Goal: Information Seeking & Learning: Learn about a topic

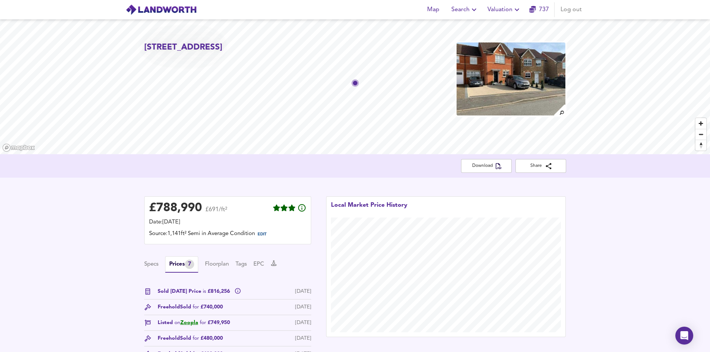
click at [309, 176] on div "Download Share" at bounding box center [355, 165] width 710 height 23
click at [631, 194] on div "£ 788,990 £691/ft² Date: [DATE] Source: 1,141ft² Semi in Average Condition EDIT…" at bounding box center [355, 305] width 710 height 254
click at [367, 173] on div "Download Share" at bounding box center [355, 165] width 710 height 23
drag, startPoint x: 514, startPoint y: 10, endPoint x: 506, endPoint y: 16, distance: 9.8
click at [507, 10] on span "Valuation" at bounding box center [505, 9] width 34 height 10
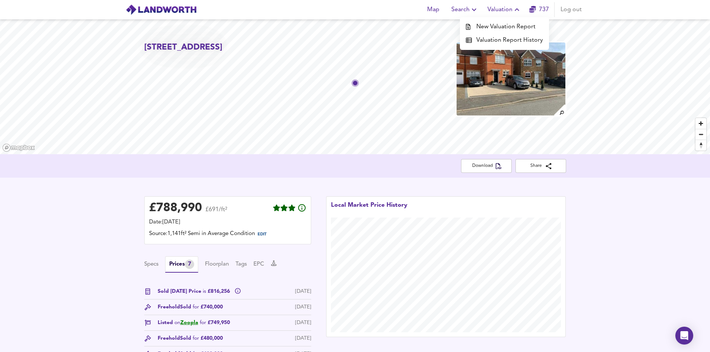
click at [499, 29] on li "New Valuation Report" at bounding box center [504, 26] width 89 height 13
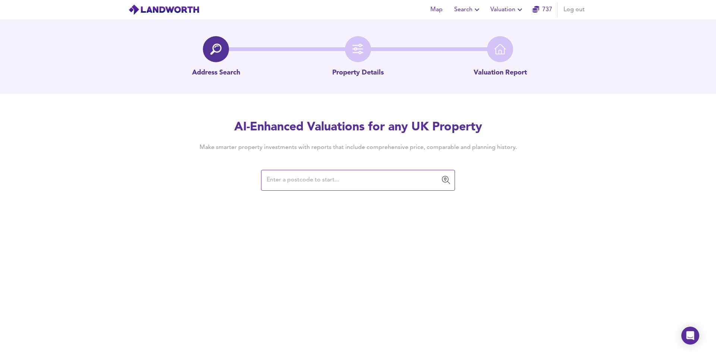
click at [257, 261] on div "Map Search Valuation 737 Log out Address Search Property Details Valuation Repo…" at bounding box center [358, 176] width 716 height 352
click at [377, 222] on div "Map Search Valuation 737 Log out Address Search Property Details Valuation Repo…" at bounding box center [358, 176] width 716 height 352
click at [335, 182] on input "text" at bounding box center [352, 180] width 176 height 14
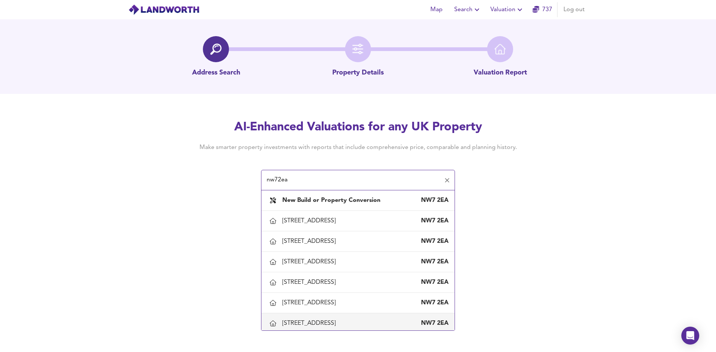
click at [339, 317] on div "[STREET_ADDRESS]" at bounding box center [310, 324] width 56 height 8
type input "[STREET_ADDRESS]"
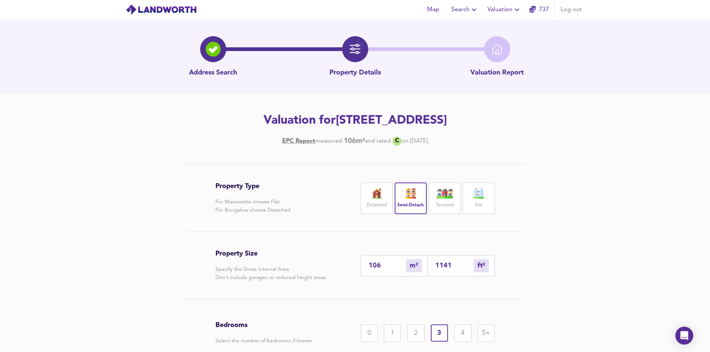
drag, startPoint x: 453, startPoint y: 140, endPoint x: 366, endPoint y: 147, distance: 87.5
click at [369, 145] on h4 "EPC Report measured 106 m² and rated C on [DATE]" at bounding box center [355, 141] width 422 height 9
click at [315, 144] on div "measured" at bounding box center [328, 141] width 27 height 8
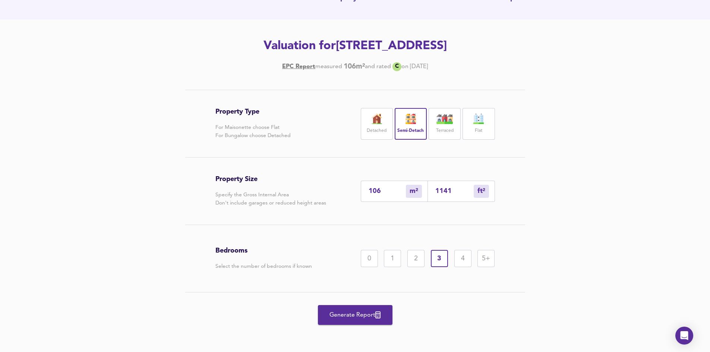
scroll to position [75, 0]
drag, startPoint x: 449, startPoint y: 64, endPoint x: 395, endPoint y: 67, distance: 54.5
click at [395, 67] on h4 "EPC Report measured 106 m² and rated C on [DATE]" at bounding box center [355, 66] width 422 height 9
click at [462, 192] on input "1141" at bounding box center [454, 191] width 38 height 8
click at [442, 189] on div "1141 ft² sqft" at bounding box center [461, 190] width 67 height 21
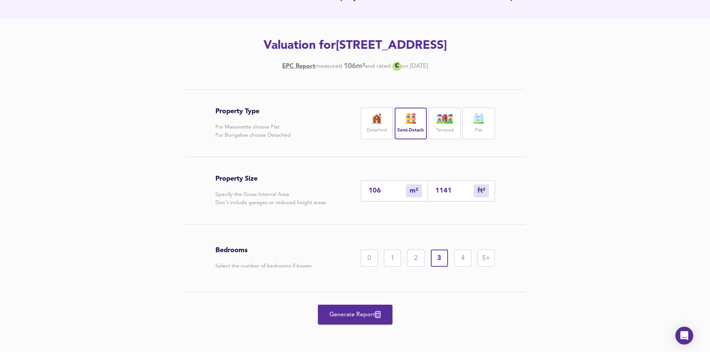
click at [440, 193] on input "1141" at bounding box center [454, 191] width 38 height 8
type input "152"
type input "1641"
type input "106"
type input "1141"
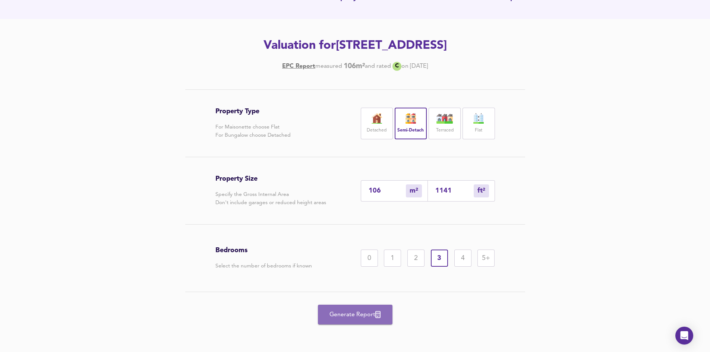
click at [355, 313] on span "Generate Report" at bounding box center [356, 315] width 60 height 10
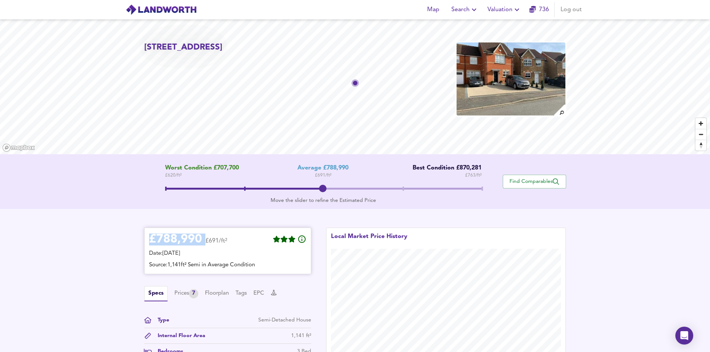
drag, startPoint x: 170, startPoint y: 242, endPoint x: 204, endPoint y: 239, distance: 34.0
click at [204, 239] on div "£ 788,990 £691/ft²" at bounding box center [188, 241] width 78 height 16
click at [176, 241] on div "£ 788,990" at bounding box center [175, 239] width 53 height 11
drag, startPoint x: 325, startPoint y: 188, endPoint x: 344, endPoint y: 196, distance: 20.6
click at [344, 196] on span at bounding box center [323, 189] width 317 height 13
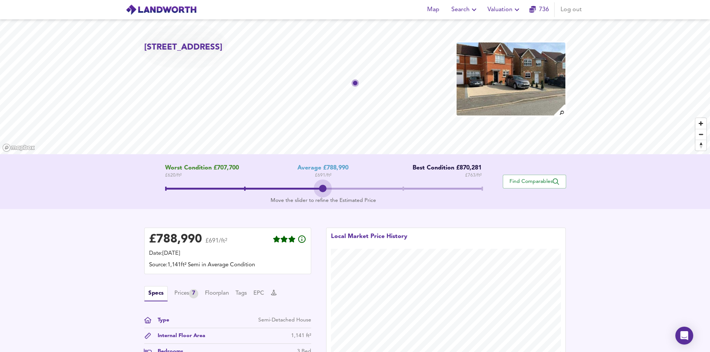
drag, startPoint x: 323, startPoint y: 193, endPoint x: 290, endPoint y: 185, distance: 33.0
click at [290, 185] on span at bounding box center [323, 189] width 317 height 13
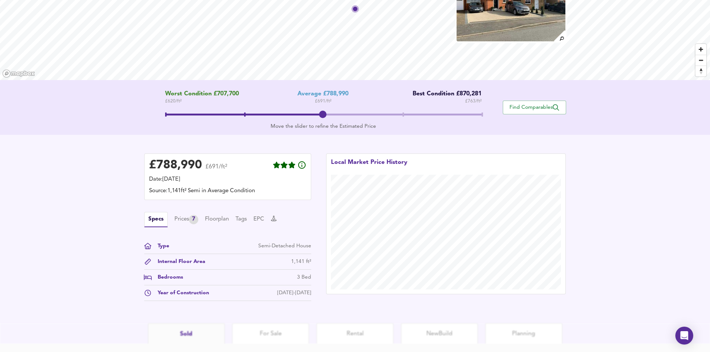
scroll to position [75, 0]
click at [189, 218] on div "Prices 7" at bounding box center [186, 219] width 24 height 9
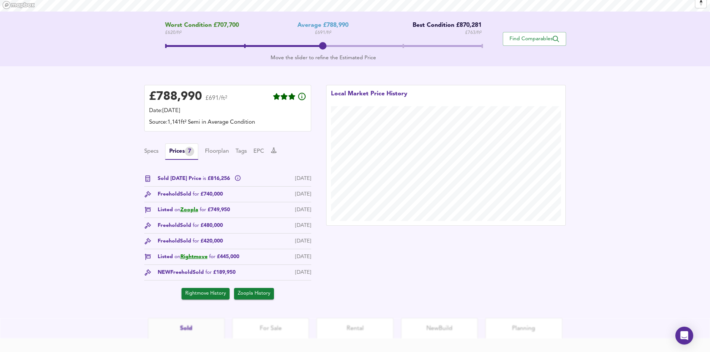
scroll to position [149, 0]
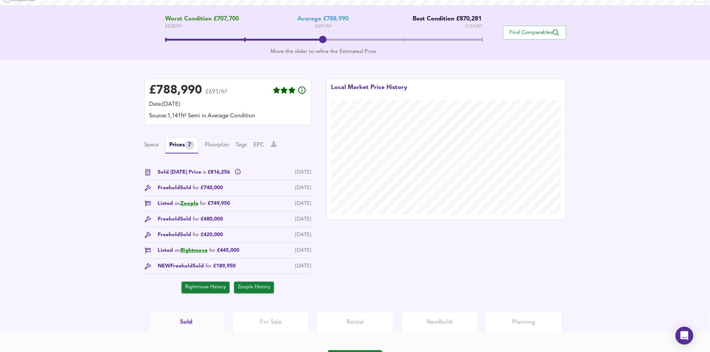
drag, startPoint x: 242, startPoint y: 267, endPoint x: 249, endPoint y: 270, distance: 7.1
click at [249, 270] on div "NEW Freehold Sold for £189,950 [DATE]" at bounding box center [227, 268] width 167 height 12
click at [229, 267] on span "Sold for £189,950" at bounding box center [214, 266] width 43 height 8
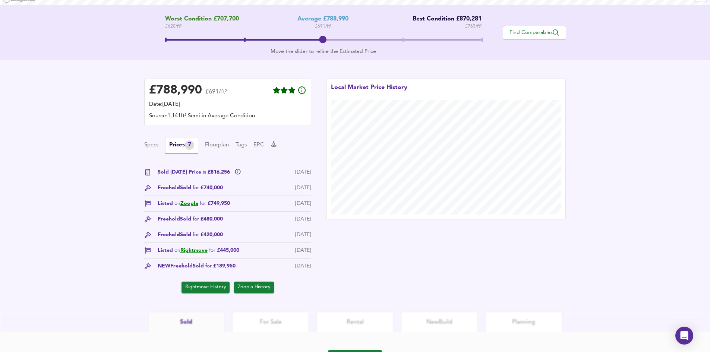
click at [255, 268] on div "NEW Freehold Sold for £189,950 [DATE]" at bounding box center [227, 268] width 167 height 12
click at [309, 270] on div "[DATE]" at bounding box center [303, 266] width 16 height 8
click at [248, 266] on div "NEW Freehold Sold for £189,950 [DATE]" at bounding box center [227, 268] width 167 height 12
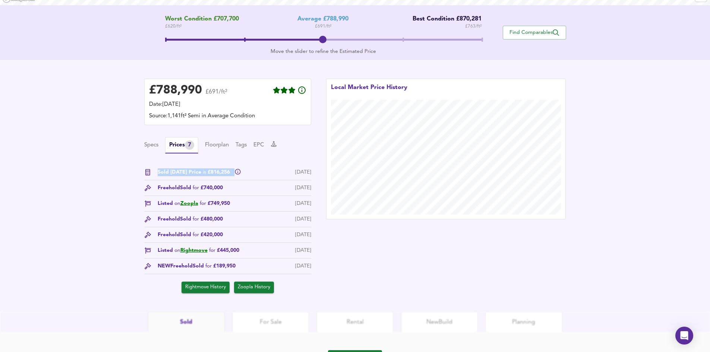
drag, startPoint x: 154, startPoint y: 173, endPoint x: 235, endPoint y: 177, distance: 80.2
click at [235, 176] on div "Sold [DATE] Price is £816,256" at bounding box center [196, 173] width 89 height 8
click at [212, 187] on span "Sold for £740,000" at bounding box center [201, 188] width 43 height 8
click at [218, 190] on span "Sold for £740,000" at bounding box center [201, 188] width 43 height 8
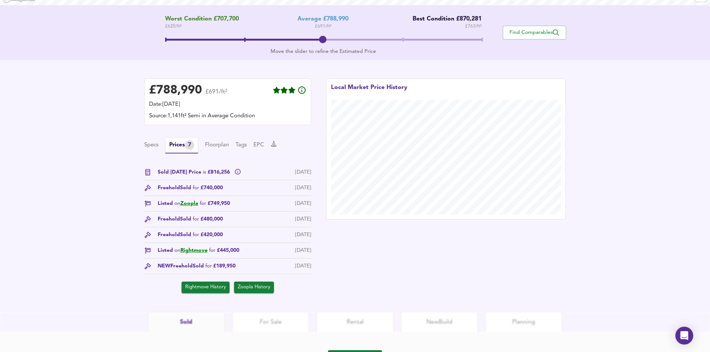
click at [215, 173] on span "Sold [DATE] Price is £816,256" at bounding box center [195, 173] width 74 height 8
click at [216, 174] on span "Sold [DATE] Price is £816,256" at bounding box center [195, 173] width 74 height 8
click at [164, 90] on div "£ 788,990" at bounding box center [175, 90] width 53 height 11
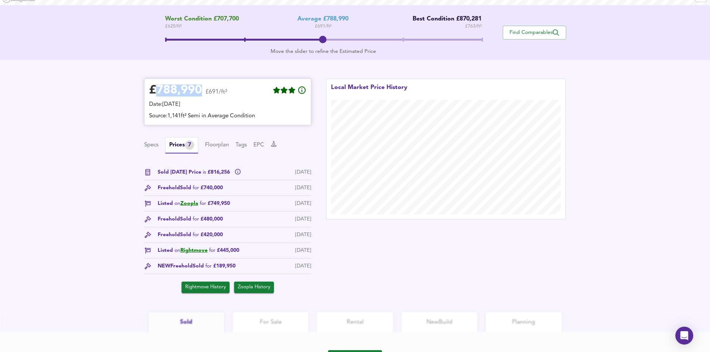
click at [164, 90] on div "£ 788,990" at bounding box center [175, 90] width 53 height 11
click at [100, 138] on div "£ 788,990 £691/ft² Date: [DATE] Source: 1,141ft² Semi in Average Condition Spec…" at bounding box center [355, 186] width 710 height 252
click at [190, 203] on link "Zoopla" at bounding box center [189, 203] width 18 height 5
click at [101, 165] on div "£ 788,990 £691/ft² Date: [DATE] Source: 1,141ft² Semi in Average Condition Spec…" at bounding box center [355, 186] width 710 height 252
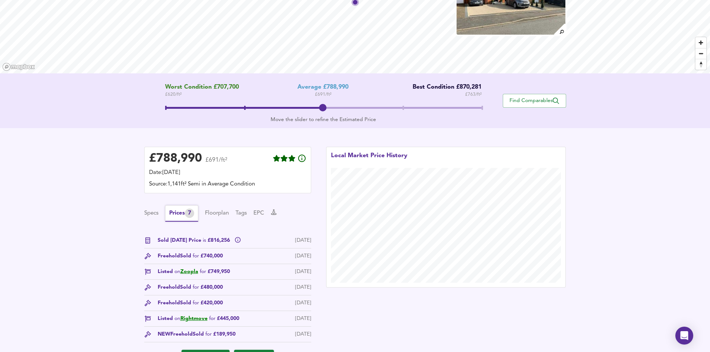
scroll to position [75, 0]
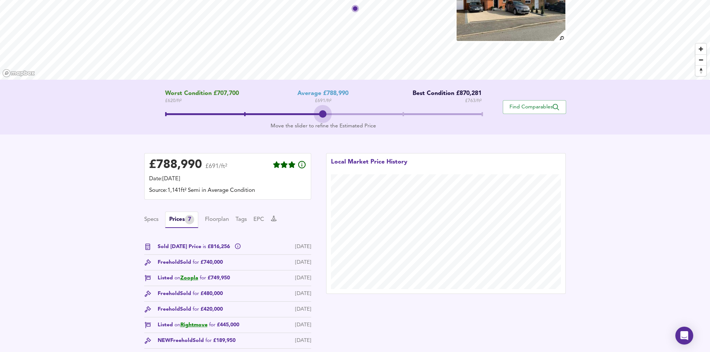
drag, startPoint x: 318, startPoint y: 112, endPoint x: 350, endPoint y: 115, distance: 31.8
click at [350, 115] on span at bounding box center [323, 115] width 317 height 13
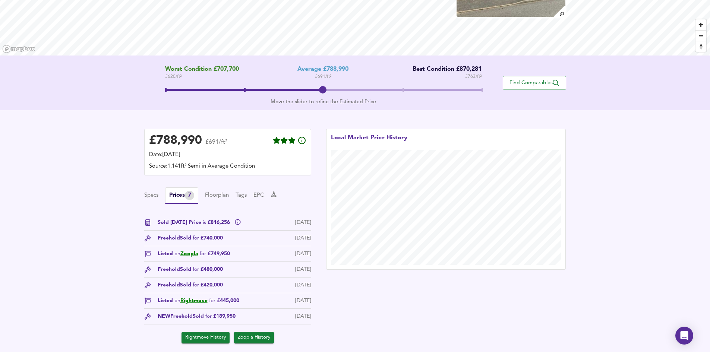
scroll to position [112, 0]
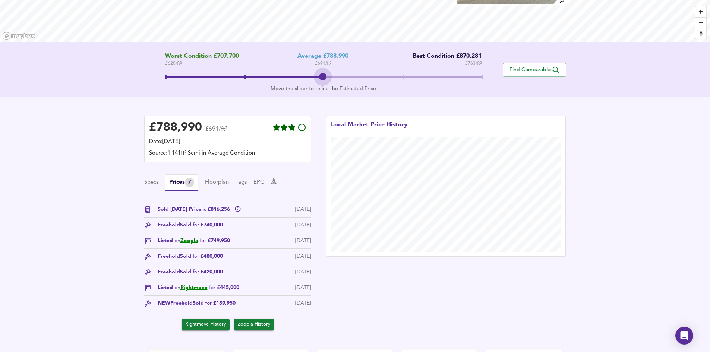
drag, startPoint x: 409, startPoint y: 76, endPoint x: 346, endPoint y: 77, distance: 62.6
click at [347, 77] on span at bounding box center [323, 77] width 317 height 13
click at [218, 184] on button "Floorplan" at bounding box center [217, 183] width 24 height 8
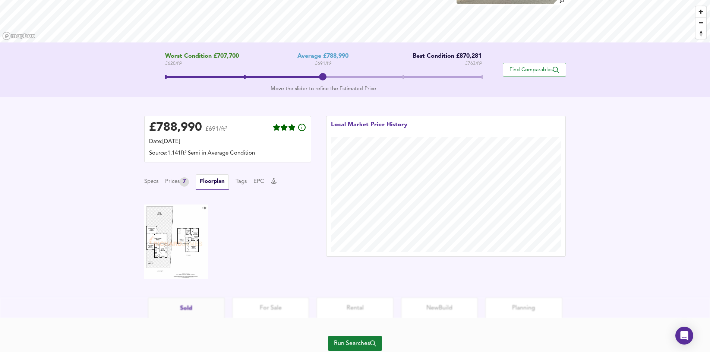
click at [175, 236] on img at bounding box center [176, 242] width 64 height 75
click at [155, 181] on button "Specs" at bounding box center [151, 182] width 14 height 8
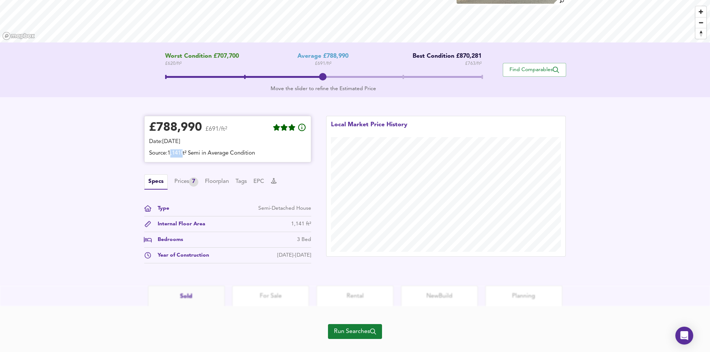
drag, startPoint x: 172, startPoint y: 155, endPoint x: 186, endPoint y: 158, distance: 15.1
click at [185, 156] on div "Source: 1,141ft² Semi in Average Condition" at bounding box center [227, 154] width 157 height 8
click at [105, 164] on div "£ 788,990 £691/ft² Date: [DATE] Source: 1,141ft² Semi in Average Condition Spec…" at bounding box center [355, 191] width 710 height 189
click at [243, 182] on button "Tags" at bounding box center [241, 182] width 11 height 8
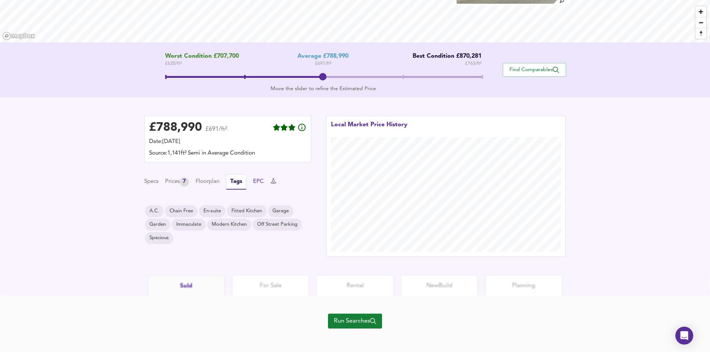
click at [264, 182] on button "EPC" at bounding box center [258, 182] width 11 height 8
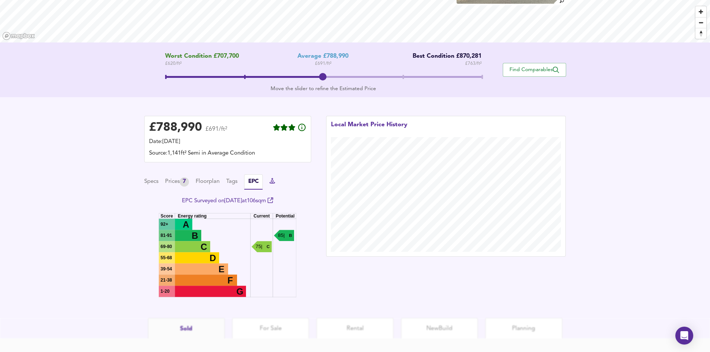
click at [275, 182] on icon at bounding box center [273, 181] width 6 height 6
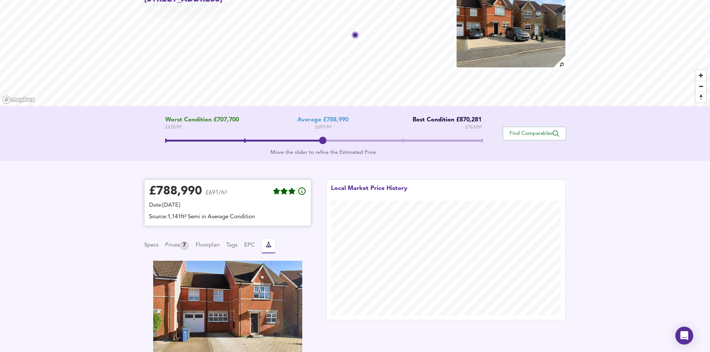
scroll to position [37, 0]
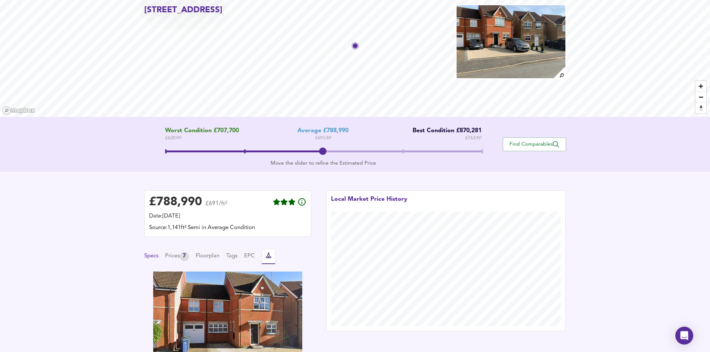
click at [153, 255] on button "Specs" at bounding box center [151, 256] width 14 height 8
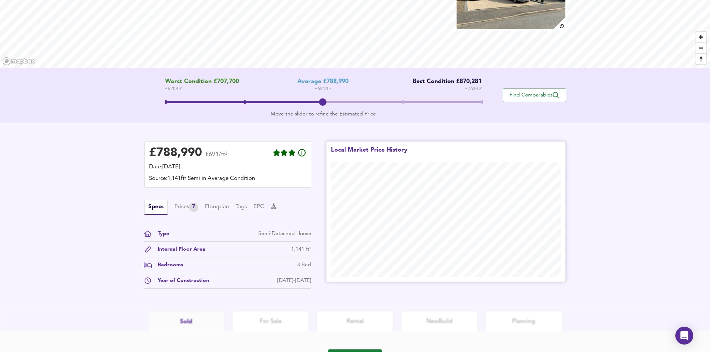
scroll to position [126, 0]
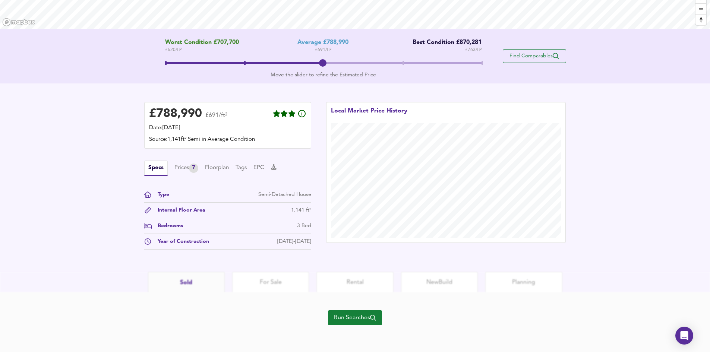
click at [550, 62] on button "Find Comparables" at bounding box center [534, 56] width 63 height 14
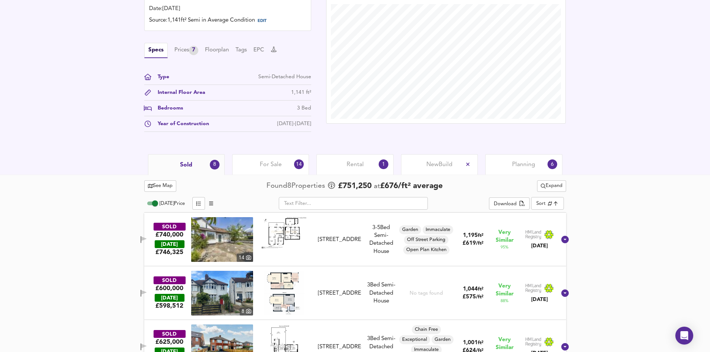
scroll to position [312, 0]
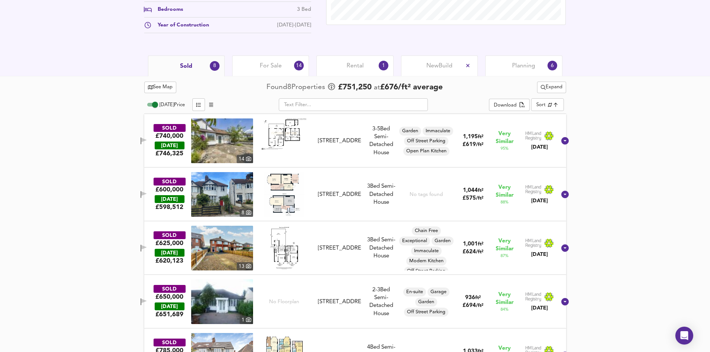
click at [302, 75] on div "For Sale 14" at bounding box center [270, 66] width 77 height 21
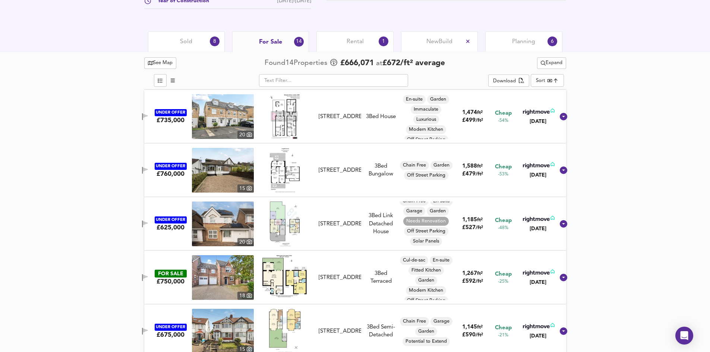
scroll to position [350, 0]
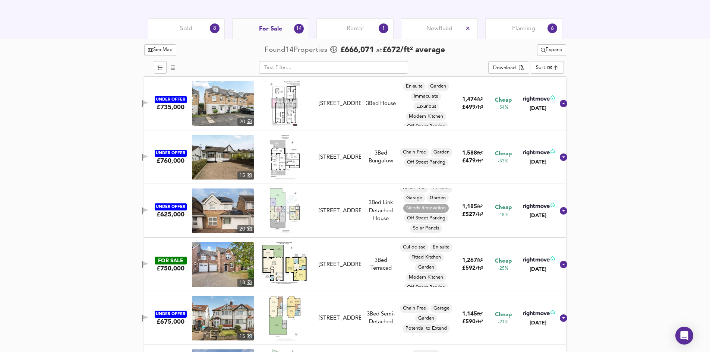
click at [358, 25] on div "Rental 1" at bounding box center [355, 28] width 77 height 21
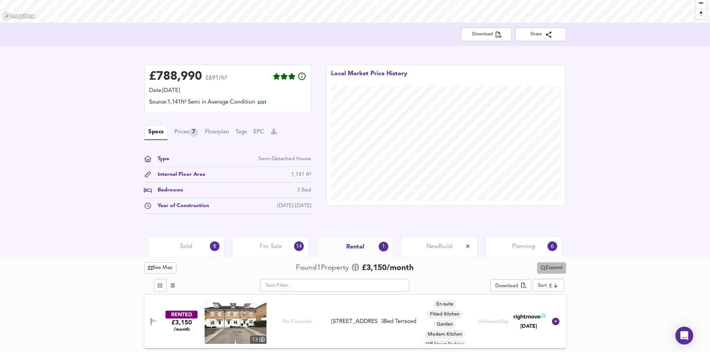
click at [548, 267] on span "Expand" at bounding box center [552, 268] width 22 height 9
click at [562, 283] on li "¼ mile ½ mile" at bounding box center [551, 283] width 70 height 12
click at [550, 270] on span "Expand" at bounding box center [552, 268] width 22 height 9
click at [545, 308] on li "3 bed s Any Beds" at bounding box center [551, 307] width 70 height 12
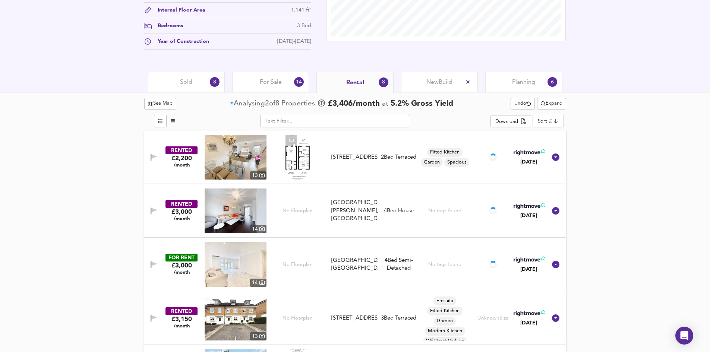
scroll to position [281, 0]
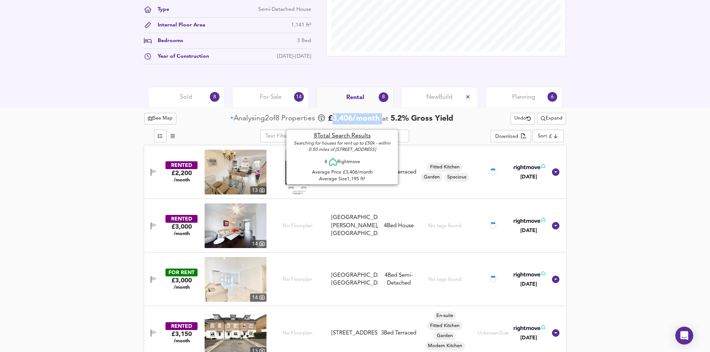
drag, startPoint x: 335, startPoint y: 116, endPoint x: 383, endPoint y: 117, distance: 48.5
click at [383, 117] on div "£ 3,406 /month at 5.2 % Gross Yield" at bounding box center [385, 118] width 136 height 11
click at [370, 123] on span "£ 3,406 /month" at bounding box center [354, 118] width 52 height 11
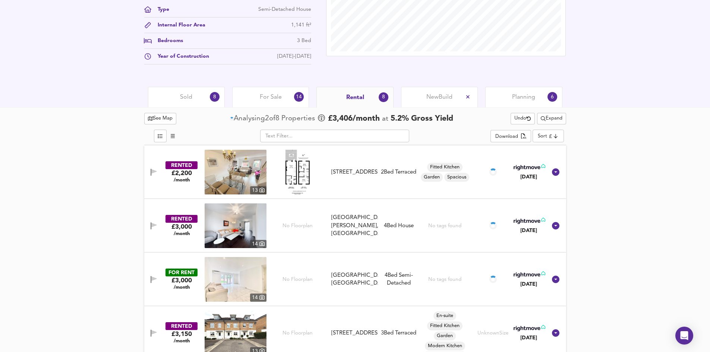
click at [437, 95] on span "New Build" at bounding box center [440, 97] width 26 height 8
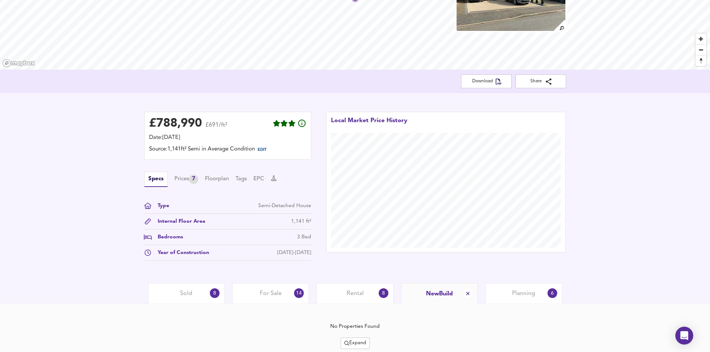
scroll to position [111, 0]
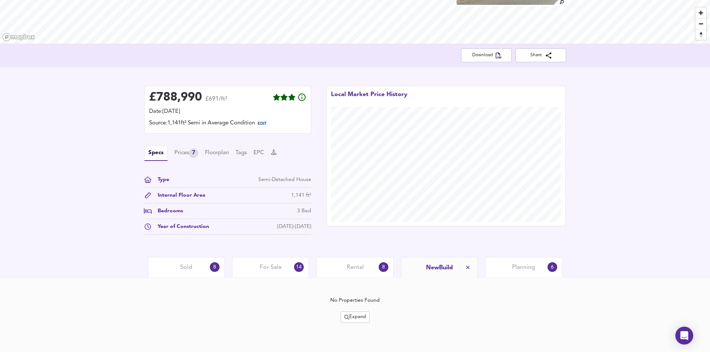
click at [354, 317] on span "Expand" at bounding box center [356, 317] width 22 height 9
click at [372, 261] on ul "½ mile 1 mile 2 year s 4 years Houses All Types Semi-detached All Houses" at bounding box center [355, 285] width 92 height 54
click at [373, 266] on li "½ mile 1 mile" at bounding box center [355, 267] width 92 height 12
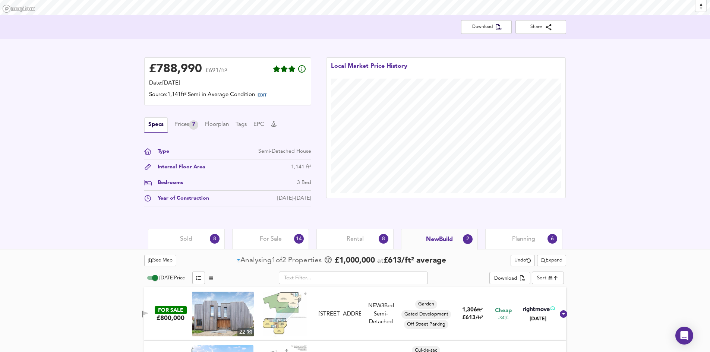
scroll to position [186, 0]
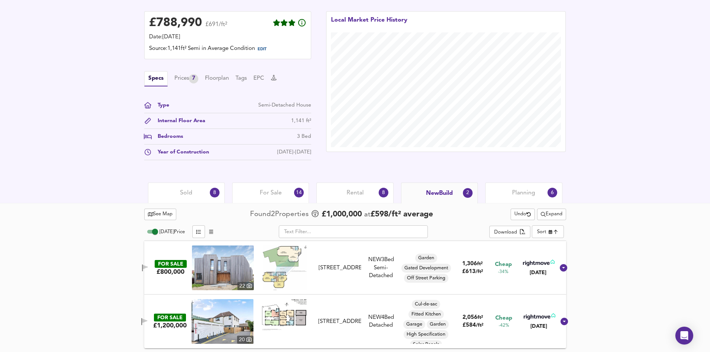
click at [535, 191] on span "Planning" at bounding box center [523, 193] width 23 height 8
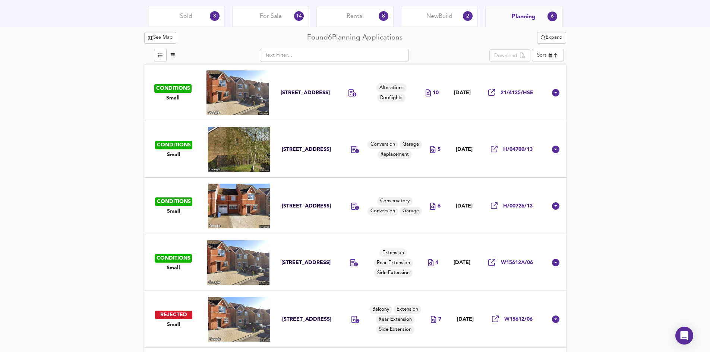
scroll to position [373, 0]
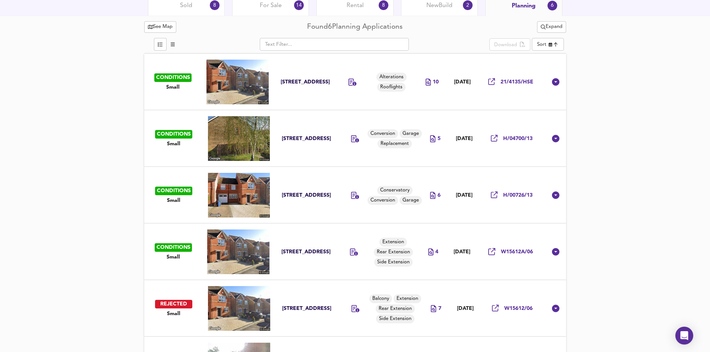
click at [318, 179] on td "[STREET_ADDRESS]" at bounding box center [308, 195] width 64 height 57
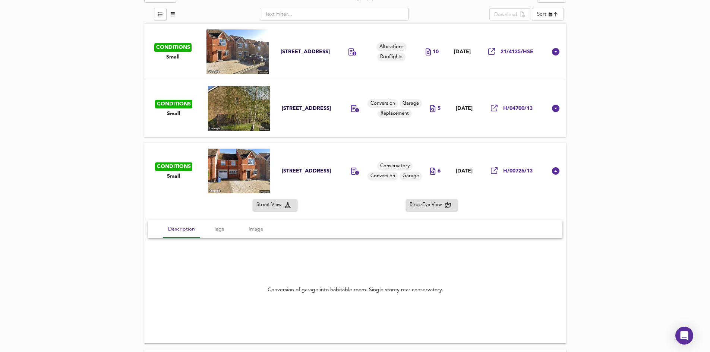
scroll to position [447, 0]
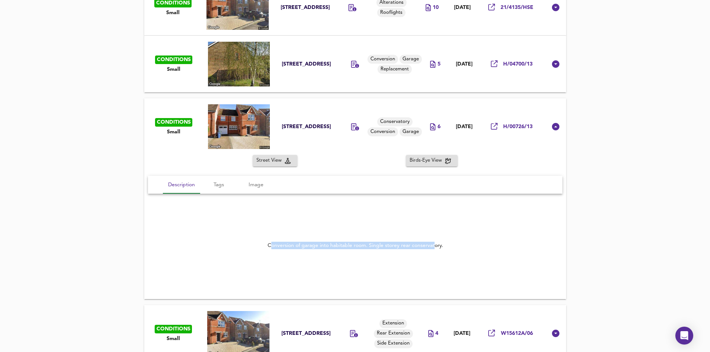
drag, startPoint x: 271, startPoint y: 248, endPoint x: 440, endPoint y: 249, distance: 168.5
click at [439, 249] on div "Conversion of garage into habitable room. Single storey rear conservatory." at bounding box center [355, 245] width 176 height 7
click at [405, 249] on div "Conversion of garage into habitable room. Single storey rear conservatory." at bounding box center [355, 245] width 176 height 7
click at [390, 252] on div "Conversion of garage into habitable room. Single storey rear conservatory." at bounding box center [355, 245] width 415 height 25
click at [521, 125] on span "H/00726/13" at bounding box center [517, 126] width 29 height 7
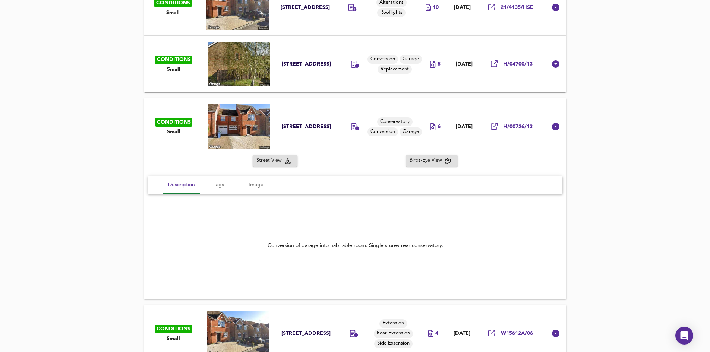
click at [438, 126] on span "6" at bounding box center [439, 126] width 3 height 7
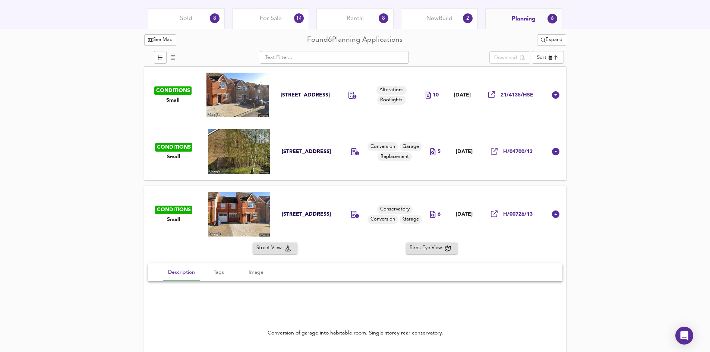
scroll to position [373, 0]
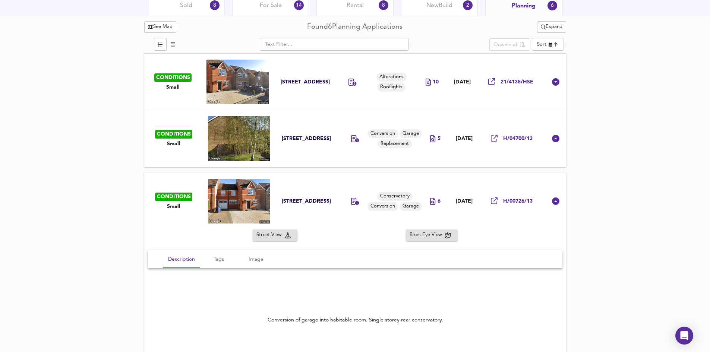
click at [327, 236] on div "Street View Birds-Eye View" at bounding box center [355, 236] width 422 height 12
click at [324, 209] on td "[STREET_ADDRESS]" at bounding box center [308, 201] width 64 height 57
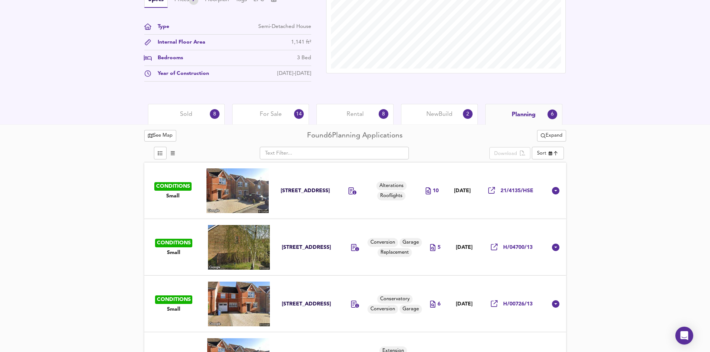
scroll to position [261, 0]
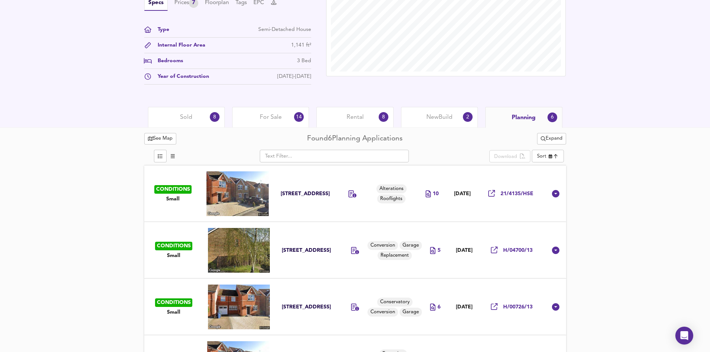
click at [185, 116] on span "Sold" at bounding box center [186, 117] width 12 height 8
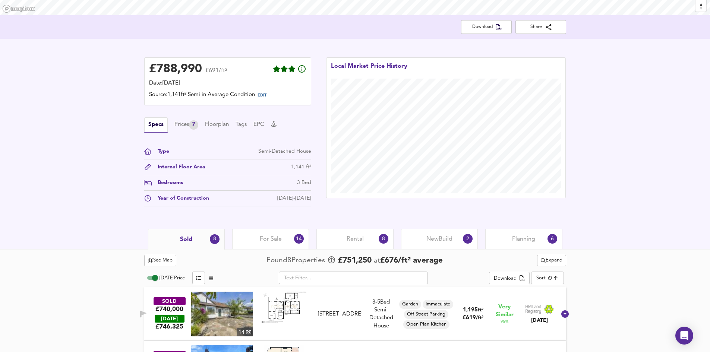
scroll to position [135, 0]
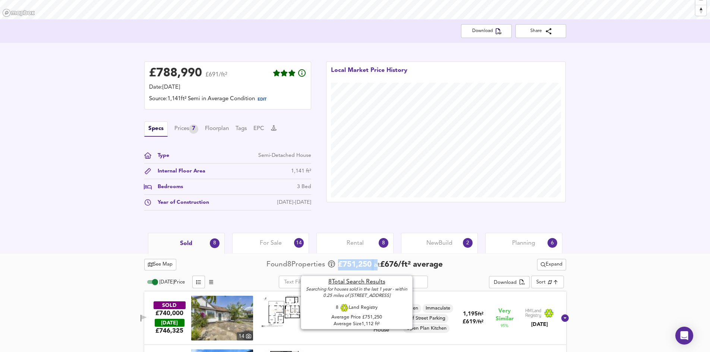
drag, startPoint x: 340, startPoint y: 265, endPoint x: 377, endPoint y: 264, distance: 37.3
click at [377, 264] on div "£ 751,250 at £ 676 / ft² average" at bounding box center [385, 265] width 116 height 11
click at [396, 266] on span "£ 676 / ft² average" at bounding box center [411, 265] width 63 height 8
click at [328, 264] on icon at bounding box center [331, 264] width 7 height 7
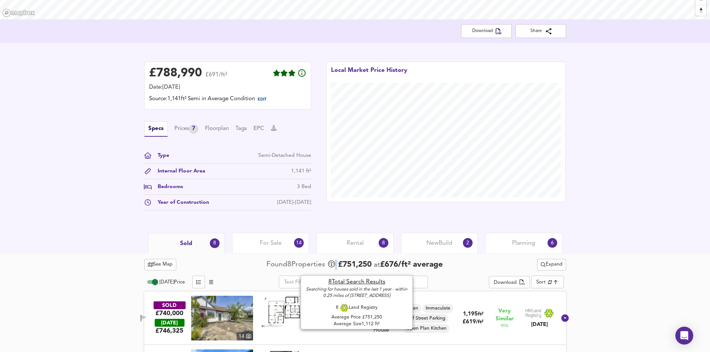
click at [328, 264] on icon at bounding box center [331, 264] width 7 height 7
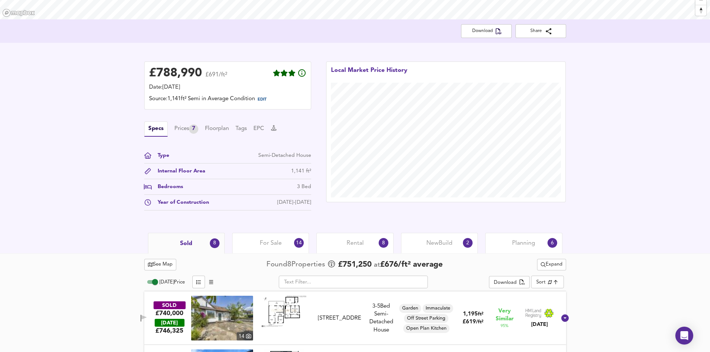
click at [350, 264] on span "£ 751,250" at bounding box center [355, 265] width 34 height 11
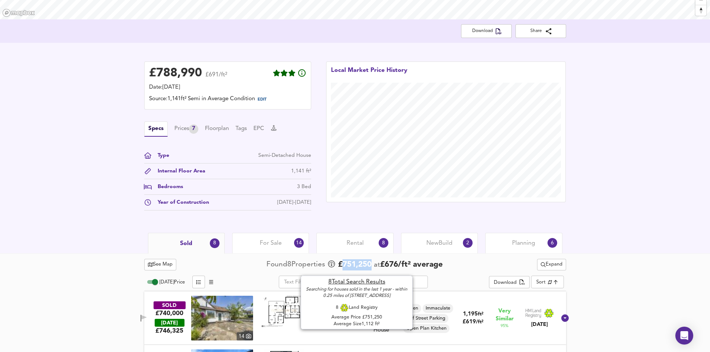
click at [350, 264] on span "£ 751,250" at bounding box center [355, 265] width 34 height 11
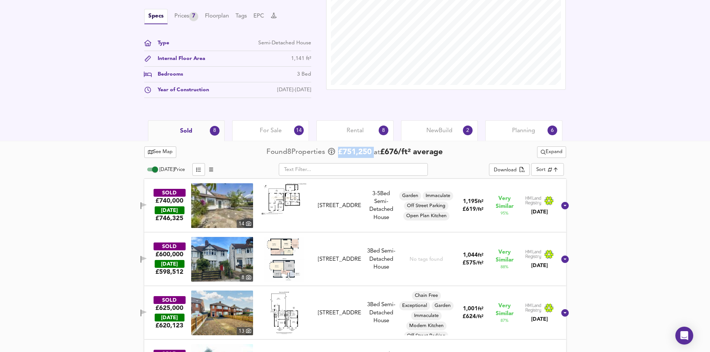
scroll to position [247, 0]
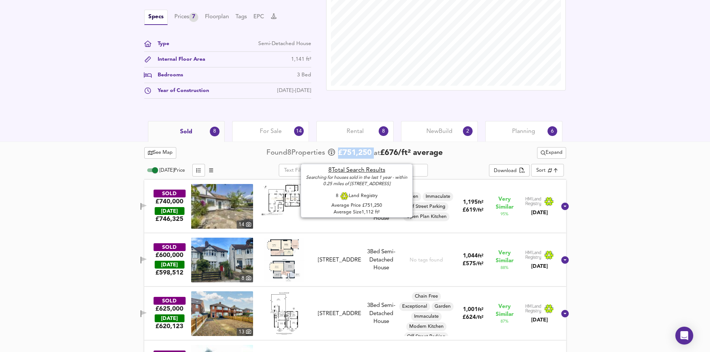
click at [364, 157] on span "£ 751,250" at bounding box center [355, 153] width 34 height 11
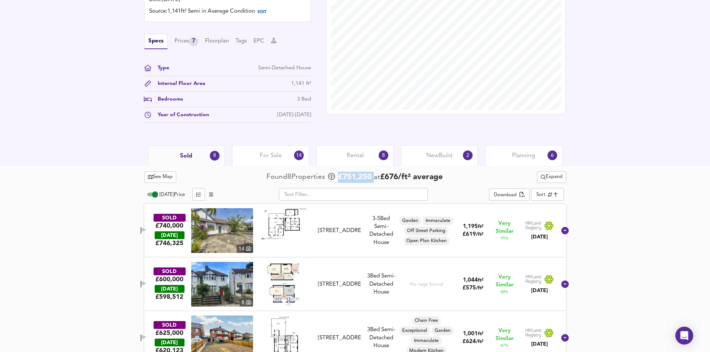
scroll to position [284, 0]
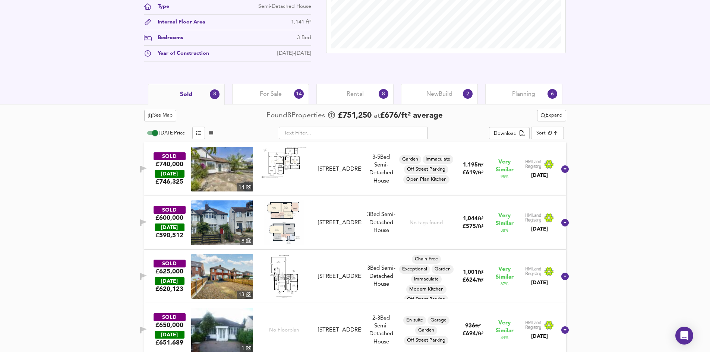
click at [115, 198] on div "See Map Found 8 Propert ies £ 751,250 at £ 676 / ft² average Expand [DATE] Pric…" at bounding box center [355, 339] width 710 height 471
click at [147, 170] on icon "button" at bounding box center [143, 168] width 5 height 4
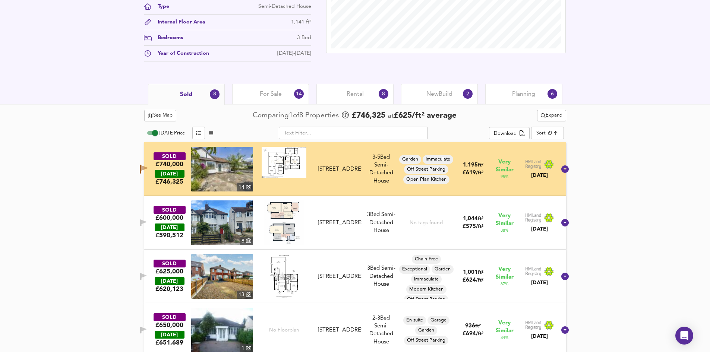
click at [147, 226] on icon "button" at bounding box center [144, 223] width 6 height 7
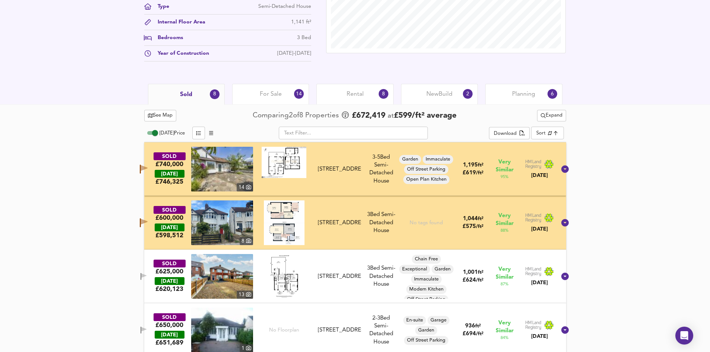
click at [147, 278] on icon "button" at bounding box center [144, 276] width 6 height 7
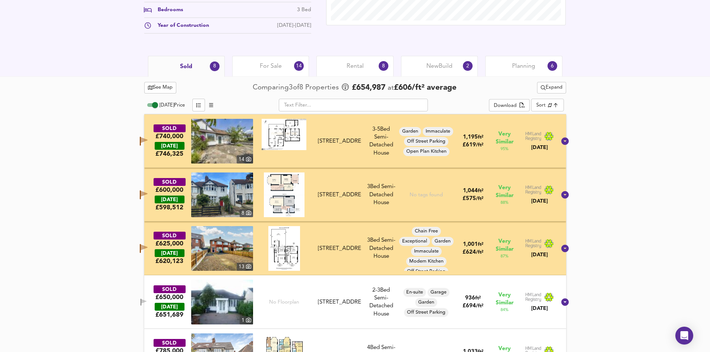
scroll to position [359, 0]
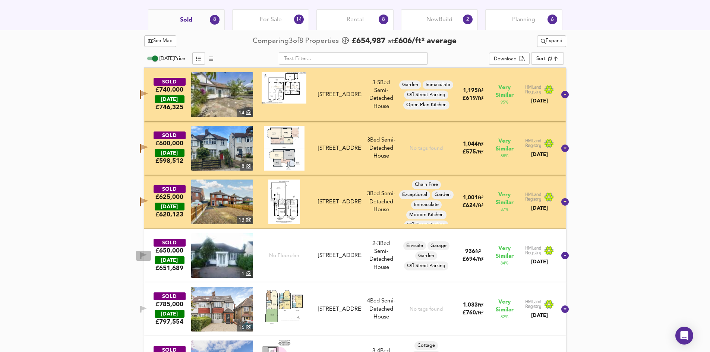
click at [147, 255] on icon "button" at bounding box center [143, 255] width 5 height 4
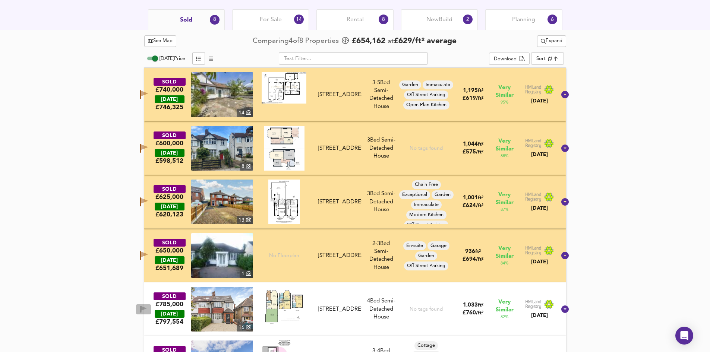
click at [147, 309] on icon "button" at bounding box center [143, 308] width 5 height 4
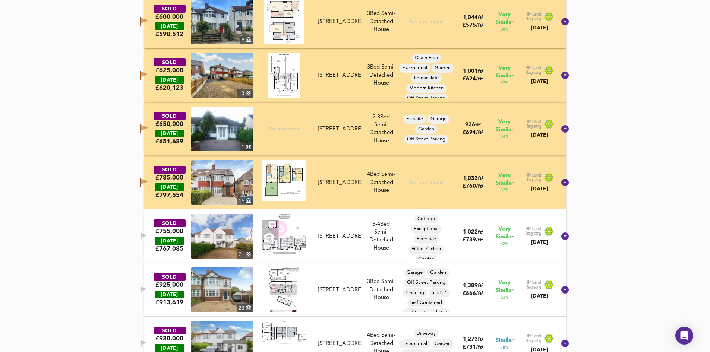
scroll to position [508, 0]
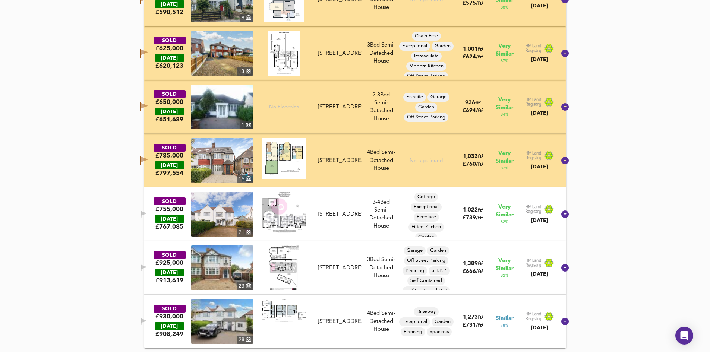
click at [141, 217] on icon "button" at bounding box center [141, 214] width 1 height 7
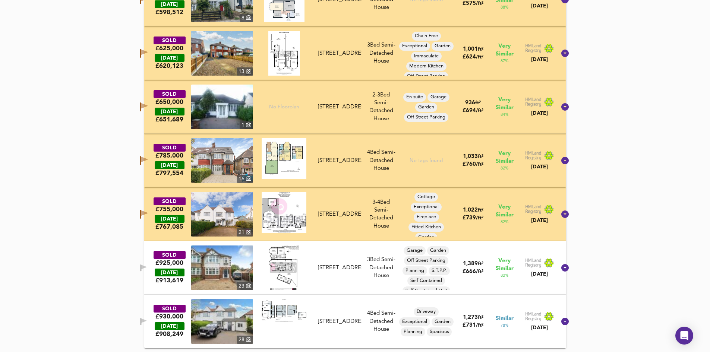
click at [141, 267] on icon "button" at bounding box center [141, 268] width 1 height 7
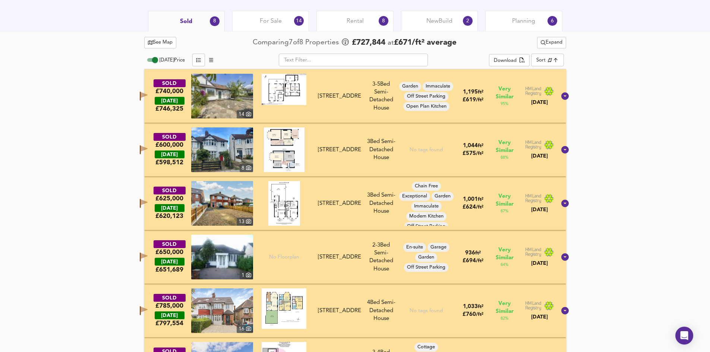
scroll to position [284, 0]
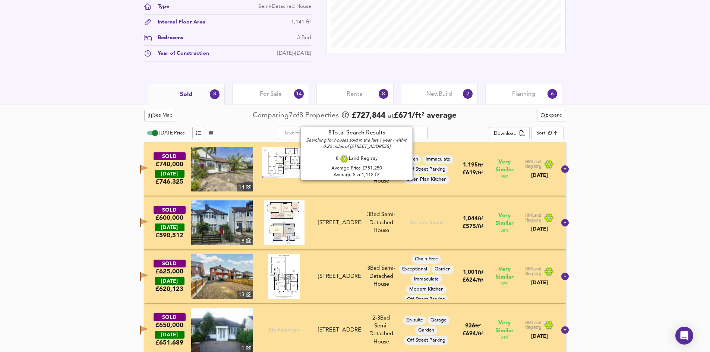
click at [379, 117] on span "£ 727,844" at bounding box center [369, 115] width 34 height 11
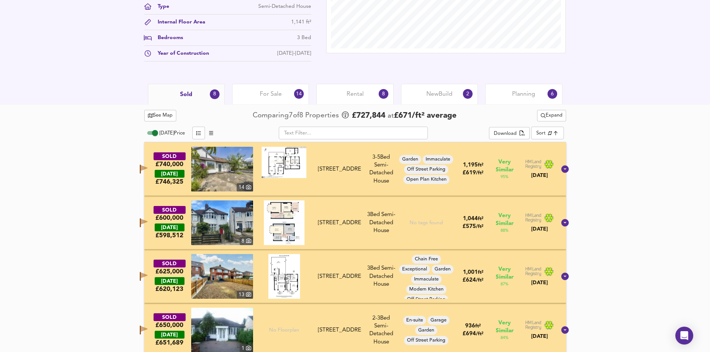
click at [77, 184] on div "See Map Comparing 7 of 8 Properties £ 727,844 at £ 671 / ft² average Expand [DA…" at bounding box center [355, 339] width 710 height 471
click at [148, 222] on icon "button" at bounding box center [144, 222] width 7 height 6
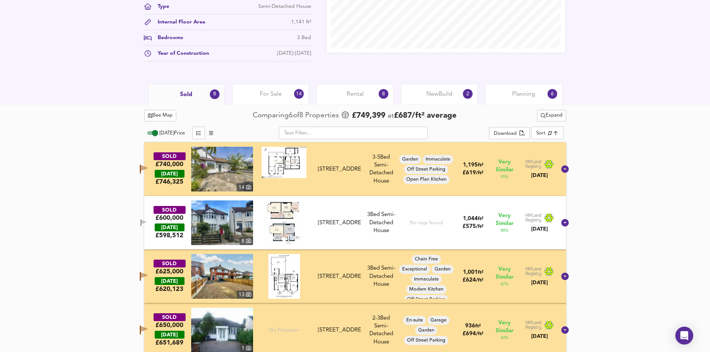
click at [148, 170] on icon "button" at bounding box center [144, 169] width 7 height 6
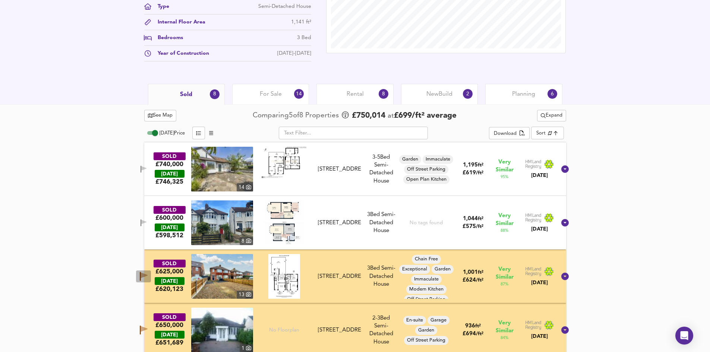
click at [141, 275] on icon "button" at bounding box center [140, 276] width 1 height 9
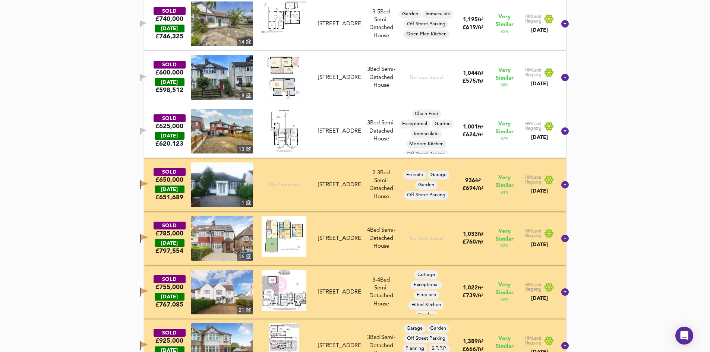
scroll to position [433, 0]
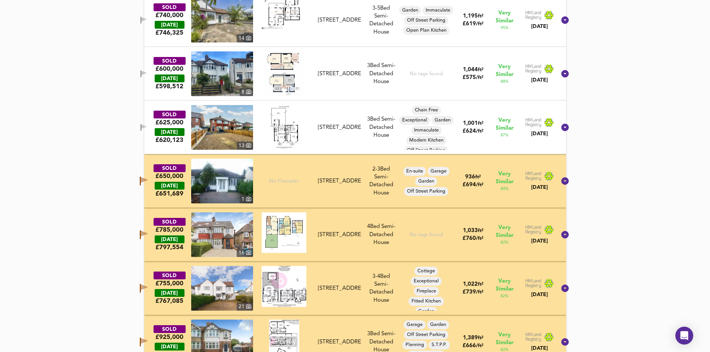
click at [148, 182] on icon "button" at bounding box center [144, 180] width 7 height 6
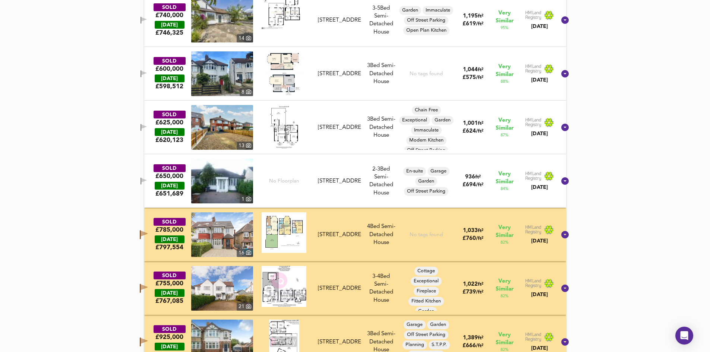
click at [148, 234] on icon "button" at bounding box center [144, 234] width 7 height 6
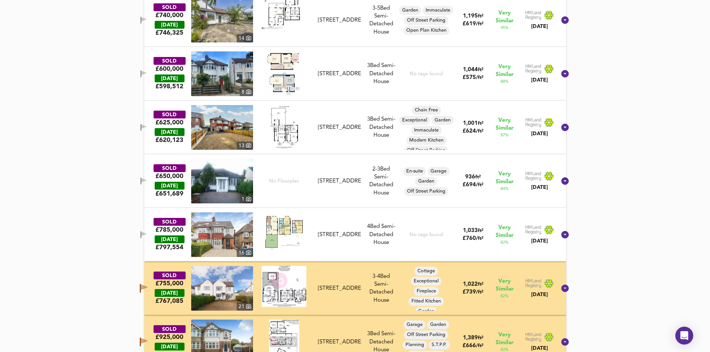
click at [148, 288] on icon "button" at bounding box center [144, 288] width 7 height 6
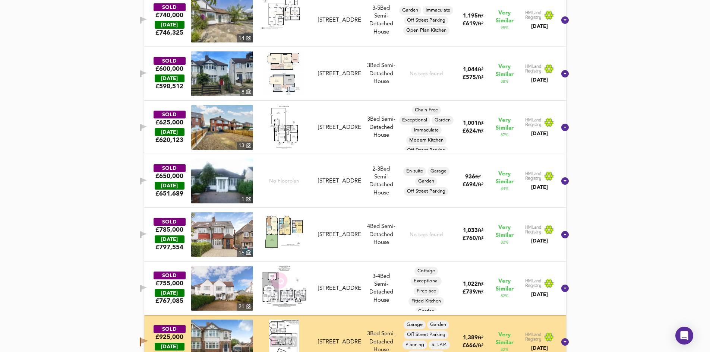
click at [148, 317] on icon "button" at bounding box center [144, 342] width 7 height 6
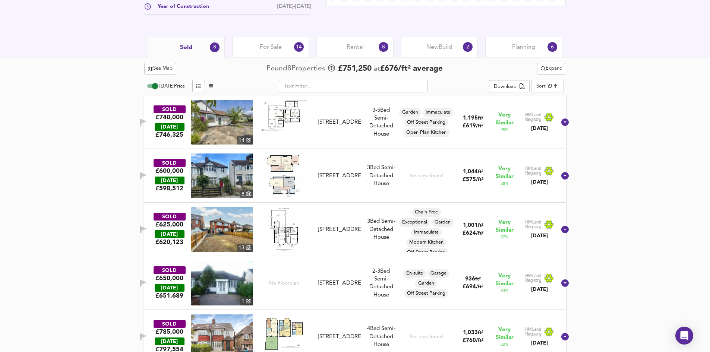
scroll to position [321, 0]
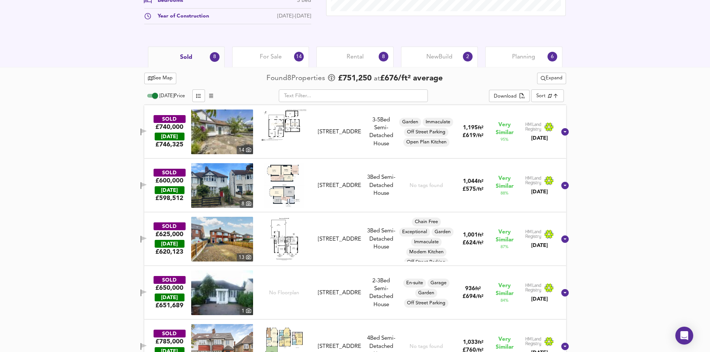
click at [333, 134] on div "[STREET_ADDRESS]" at bounding box center [339, 132] width 43 height 8
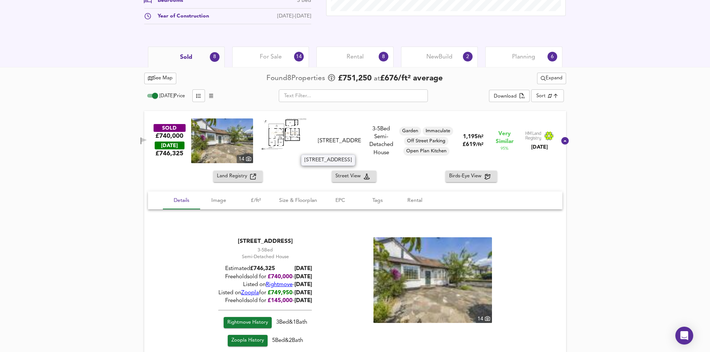
click at [350, 138] on div "[STREET_ADDRESS]" at bounding box center [339, 141] width 43 height 8
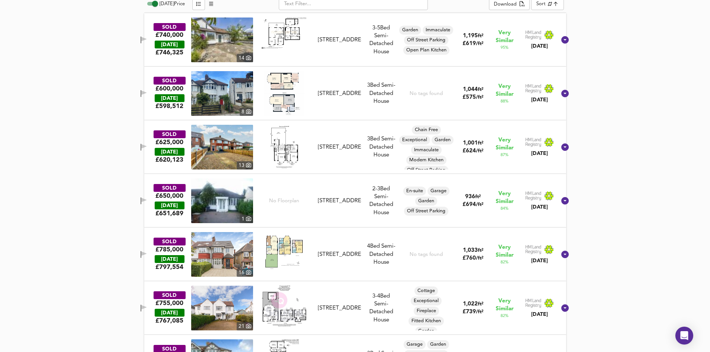
scroll to position [396, 0]
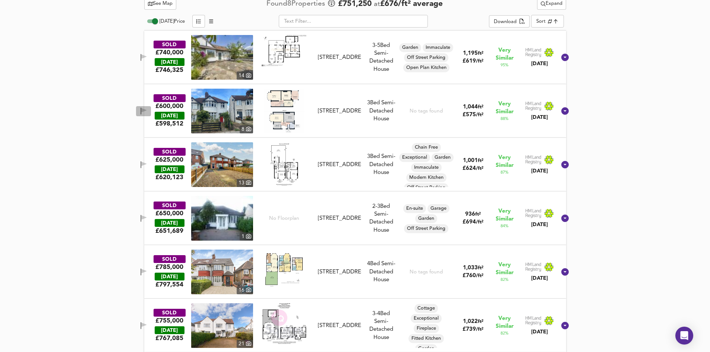
click at [147, 109] on icon "button" at bounding box center [143, 110] width 5 height 4
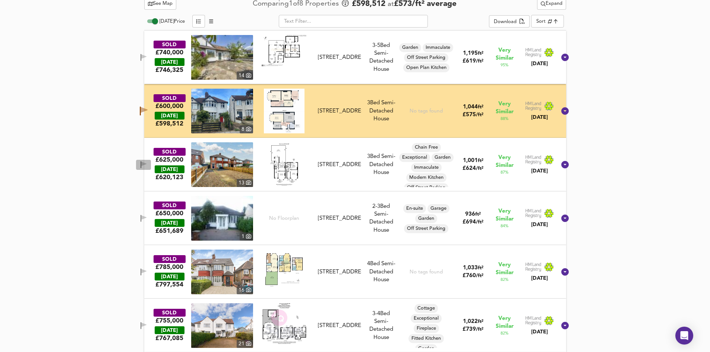
drag, startPoint x: 153, startPoint y: 162, endPoint x: 153, endPoint y: 169, distance: 6.7
click at [147, 162] on icon "button" at bounding box center [144, 164] width 6 height 7
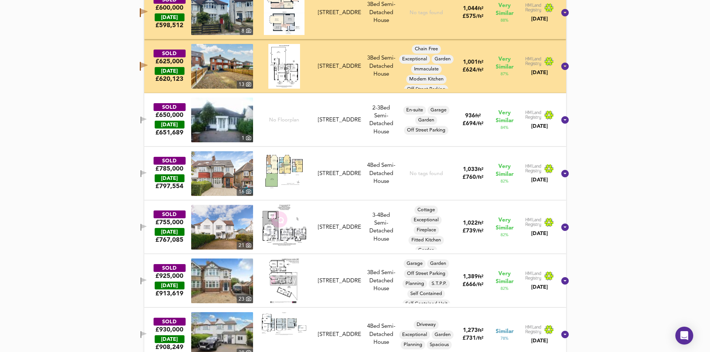
scroll to position [508, 0]
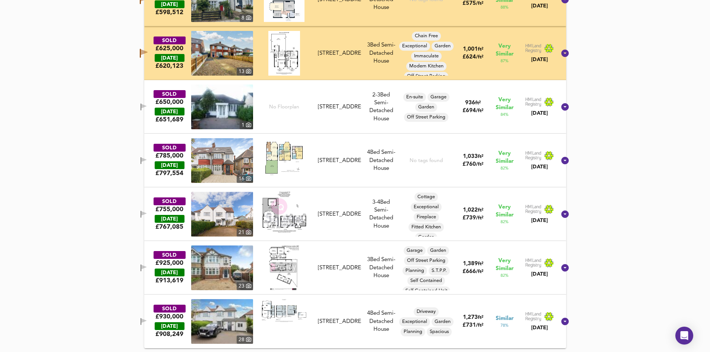
click at [147, 162] on icon "button" at bounding box center [144, 160] width 6 height 7
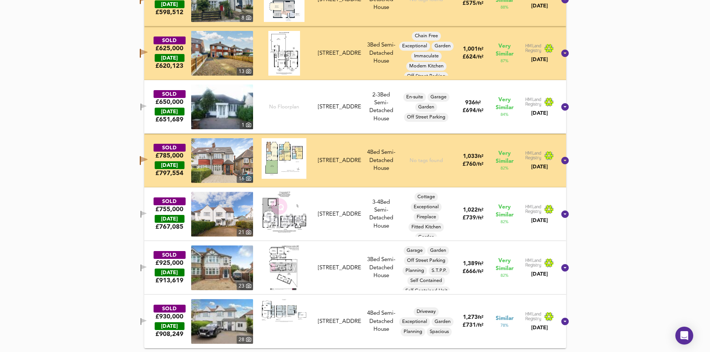
click at [147, 213] on icon "button" at bounding box center [143, 213] width 5 height 4
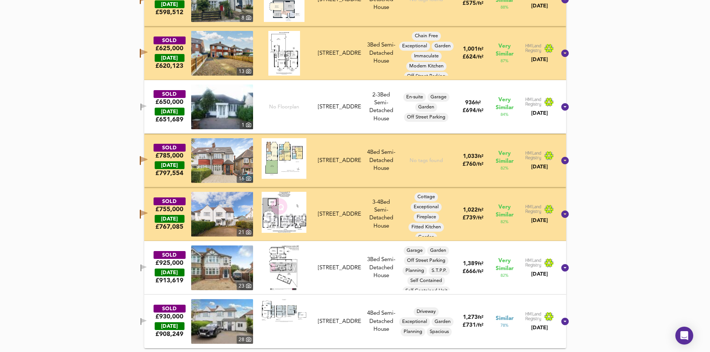
click at [147, 268] on icon "button" at bounding box center [143, 267] width 5 height 4
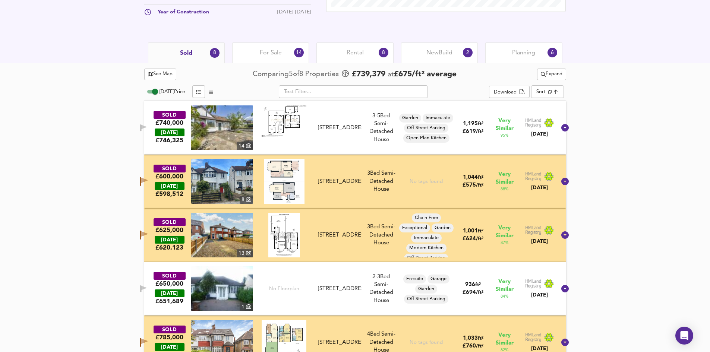
scroll to position [284, 0]
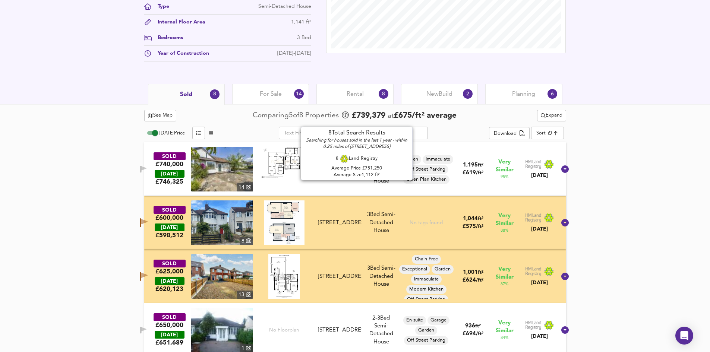
click at [362, 117] on span "£ 739,379" at bounding box center [369, 115] width 34 height 11
click at [448, 116] on span "£ 675 / ft² average" at bounding box center [425, 116] width 63 height 8
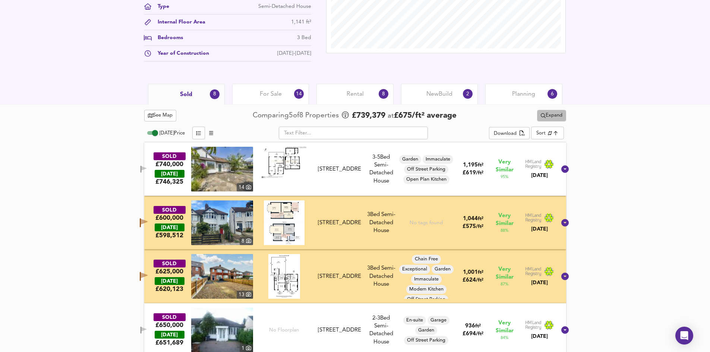
click at [553, 115] on span "Expand" at bounding box center [552, 115] width 22 height 9
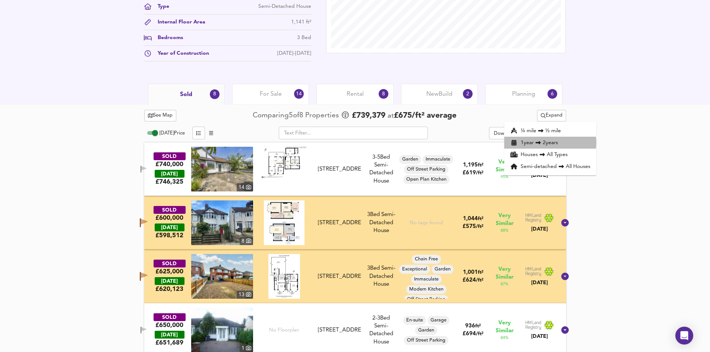
click at [548, 143] on li "1 year 2 years" at bounding box center [550, 143] width 92 height 12
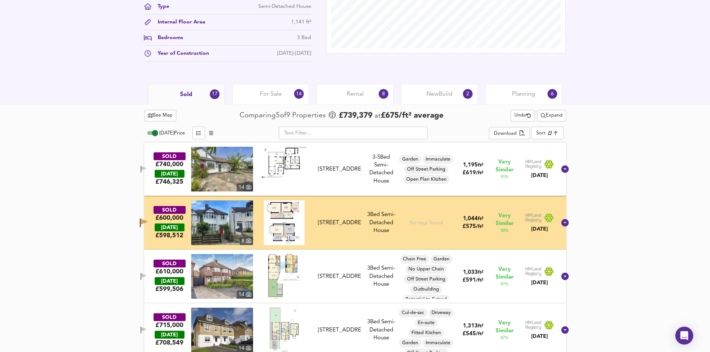
click at [167, 132] on span "[DATE] Price" at bounding box center [172, 133] width 25 height 5
click at [167, 132] on input "[DATE] Price" at bounding box center [155, 133] width 27 height 9
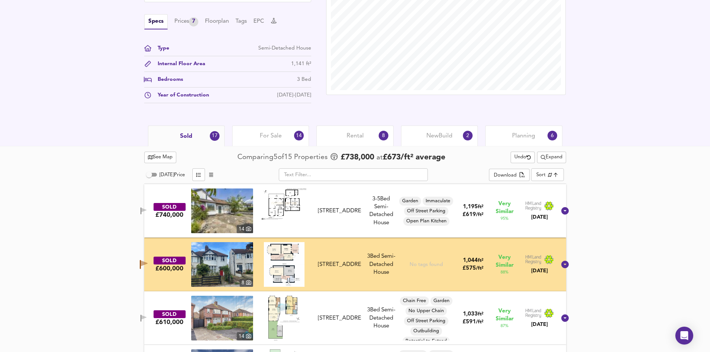
scroll to position [172, 0]
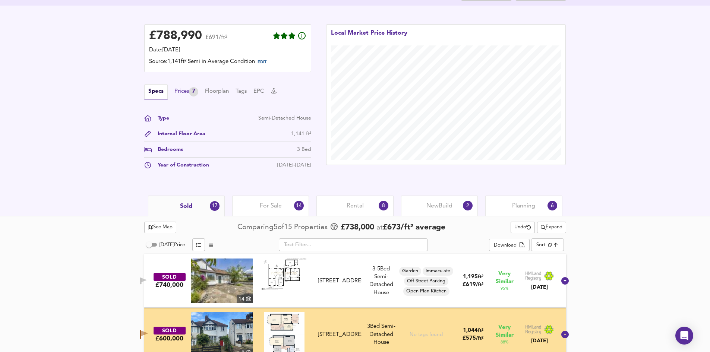
click at [187, 93] on div "Prices 7" at bounding box center [186, 91] width 24 height 9
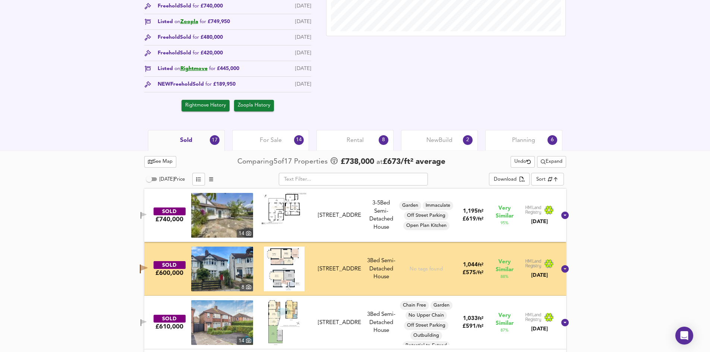
scroll to position [321, 0]
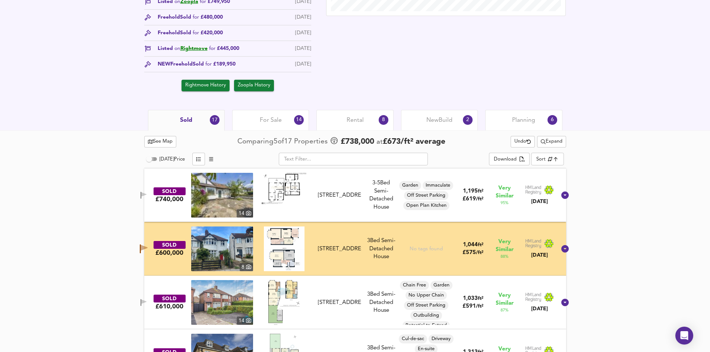
click at [150, 160] on input "[DATE] Price" at bounding box center [149, 159] width 27 height 9
checkbox input "true"
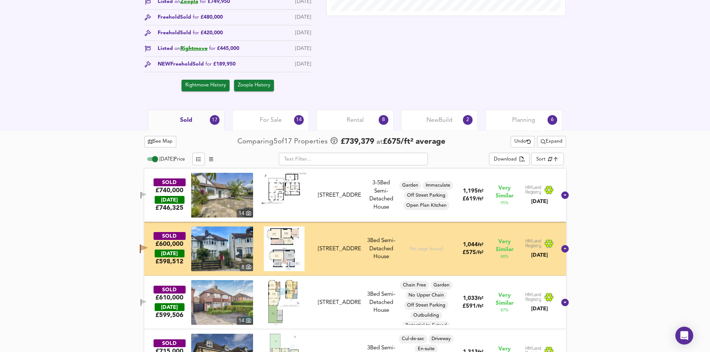
scroll to position [359, 0]
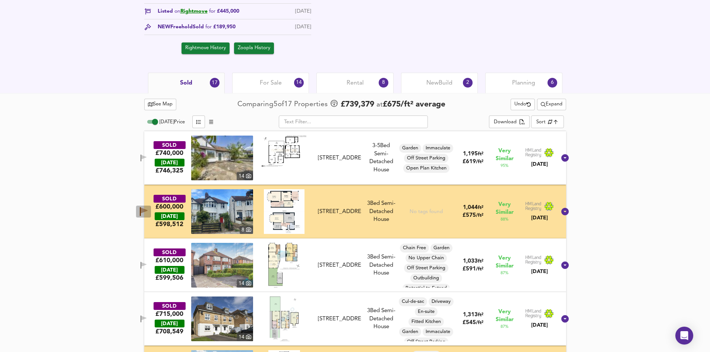
click at [148, 212] on icon "button" at bounding box center [144, 211] width 7 height 6
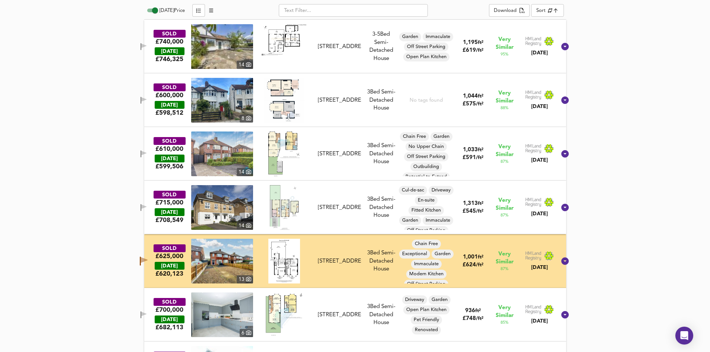
scroll to position [471, 0]
click at [148, 262] on icon "button" at bounding box center [144, 261] width 8 height 9
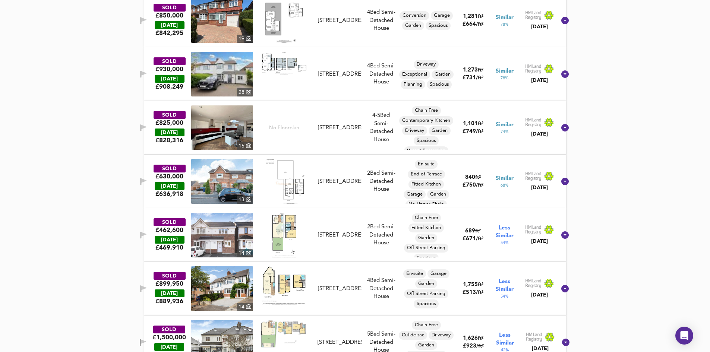
scroll to position [1054, 0]
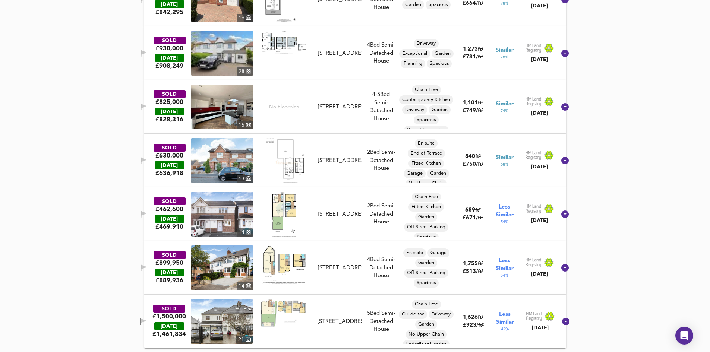
click at [337, 158] on div "[STREET_ADDRESS]" at bounding box center [339, 161] width 43 height 8
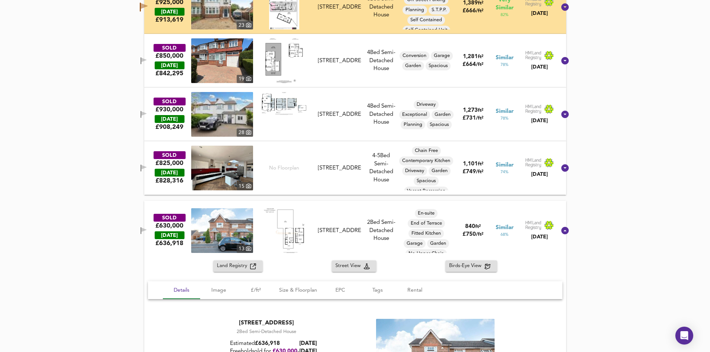
scroll to position [980, 0]
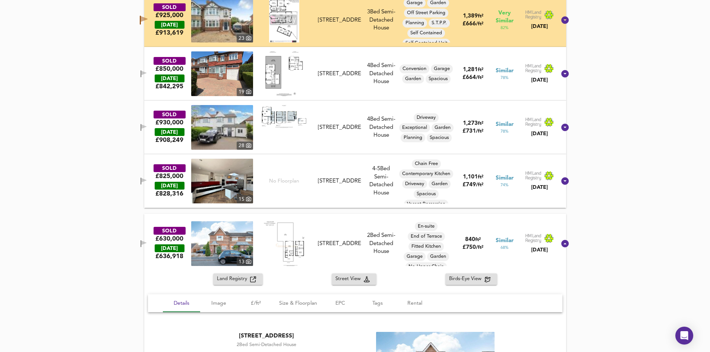
click at [350, 243] on div "[STREET_ADDRESS]" at bounding box center [339, 244] width 43 height 8
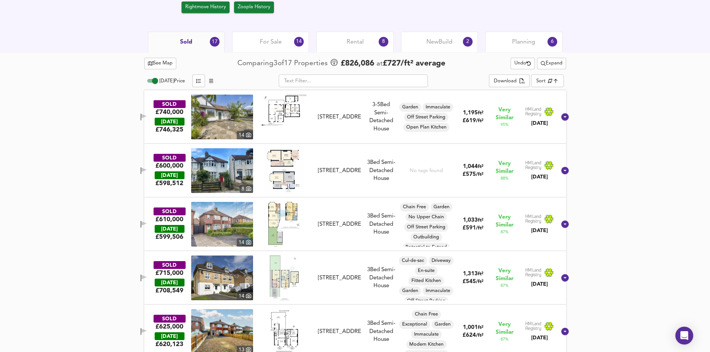
scroll to position [346, 0]
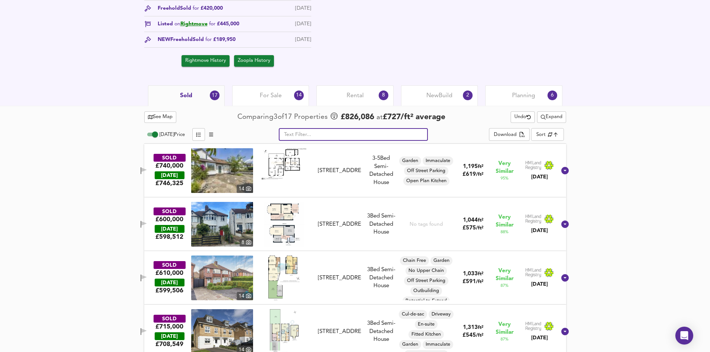
click at [309, 133] on input "text" at bounding box center [353, 134] width 149 height 13
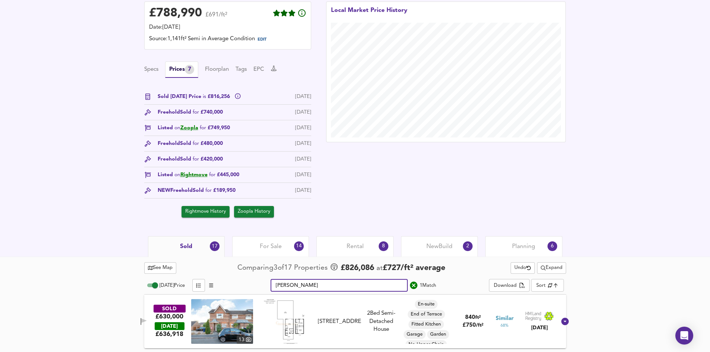
scroll to position [195, 0]
type input "colenso"
click at [549, 270] on span "Expand" at bounding box center [552, 268] width 22 height 9
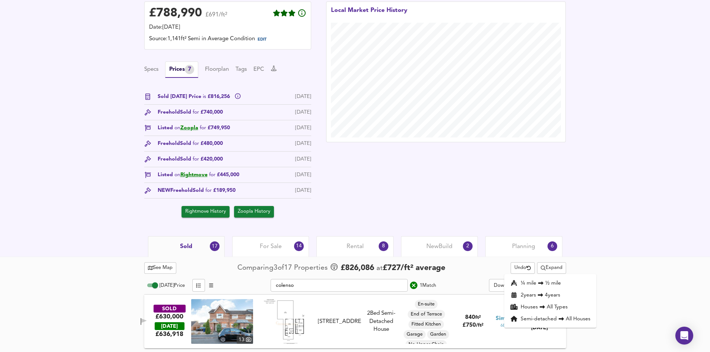
click at [553, 295] on li "2 year s 4 years" at bounding box center [550, 295] width 92 height 12
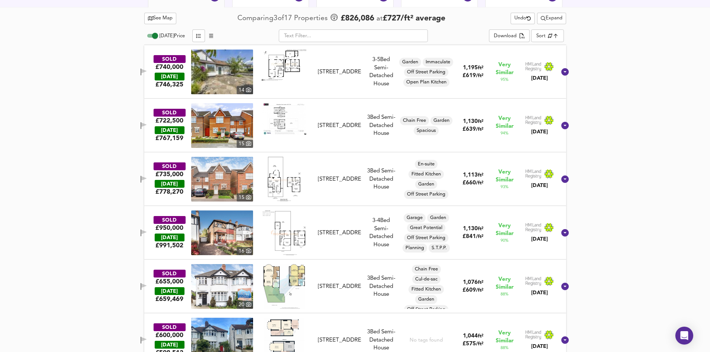
scroll to position [382, 0]
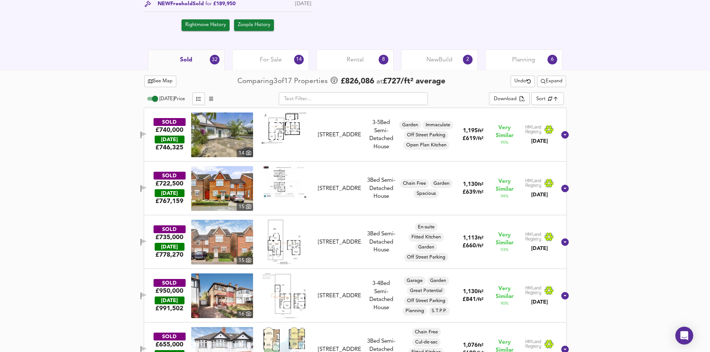
click at [321, 100] on input "text" at bounding box center [353, 98] width 149 height 13
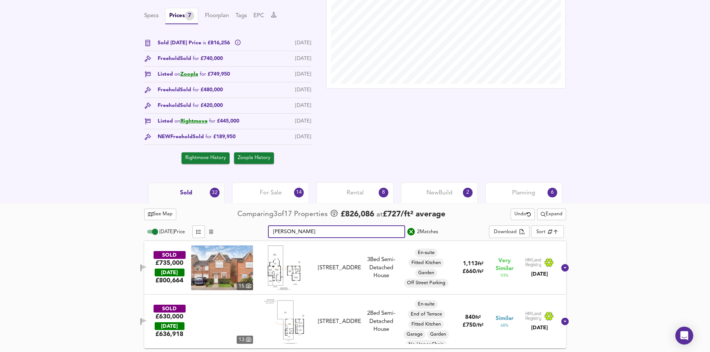
scroll to position [249, 0]
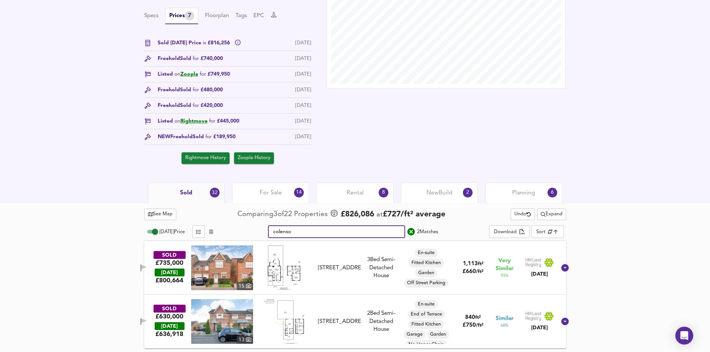
type input "colenso"
click at [141, 270] on icon "button" at bounding box center [141, 268] width 1 height 7
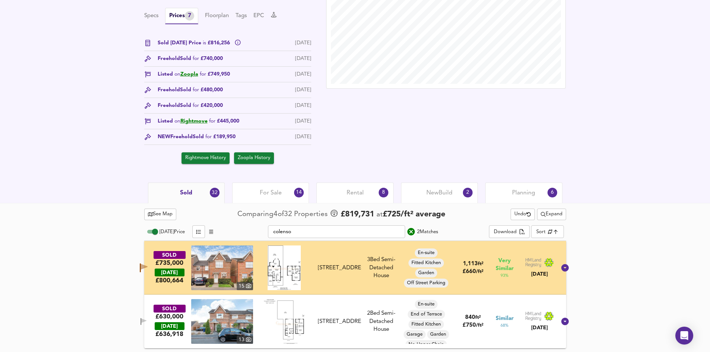
click at [341, 264] on div "[STREET_ADDRESS]" at bounding box center [339, 268] width 43 height 8
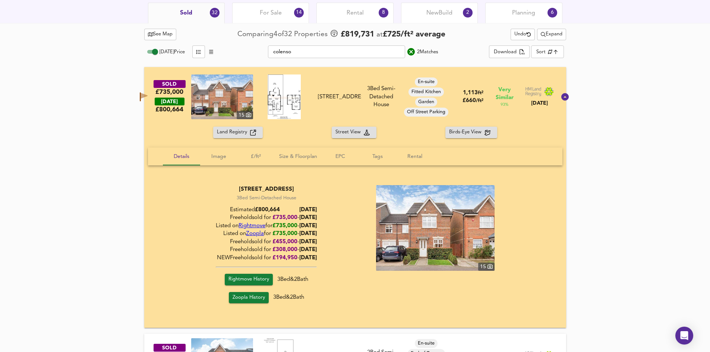
scroll to position [410, 0]
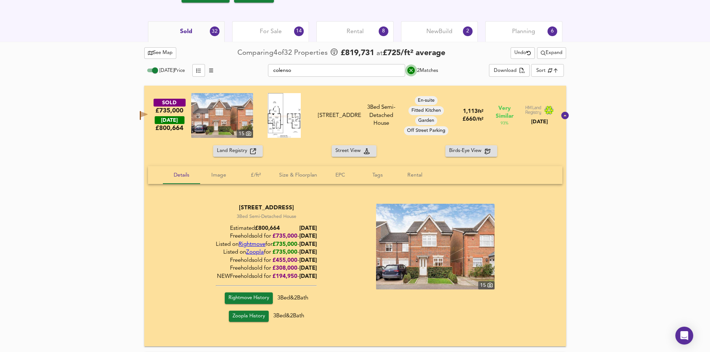
click at [411, 69] on icon "search" at bounding box center [411, 70] width 7 height 7
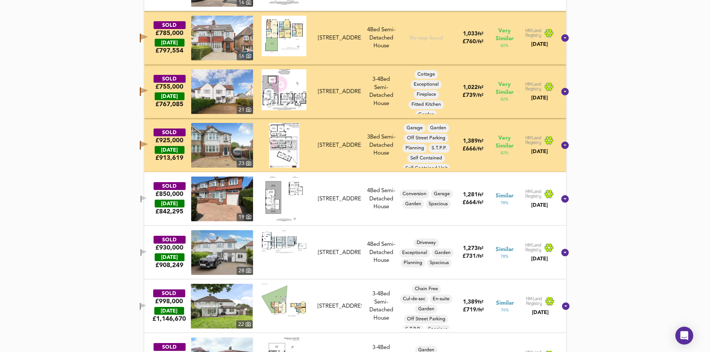
scroll to position [1417, 0]
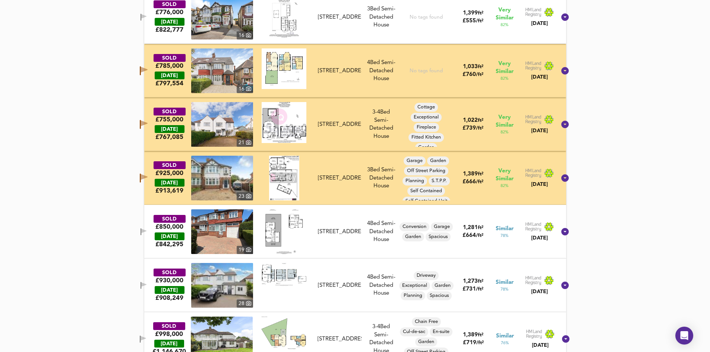
click at [148, 69] on icon "button" at bounding box center [144, 70] width 7 height 6
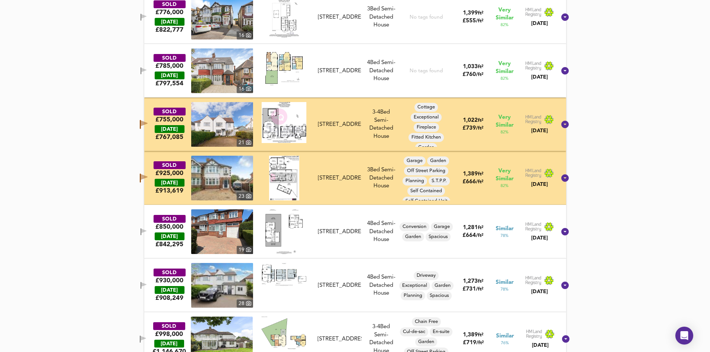
click at [148, 123] on icon "button" at bounding box center [144, 124] width 7 height 6
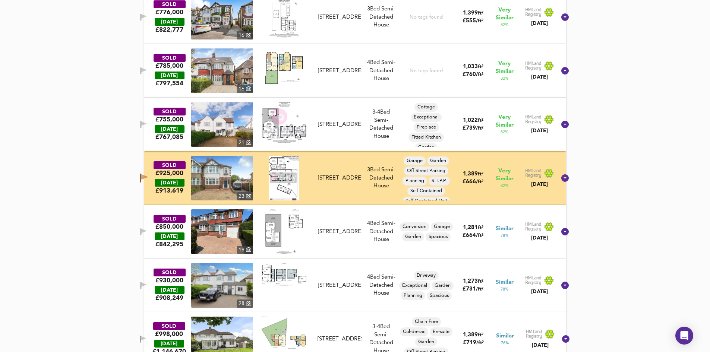
click at [148, 176] on icon "button" at bounding box center [144, 177] width 7 height 6
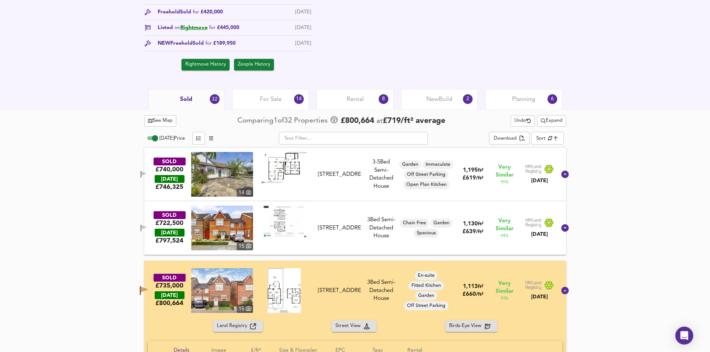
scroll to position [373, 0]
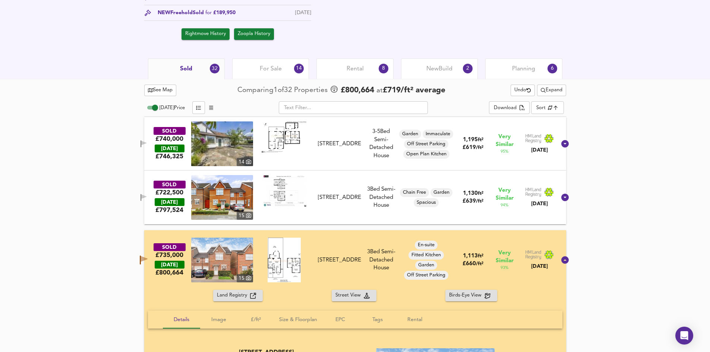
click at [353, 259] on div "[STREET_ADDRESS]" at bounding box center [339, 261] width 43 height 8
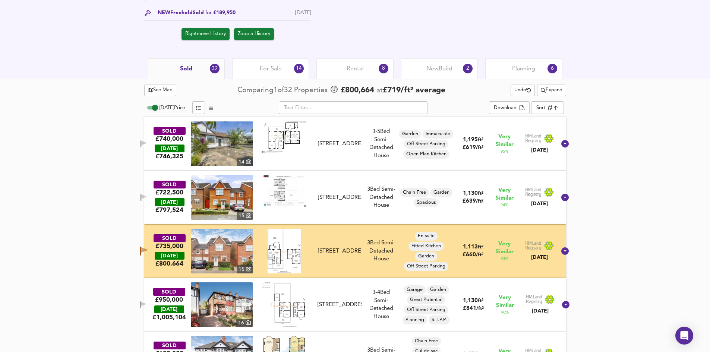
click at [373, 217] on div "SOLD £722,500 [DATE] £ 797,524 [GEOGRAPHIC_DATA][STREET_ADDRESS] [STREET_ADDRES…" at bounding box center [346, 197] width 421 height 45
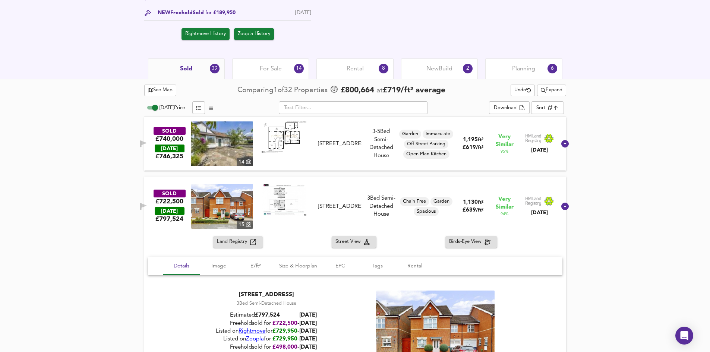
scroll to position [485, 0]
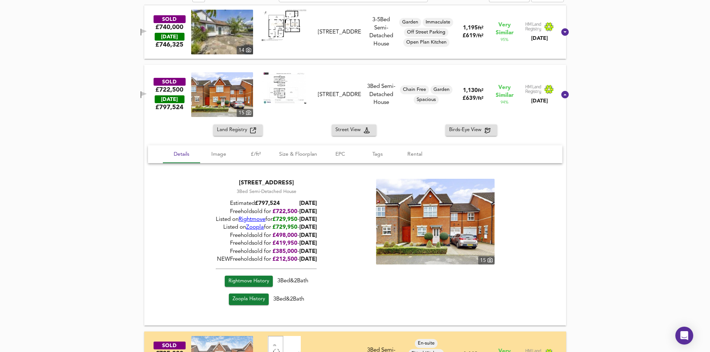
click at [147, 94] on icon "button" at bounding box center [143, 94] width 5 height 4
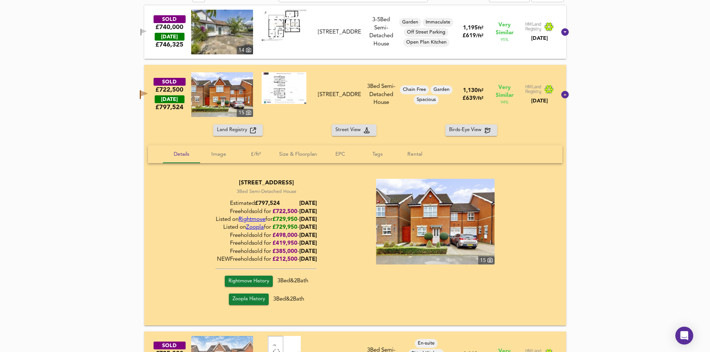
click at [334, 91] on div "[STREET_ADDRESS]" at bounding box center [339, 95] width 43 height 8
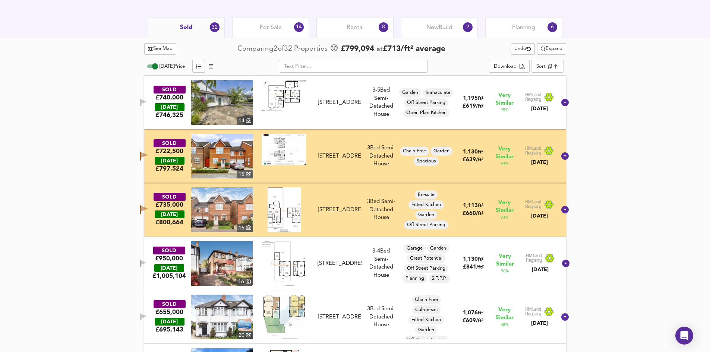
scroll to position [410, 0]
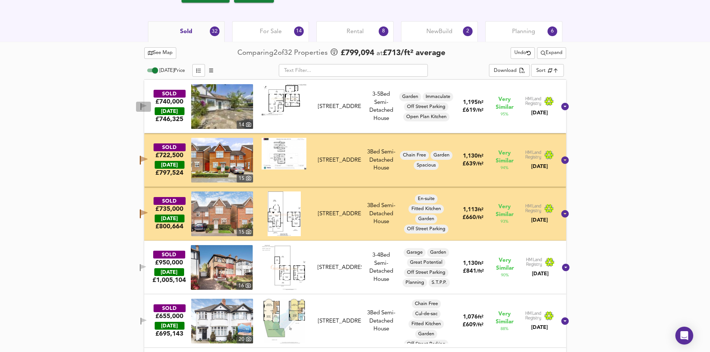
click at [147, 109] on icon "button" at bounding box center [144, 106] width 6 height 7
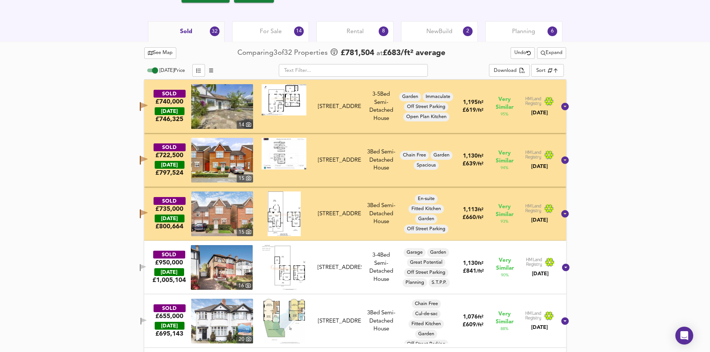
click at [148, 268] on span "button" at bounding box center [142, 267] width 11 height 7
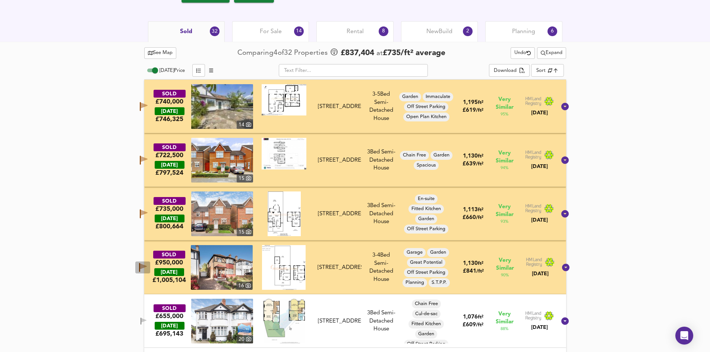
click at [147, 271] on icon "button" at bounding box center [143, 267] width 8 height 9
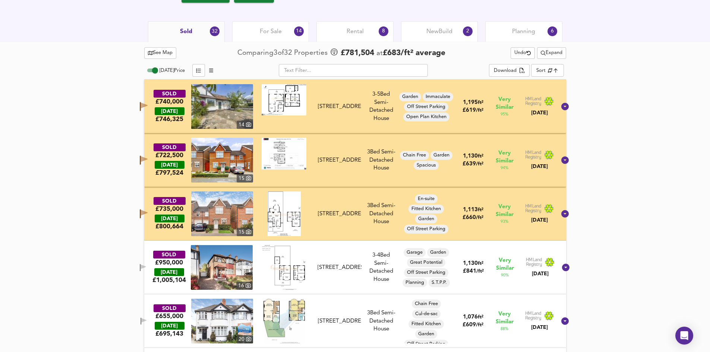
drag, startPoint x: 148, startPoint y: 270, endPoint x: 150, endPoint y: 292, distance: 22.4
click at [148, 269] on span "button" at bounding box center [142, 267] width 11 height 7
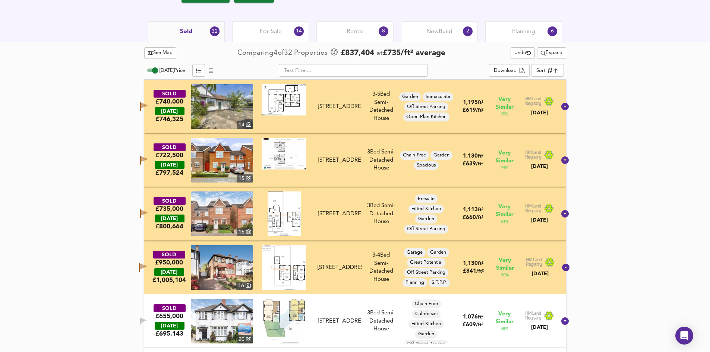
click at [147, 317] on icon "button" at bounding box center [143, 320] width 5 height 4
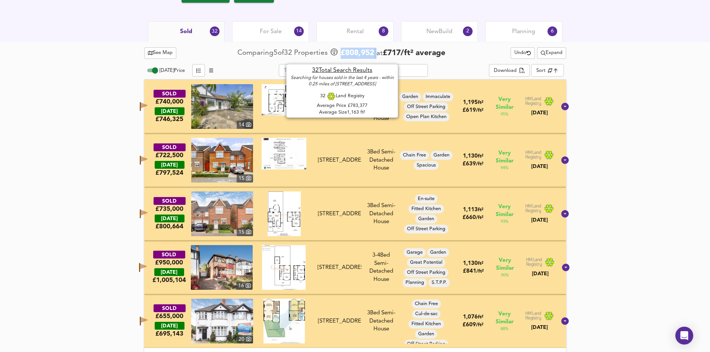
drag, startPoint x: 341, startPoint y: 49, endPoint x: 378, endPoint y: 52, distance: 37.0
click at [378, 52] on div "£ 808,952 at £ 717 / ft² average" at bounding box center [388, 53] width 116 height 11
click at [366, 54] on span "£ 808,952" at bounding box center [358, 53] width 34 height 11
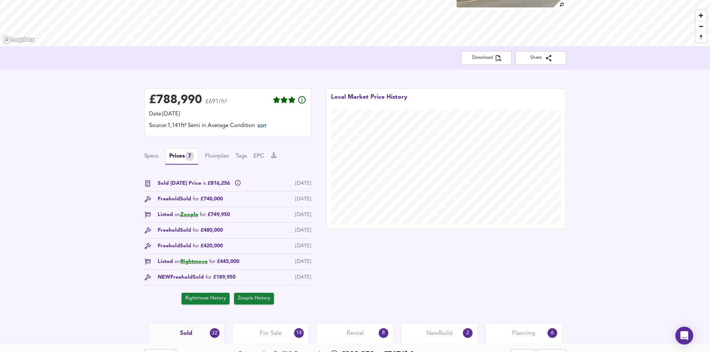
scroll to position [149, 0]
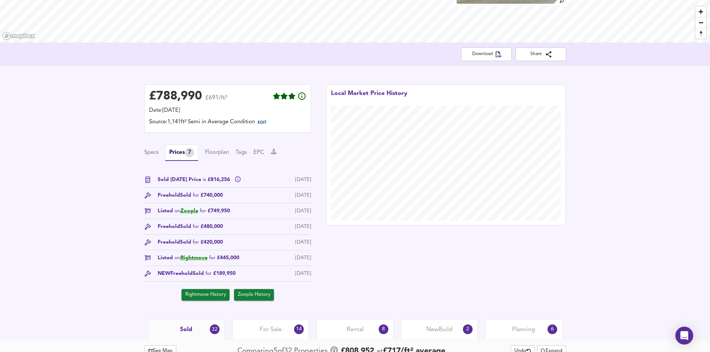
drag, startPoint x: 374, startPoint y: 316, endPoint x: 397, endPoint y: 282, distance: 40.3
click at [396, 240] on div "Map Search Valuation 736 Log out [STREET_ADDRESS] Download Share £ 788,990 £691…" at bounding box center [355, 64] width 710 height 352
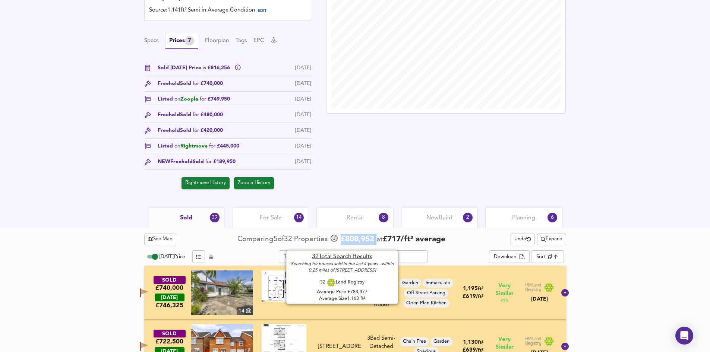
drag, startPoint x: 376, startPoint y: 240, endPoint x: 339, endPoint y: 239, distance: 36.9
click at [339, 239] on div "£ 808,952 at £ 717 / ft² average" at bounding box center [388, 239] width 116 height 11
click at [355, 242] on span "£ 808,952" at bounding box center [358, 239] width 34 height 11
drag, startPoint x: 359, startPoint y: 243, endPoint x: 364, endPoint y: 236, distance: 8.3
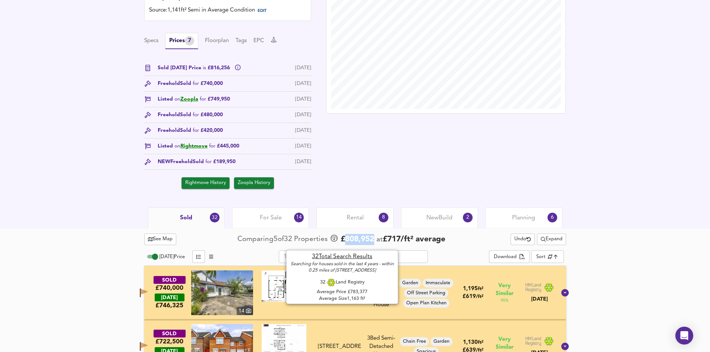
click at [359, 243] on span "£ 808,952" at bounding box center [358, 239] width 34 height 11
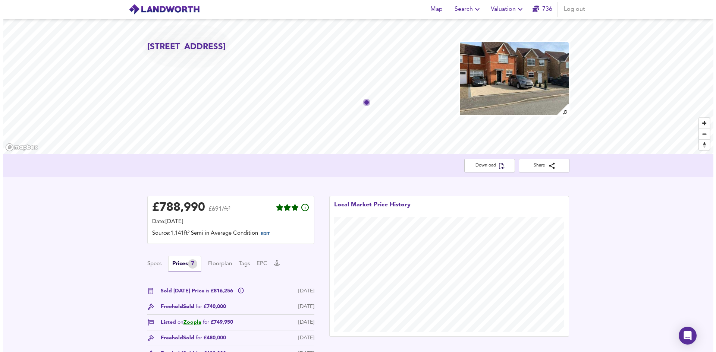
scroll to position [0, 0]
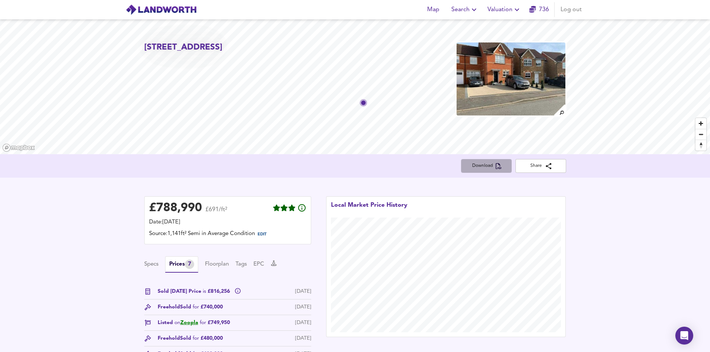
click at [490, 166] on span "Download" at bounding box center [486, 166] width 39 height 8
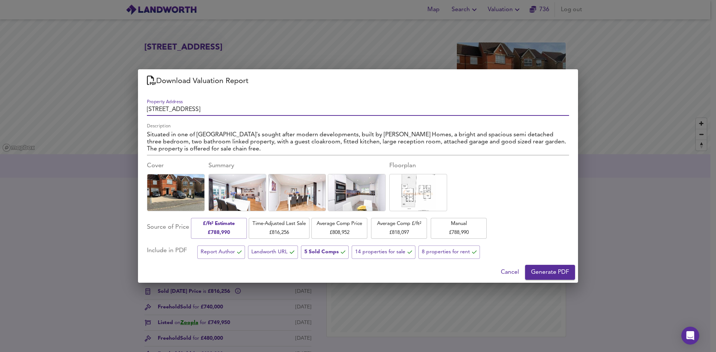
click at [508, 270] on span "Cancel" at bounding box center [510, 272] width 18 height 10
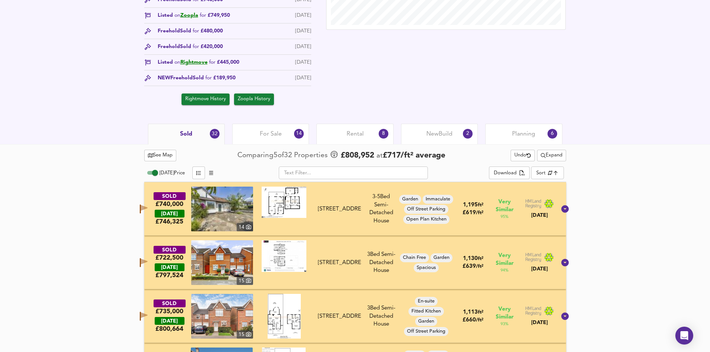
scroll to position [336, 0]
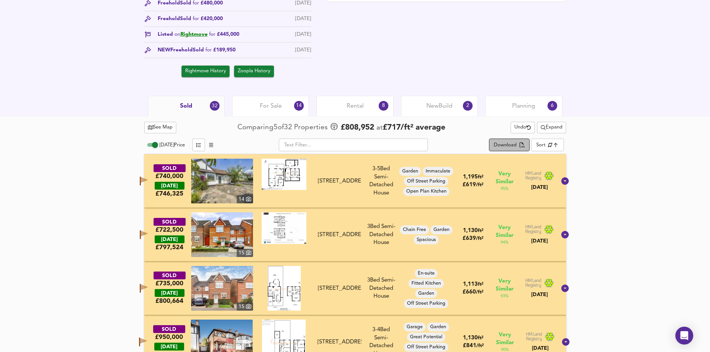
click at [513, 146] on div "Download" at bounding box center [505, 145] width 23 height 9
drag, startPoint x: 516, startPoint y: 129, endPoint x: 576, endPoint y: 138, distance: 59.8
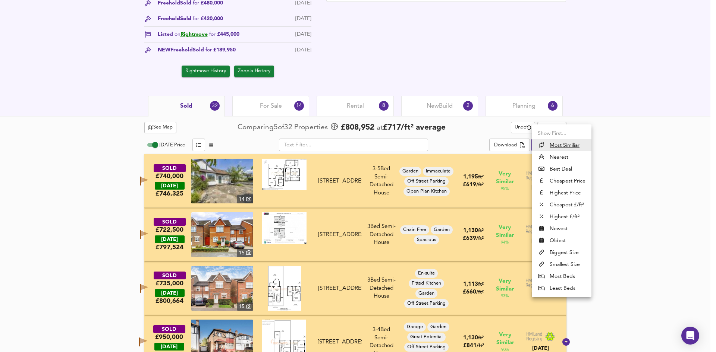
click at [631, 174] on div at bounding box center [358, 176] width 716 height 352
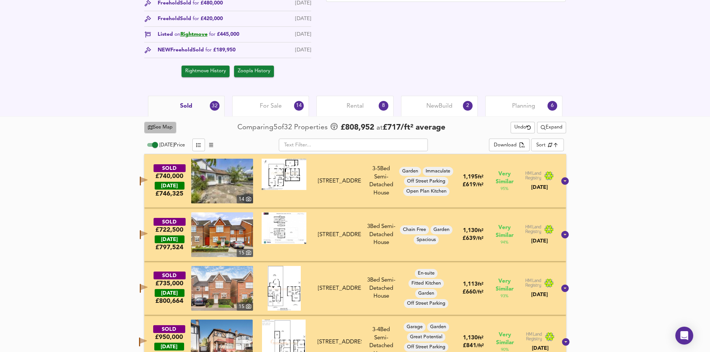
drag, startPoint x: 171, startPoint y: 129, endPoint x: 113, endPoint y: 159, distance: 65.4
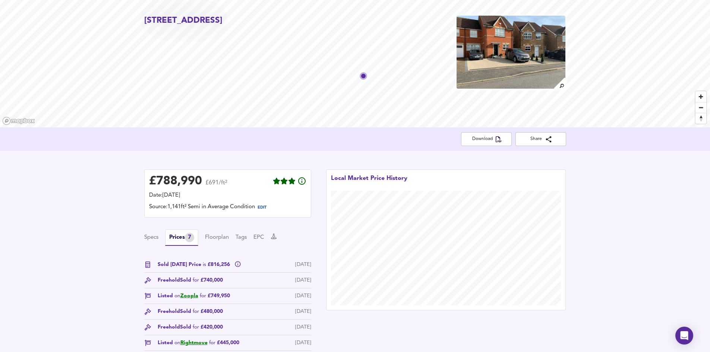
scroll to position [0, 0]
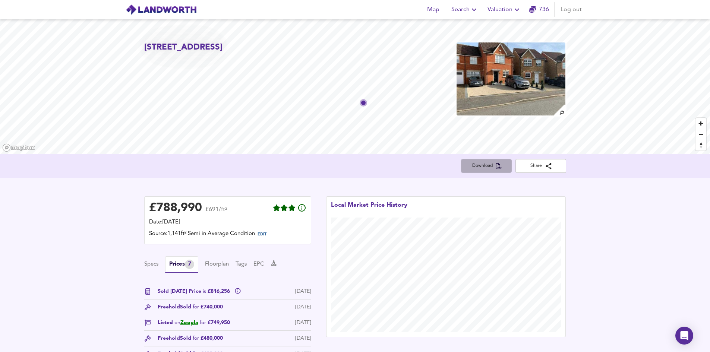
click at [487, 167] on span "Download" at bounding box center [486, 166] width 39 height 8
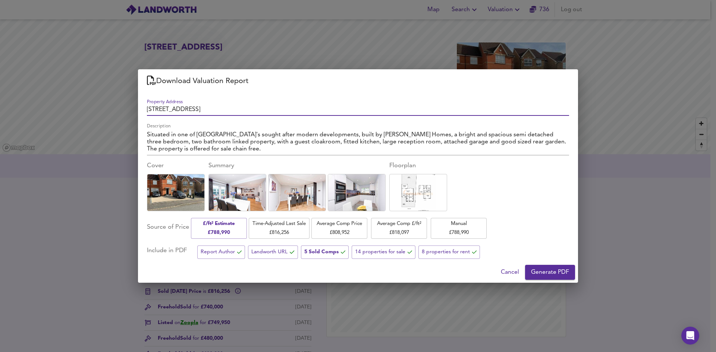
drag, startPoint x: 182, startPoint y: 110, endPoint x: 236, endPoint y: 137, distance: 60.5
click at [182, 109] on input "[STREET_ADDRESS]" at bounding box center [358, 110] width 422 height 11
click at [191, 154] on div "Situated in one of [GEOGRAPHIC_DATA]'s sought after modern developments, built …" at bounding box center [358, 142] width 422 height 26
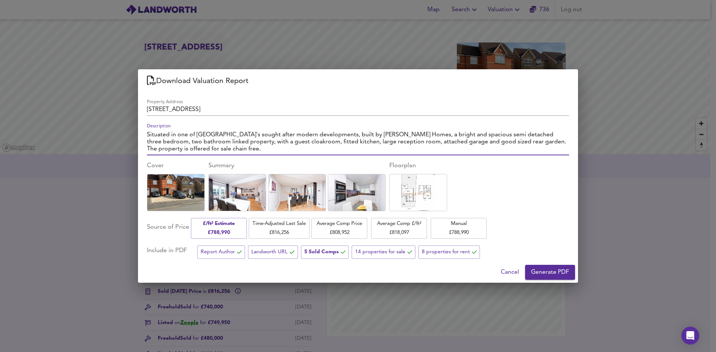
drag, startPoint x: 193, startPoint y: 151, endPoint x: 85, endPoint y: 116, distance: 113.9
click at [85, 116] on div "Download Valuation Report Property Address [STREET_ADDRESS] Description Situate…" at bounding box center [358, 176] width 716 height 352
click at [289, 145] on textarea "Situated in one of [GEOGRAPHIC_DATA]'s sought after modern developments, built …" at bounding box center [358, 142] width 422 height 21
drag, startPoint x: 477, startPoint y: 142, endPoint x: 535, endPoint y: 205, distance: 85.8
click at [530, 202] on div "Property Address [STREET_ADDRESS] Description Situated in one of [GEOGRAPHIC_DA…" at bounding box center [358, 177] width 422 height 163
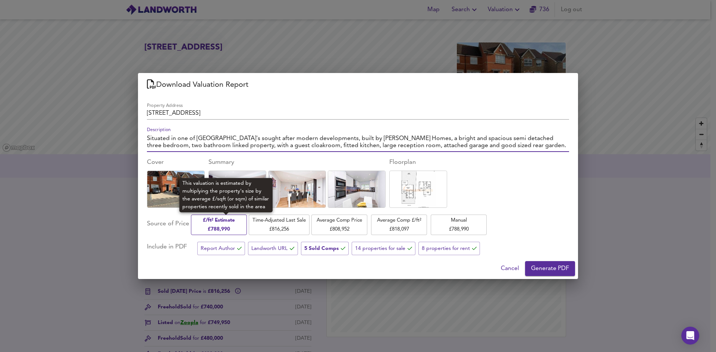
type textarea "Situated in one of [GEOGRAPHIC_DATA]'s sought after modern developments, built …"
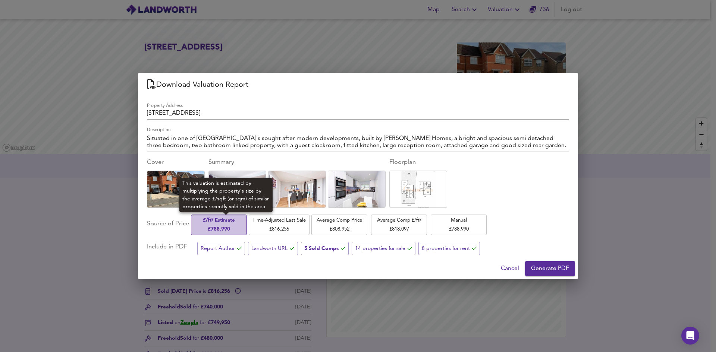
click at [236, 229] on span "£/ft² Estimate £ 788,990" at bounding box center [219, 225] width 48 height 18
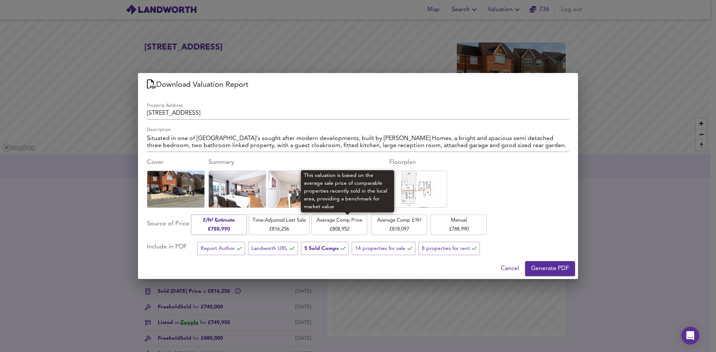
click at [342, 226] on span "Average Comp Price £ 808,952" at bounding box center [339, 225] width 48 height 18
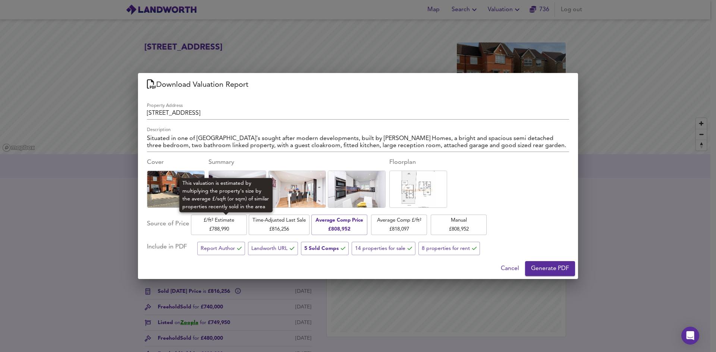
click at [243, 224] on span "£/ft² Estimate £ 788,990" at bounding box center [219, 225] width 48 height 18
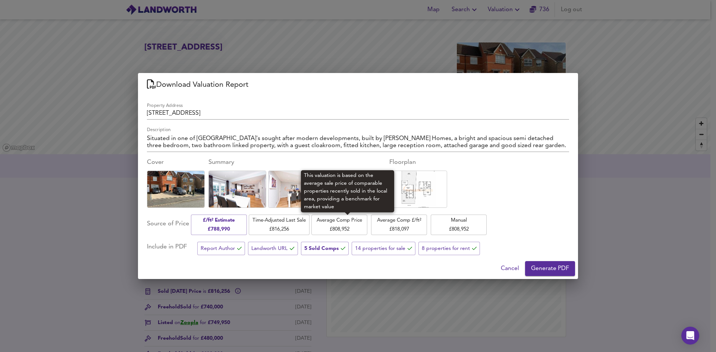
click at [360, 227] on span "Average Comp Price £ 808,952" at bounding box center [339, 225] width 48 height 18
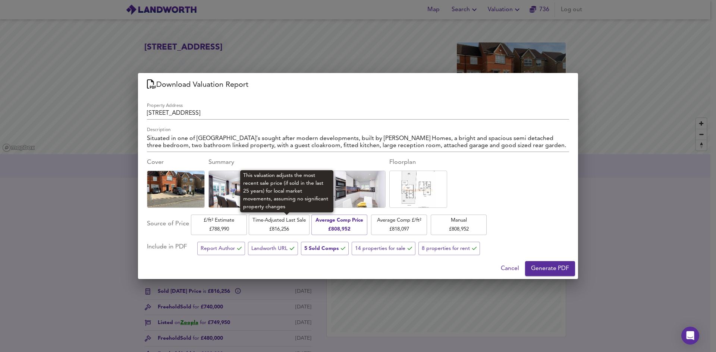
click at [279, 236] on div "Time-Adjusted Last Sale £ 816,256" at bounding box center [279, 225] width 61 height 22
drag, startPoint x: 285, startPoint y: 225, endPoint x: 295, endPoint y: 229, distance: 10.4
click at [283, 226] on span "Time-Adjusted Last Sale £ 816,256" at bounding box center [278, 225] width 53 height 18
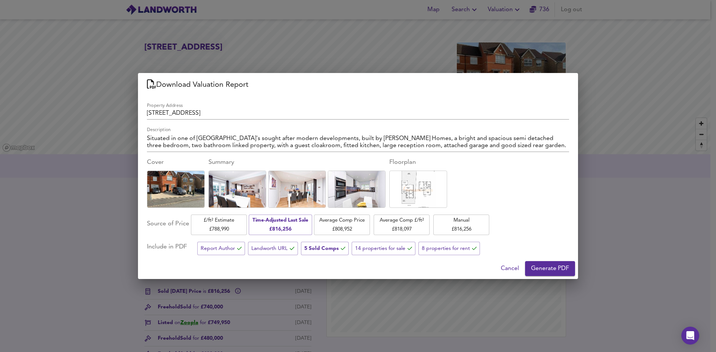
click at [513, 269] on span "Cancel" at bounding box center [510, 269] width 18 height 10
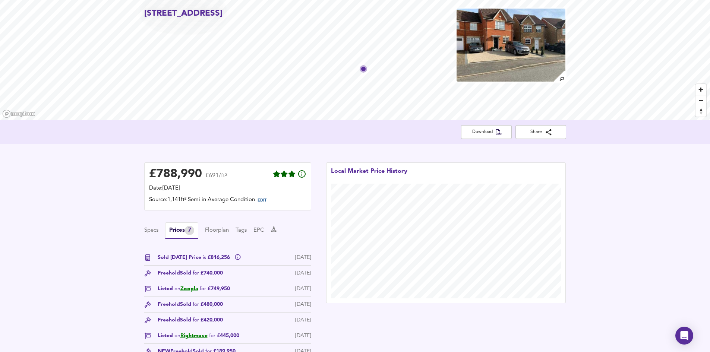
scroll to position [75, 0]
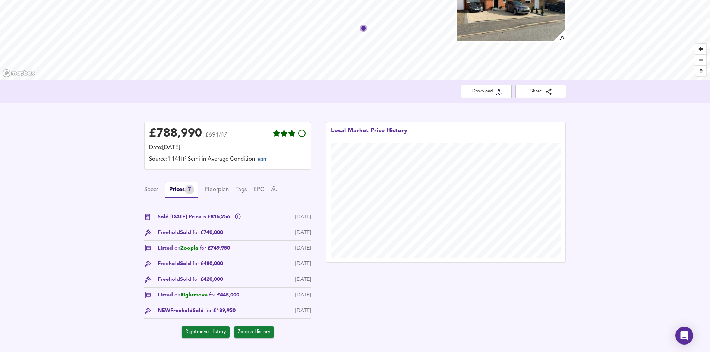
drag, startPoint x: 318, startPoint y: 236, endPoint x: 225, endPoint y: 227, distance: 93.2
click at [225, 227] on div "£ 788,990 £691/ft² Date: [DATE] Source: 1,141ft² Semi in Average Condition EDIT…" at bounding box center [228, 229] width 182 height 231
click at [242, 232] on div "Freehold Sold for £740,000 [DATE]" at bounding box center [227, 235] width 167 height 12
click at [468, 88] on span "Download" at bounding box center [486, 92] width 39 height 8
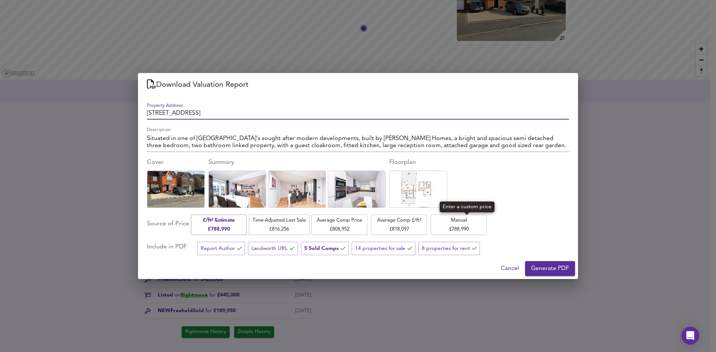
click at [466, 227] on span "Manual £ 788,990" at bounding box center [458, 225] width 48 height 18
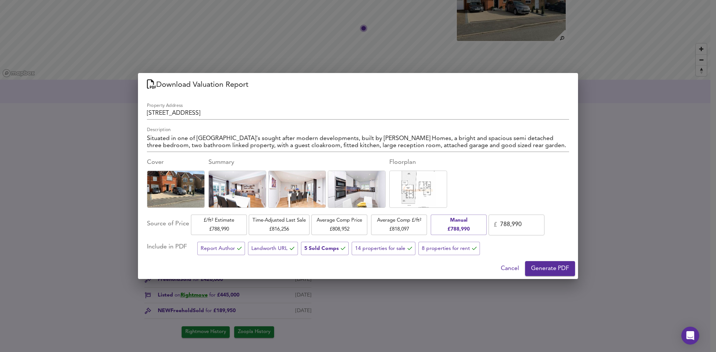
drag, startPoint x: 540, startPoint y: 224, endPoint x: 367, endPoint y: 213, distance: 172.9
click at [367, 213] on div "Property Address [STREET_ADDRESS] Description Situated in one of [GEOGRAPHIC_DA…" at bounding box center [358, 177] width 422 height 155
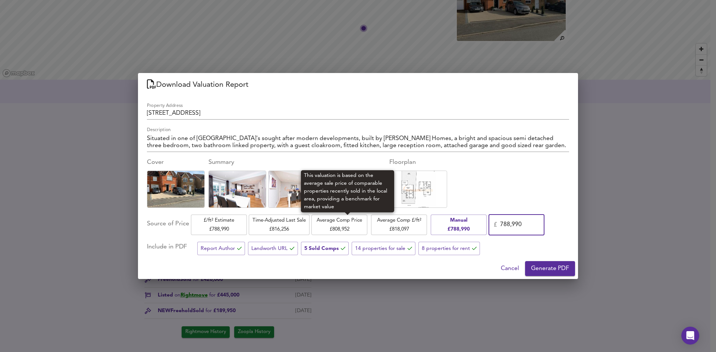
click at [348, 227] on span "Average Comp Price £ 808,952" at bounding box center [339, 225] width 48 height 18
click at [345, 225] on span "Average Comp Price £ 808,952" at bounding box center [339, 225] width 48 height 18
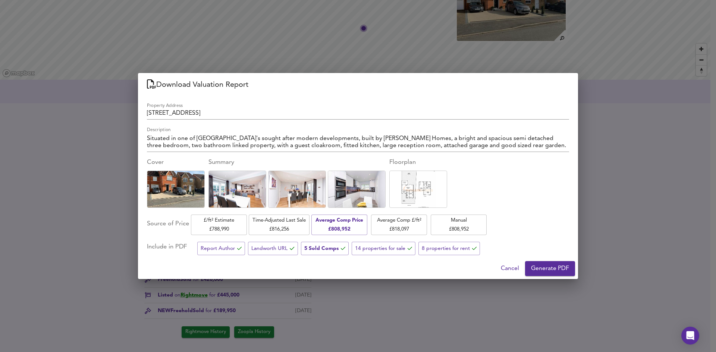
drag, startPoint x: 555, startPoint y: 270, endPoint x: 336, endPoint y: 258, distance: 219.6
click at [343, 254] on div "Download Valuation Report Property Address [STREET_ADDRESS] Description Situate…" at bounding box center [358, 176] width 440 height 206
click at [239, 248] on icon "button" at bounding box center [238, 248] width 7 height 5
click at [238, 249] on icon "button" at bounding box center [238, 248] width 7 height 5
click at [520, 266] on button "Cancel" at bounding box center [510, 268] width 24 height 15
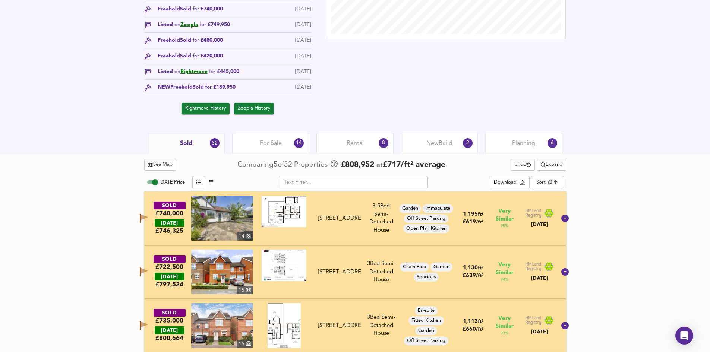
click at [282, 148] on div "For Sale 14" at bounding box center [270, 143] width 77 height 21
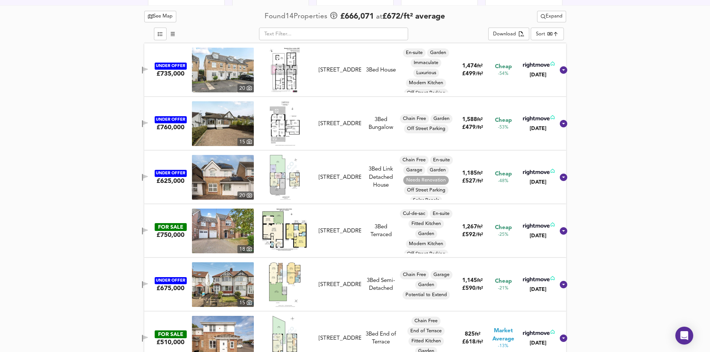
scroll to position [447, 0]
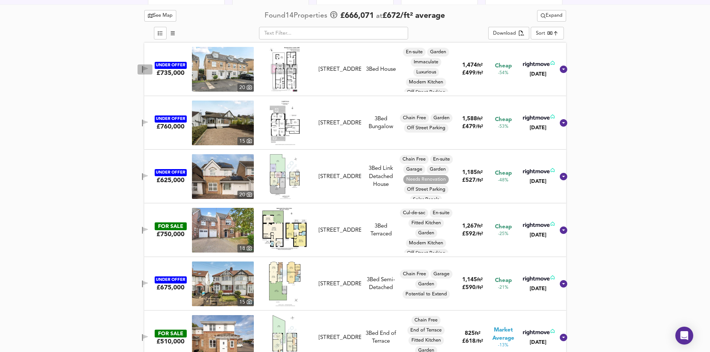
click at [143, 69] on icon "button" at bounding box center [142, 69] width 1 height 7
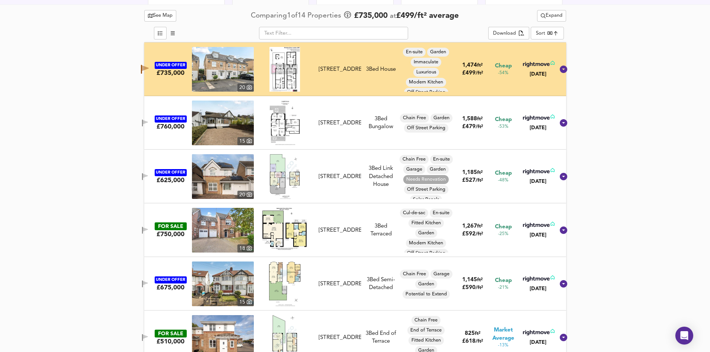
click at [148, 229] on icon "button" at bounding box center [145, 229] width 5 height 4
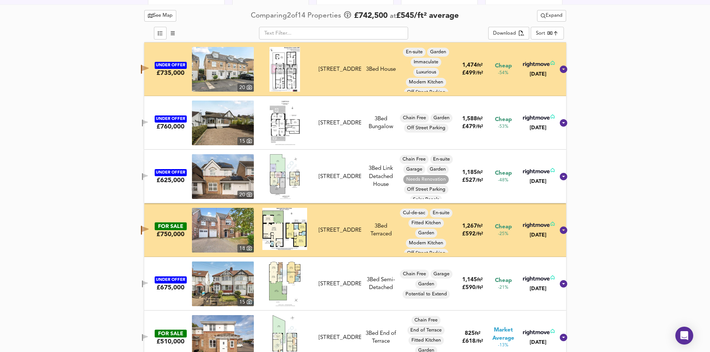
click at [148, 122] on icon "button" at bounding box center [145, 122] width 5 height 4
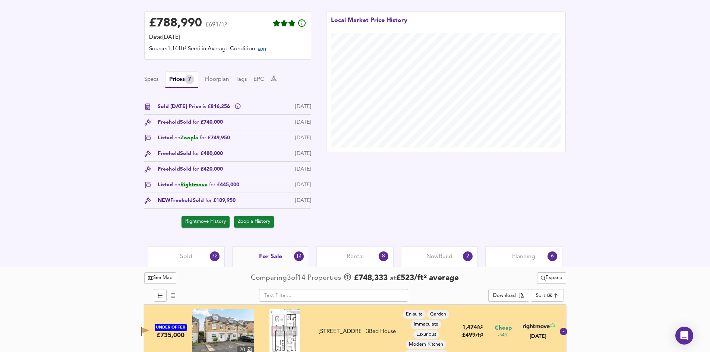
scroll to position [149, 0]
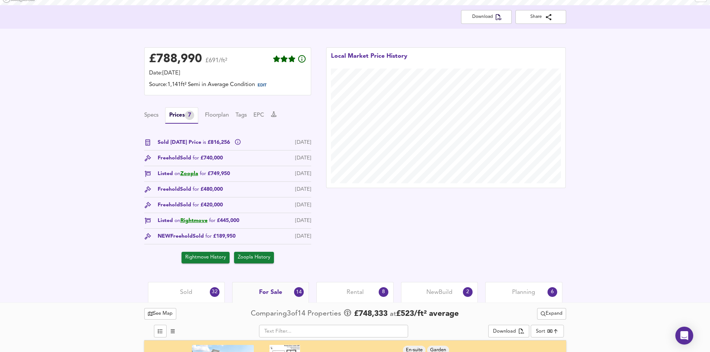
click at [356, 295] on span "Rental" at bounding box center [355, 293] width 17 height 8
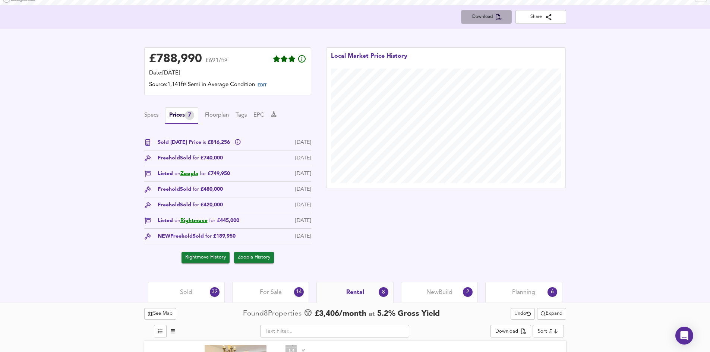
click at [502, 16] on span "Download" at bounding box center [486, 17] width 39 height 8
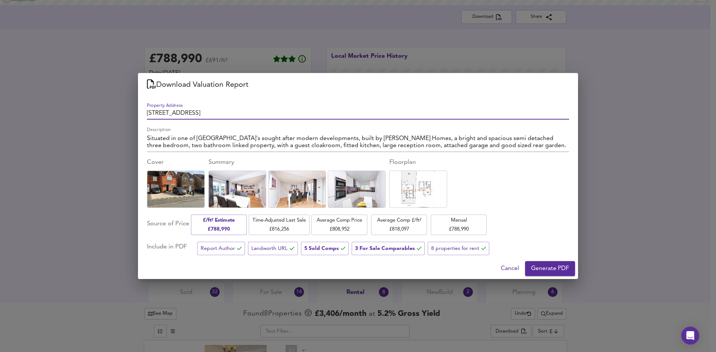
click at [541, 264] on span "Generate PDF" at bounding box center [550, 269] width 38 height 10
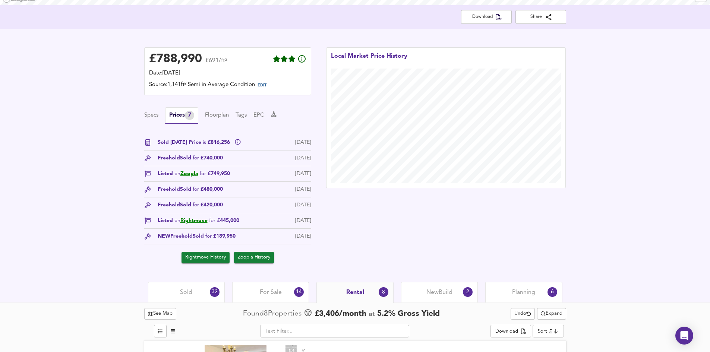
click at [618, 144] on div "£ 788,990 £691/ft² Date: [DATE] Source: 1,141ft² Semi in Average Condition EDIT…" at bounding box center [355, 156] width 710 height 254
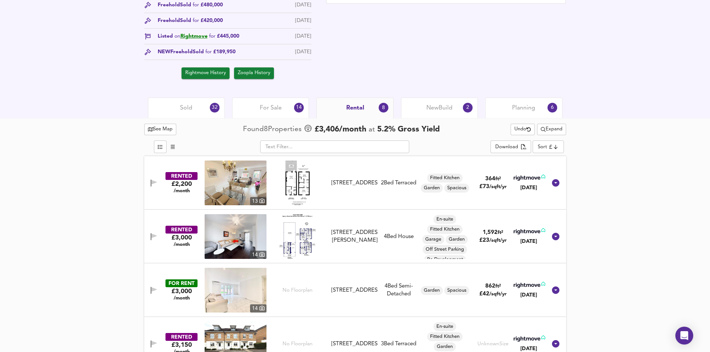
scroll to position [336, 0]
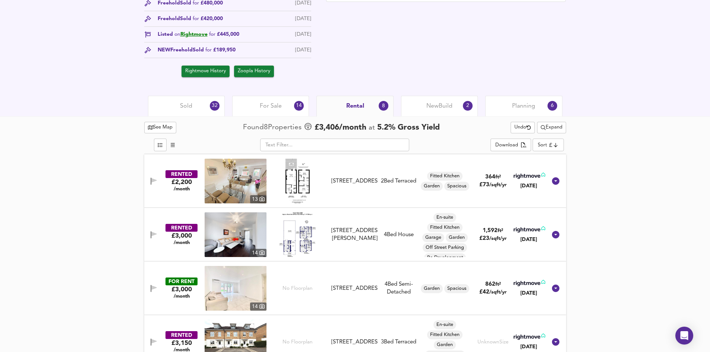
click at [214, 116] on div "Sold 32" at bounding box center [186, 106] width 77 height 21
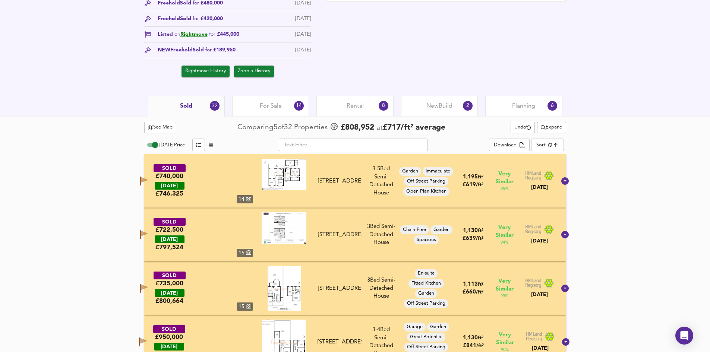
click at [207, 110] on div "Sold 32" at bounding box center [186, 106] width 77 height 21
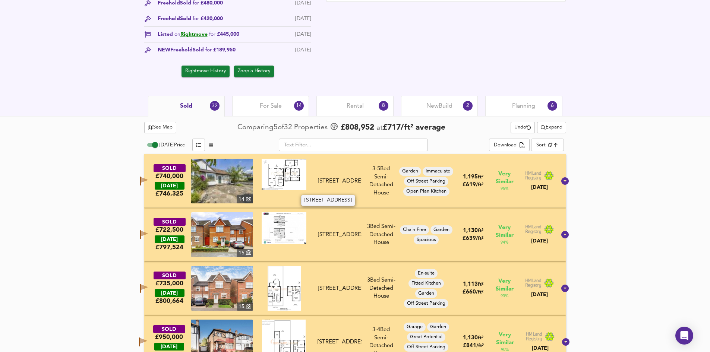
click at [356, 178] on div "[STREET_ADDRESS]" at bounding box center [339, 181] width 43 height 8
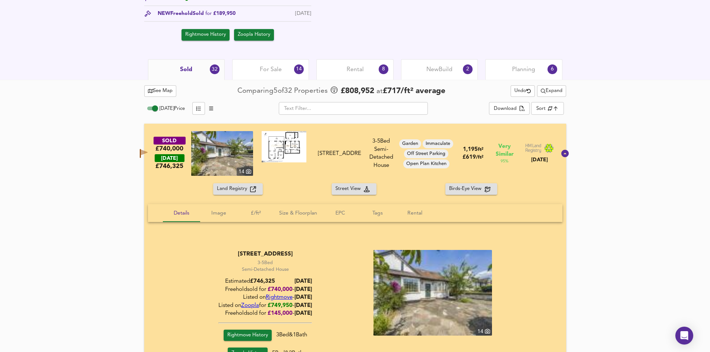
scroll to position [410, 0]
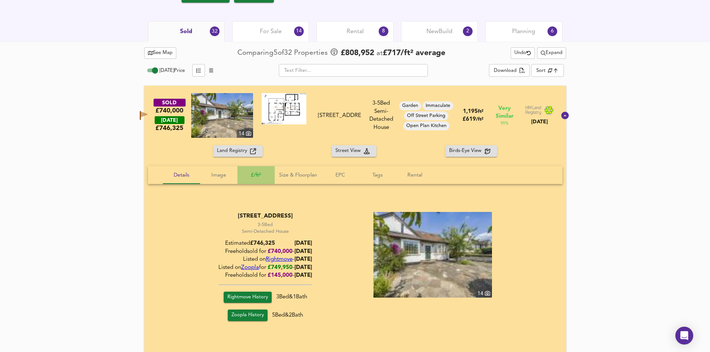
click at [262, 177] on span "£/ft²" at bounding box center [256, 175] width 28 height 9
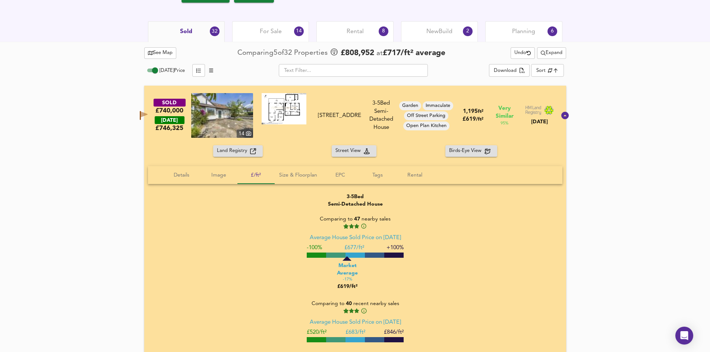
scroll to position [447, 0]
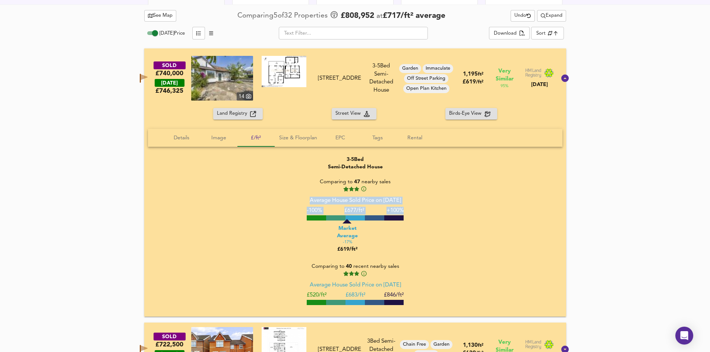
drag, startPoint x: 304, startPoint y: 202, endPoint x: 407, endPoint y: 213, distance: 104.3
click at [404, 213] on div "Average House Sold Price on [DATE] -100% £ 677/ft² +100% Market Average -17% £6…" at bounding box center [355, 225] width 97 height 56
click at [173, 126] on div "Land Registry Street View Birds-Eye View Details Image £/ft² Size & Floorplan E…" at bounding box center [355, 212] width 422 height 209
click at [174, 136] on span "Details" at bounding box center [181, 137] width 28 height 9
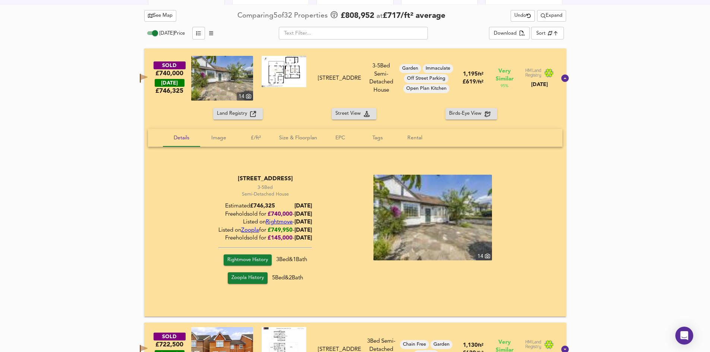
drag, startPoint x: 335, startPoint y: 213, endPoint x: 215, endPoint y: 211, distance: 120.4
click at [214, 211] on div "[STREET_ADDRESS] 3-5 Bed Rightmove thinks this is a 3 bed but Zoopla states 5 b…" at bounding box center [355, 231] width 397 height 112
click at [311, 212] on span "[DATE]" at bounding box center [304, 215] width 18 height 6
click at [255, 139] on span "£/ft²" at bounding box center [256, 137] width 28 height 9
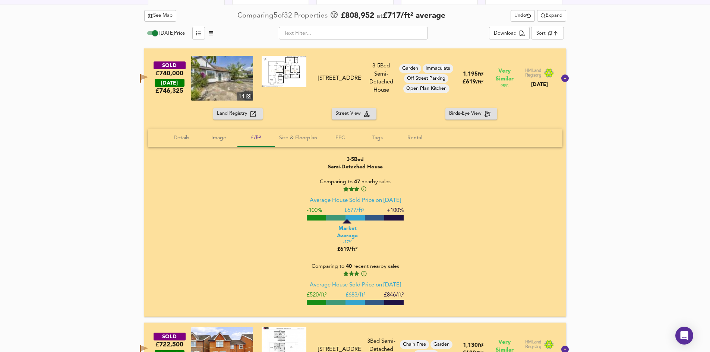
click at [349, 208] on span "£ 677/ft²" at bounding box center [355, 211] width 20 height 6
click at [352, 298] on span "£ 683/ft²" at bounding box center [355, 296] width 20 height 6
click at [355, 180] on span "47" at bounding box center [357, 181] width 6 height 5
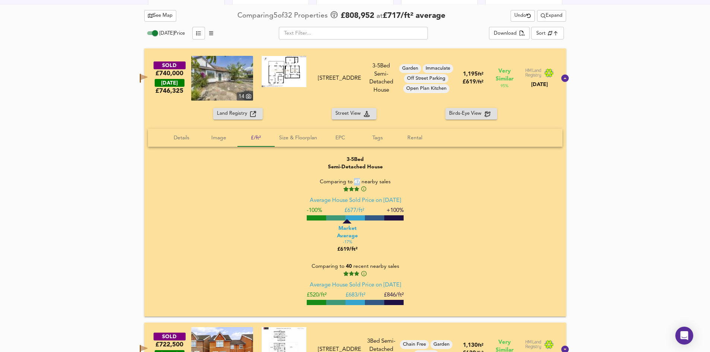
click at [354, 180] on span "47" at bounding box center [357, 181] width 6 height 5
click at [350, 264] on span "40" at bounding box center [349, 266] width 6 height 5
click at [351, 169] on div "3-5 Bed Rightmove thinks this is a 3 bed but Zoopla states 5 bed, so we're show…" at bounding box center [355, 163] width 55 height 15
click at [188, 131] on button "Details" at bounding box center [181, 138] width 37 height 18
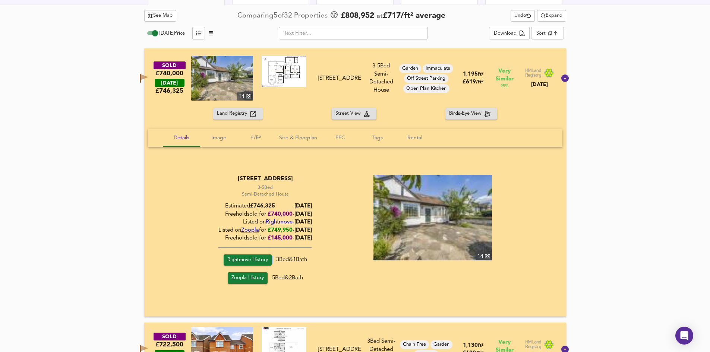
drag, startPoint x: 272, startPoint y: 261, endPoint x: 333, endPoint y: 259, distance: 60.4
click at [330, 259] on div "[STREET_ADDRESS] 3-5 Bed Rightmove thinks this is a 3 bed but Zoopla states 5 b…" at bounding box center [355, 231] width 397 height 112
drag, startPoint x: 318, startPoint y: 292, endPoint x: 304, endPoint y: 293, distance: 15.0
click at [318, 292] on div "[STREET_ADDRESS] 3-5 Bed Rightmove thinks this is a 3 bed but Zoopla states 5 b…" at bounding box center [355, 231] width 415 height 130
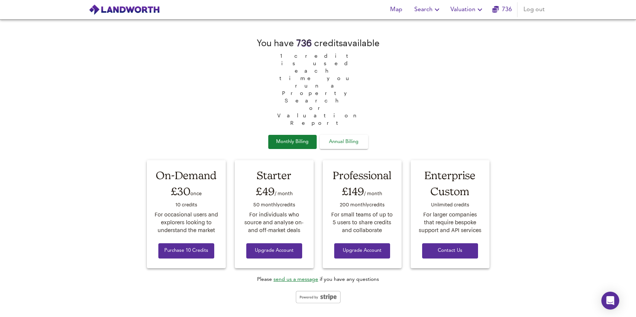
click at [324, 287] on div "You have 736 credit s available 1 credit is used each time you run a Property S…" at bounding box center [318, 169] width 352 height 298
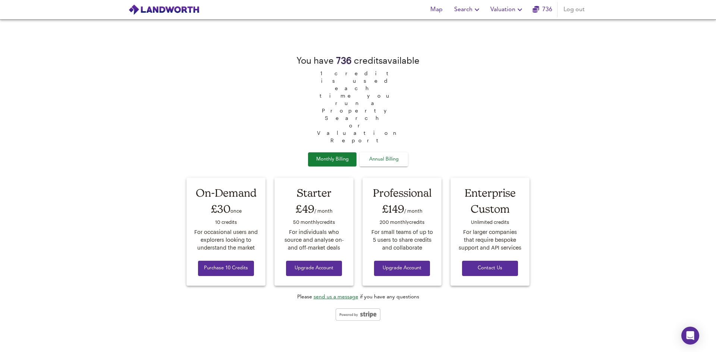
drag, startPoint x: 516, startPoint y: 4, endPoint x: 514, endPoint y: 8, distance: 4.6
click at [514, 8] on span "Valuation" at bounding box center [507, 9] width 34 height 10
click at [501, 41] on li "Valuation Report History" at bounding box center [507, 40] width 89 height 13
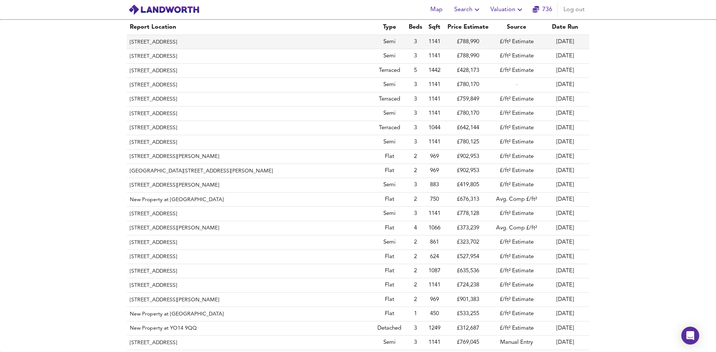
click at [273, 40] on th "[STREET_ADDRESS]" at bounding box center [250, 42] width 246 height 14
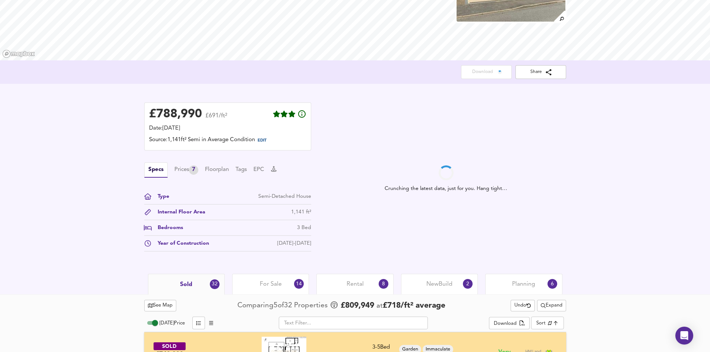
scroll to position [112, 0]
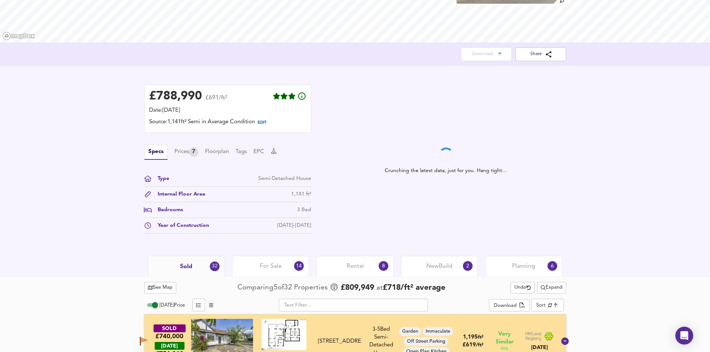
click at [533, 267] on span "Planning" at bounding box center [523, 266] width 23 height 8
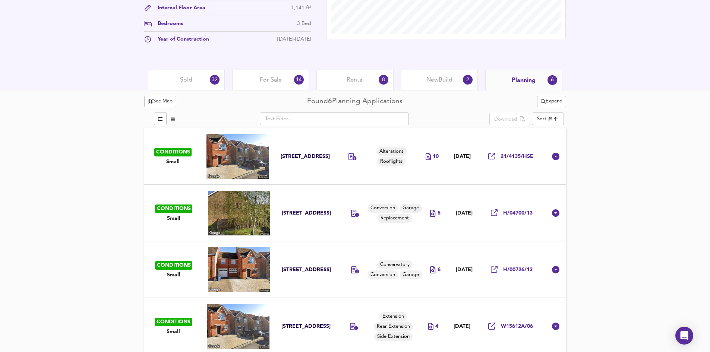
scroll to position [261, 0]
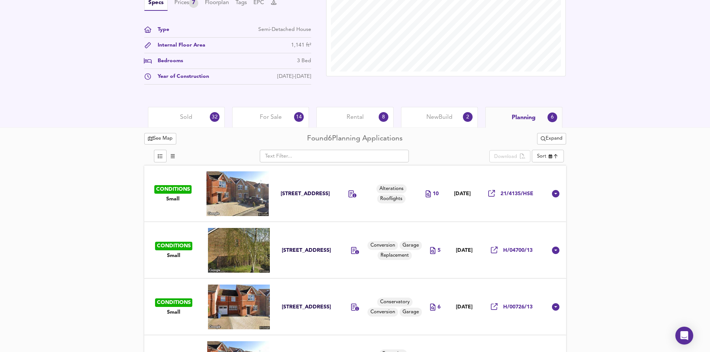
click at [48, 108] on div "Sold 32 For Sale 14 Rental 8 New Build 2 Planning 6" at bounding box center [355, 117] width 710 height 21
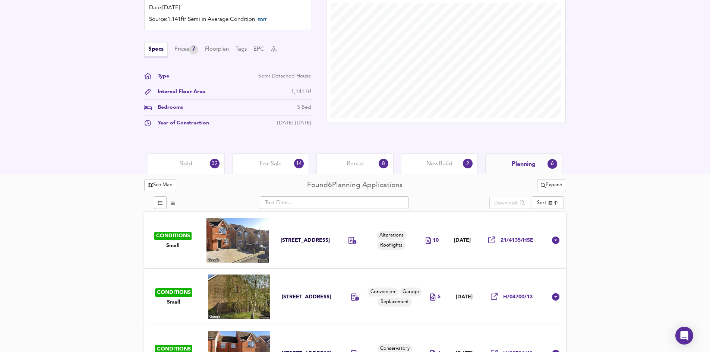
scroll to position [37, 0]
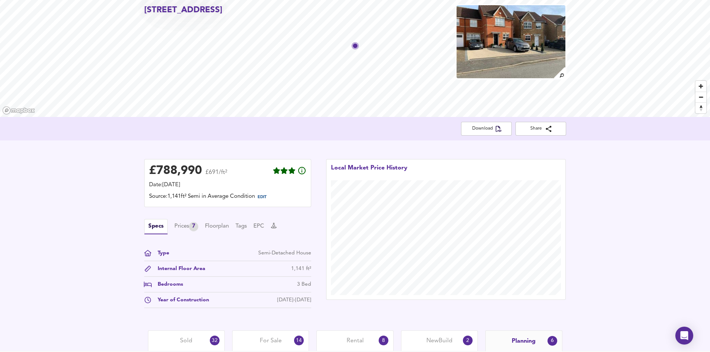
click at [162, 11] on h2 "[STREET_ADDRESS]" at bounding box center [183, 10] width 78 height 12
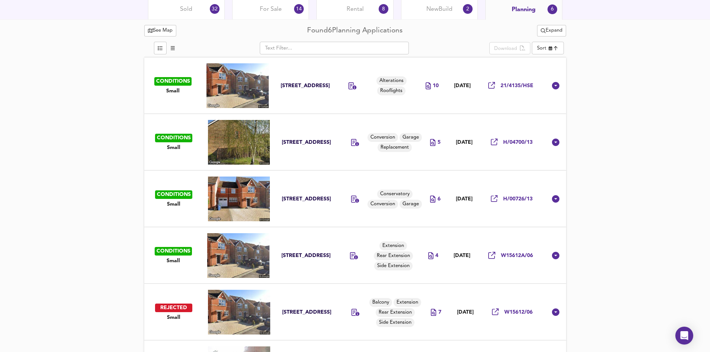
scroll to position [373, 0]
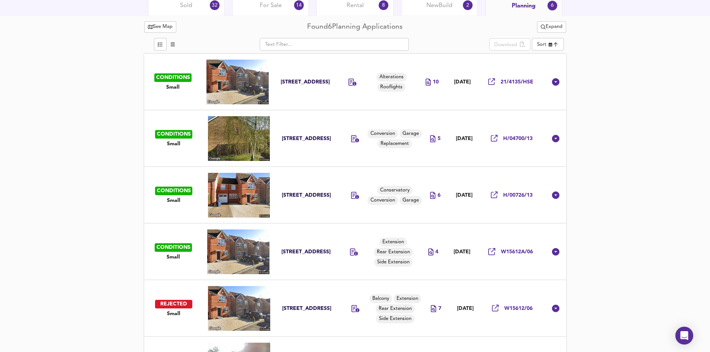
click at [199, 10] on div "Sold 32" at bounding box center [186, 5] width 77 height 21
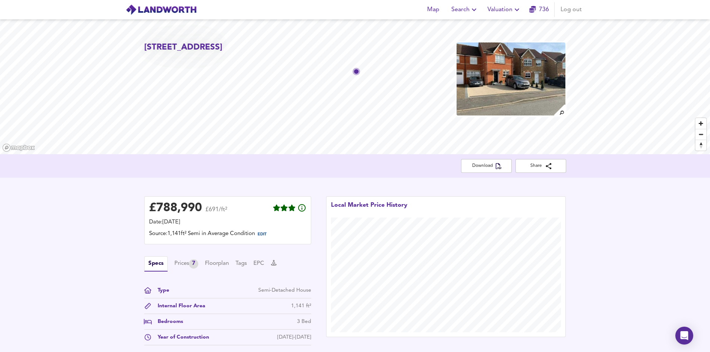
click at [601, 204] on div "£ 788,990 £691/ft² Date: 7 October 2025 Source: 1,141ft² Semi in Average Condit…" at bounding box center [355, 273] width 710 height 190
click at [470, 16] on button "Search" at bounding box center [465, 9] width 33 height 15
click at [459, 27] on li "New Search" at bounding box center [465, 26] width 74 height 13
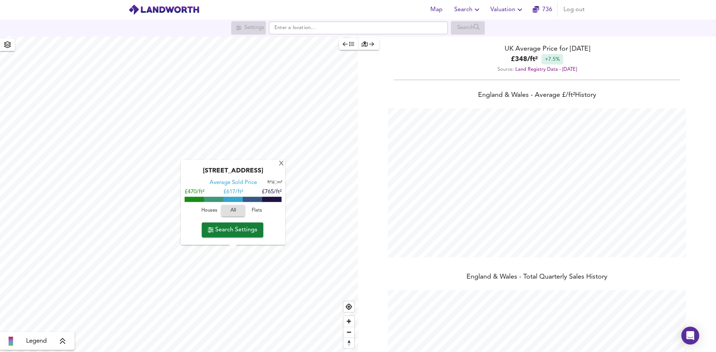
scroll to position [352, 716]
click at [234, 232] on span "Search Settings" at bounding box center [233, 230] width 50 height 10
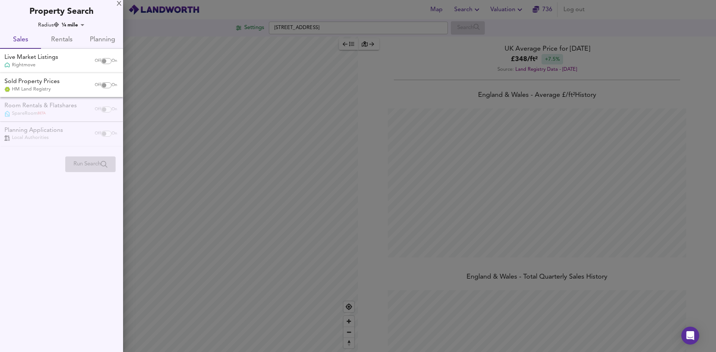
click at [107, 42] on span "Planning" at bounding box center [103, 40] width 32 height 12
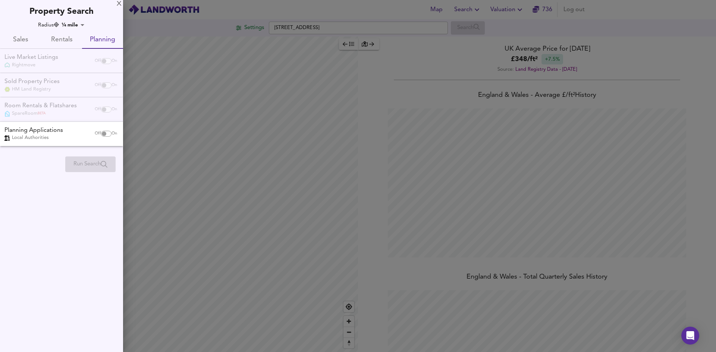
click at [81, 135] on div "Planning Applications Local Authorities" at bounding box center [45, 133] width 89 height 15
checkbox input "true"
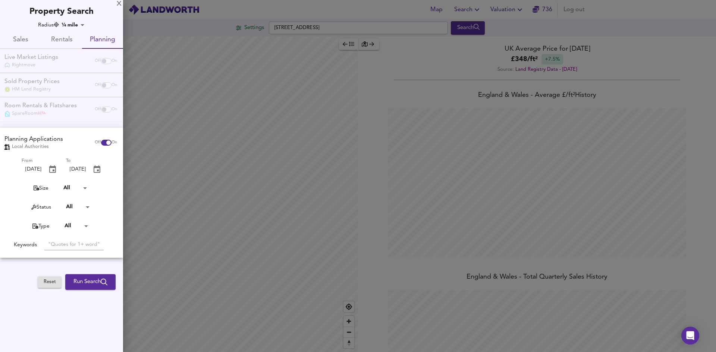
checkbox input "false"
checkbox input "true"
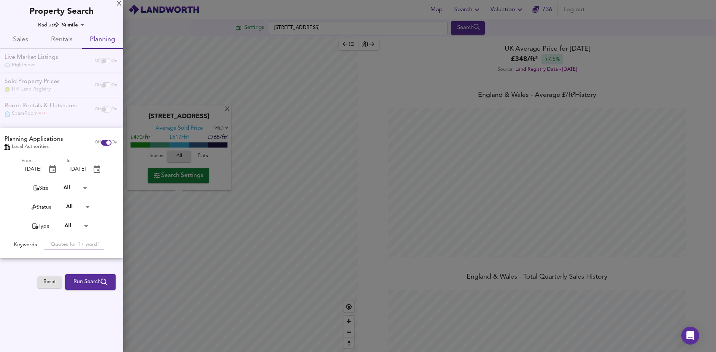
click at [72, 245] on input "text" at bounding box center [73, 244] width 59 height 11
type input ""care home""
click at [255, 139] on div at bounding box center [358, 176] width 716 height 352
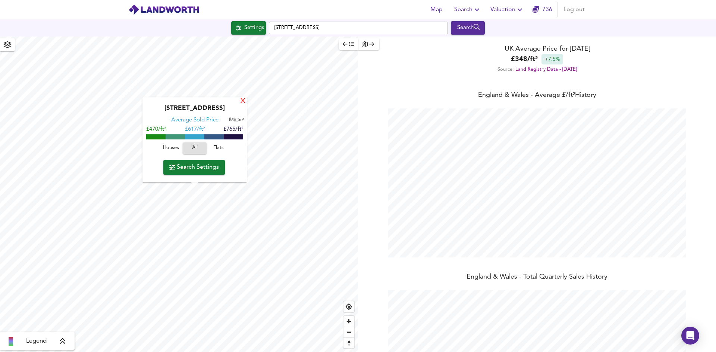
click at [244, 100] on div "X" at bounding box center [243, 101] width 6 height 7
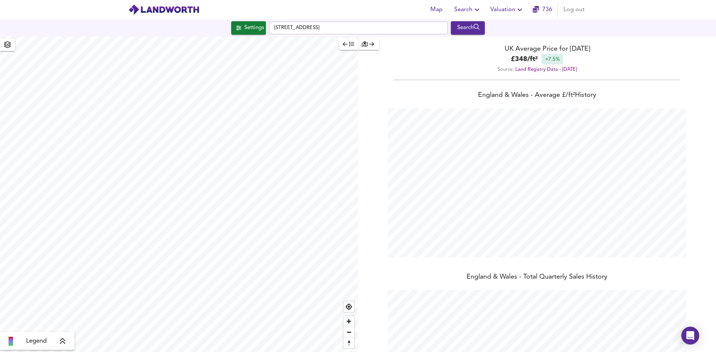
type input "2872"
click at [258, 31] on div "Settings" at bounding box center [254, 28] width 20 height 10
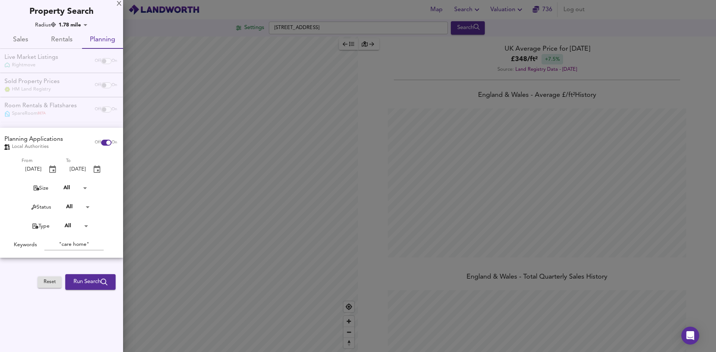
click at [82, 283] on span "Run Search" at bounding box center [90, 282] width 34 height 10
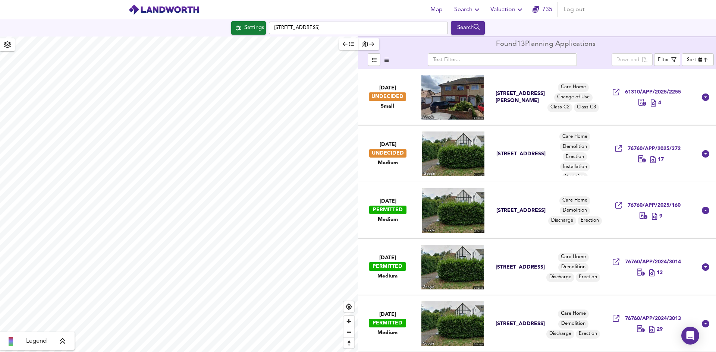
click at [471, 10] on span "Search" at bounding box center [467, 9] width 27 height 10
click at [390, 4] on div "Map Search New Search Search History Favourite Searches Valuation 735 Log out" at bounding box center [357, 9] width 477 height 19
click at [248, 25] on div "Settings" at bounding box center [254, 28] width 20 height 10
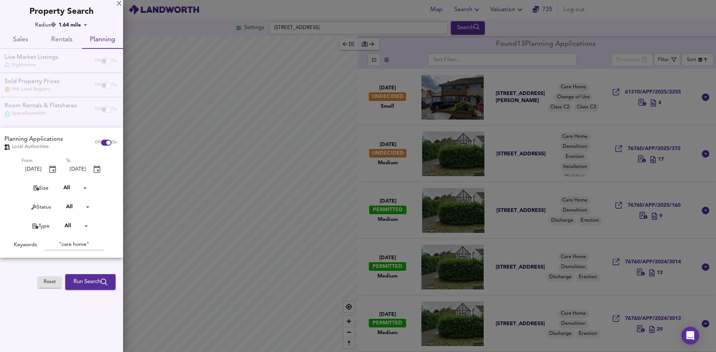
click at [72, 24] on body "Map Search Valuation 735 Log out Settings Balmoral Drive, UB4 8DL Search Legend…" at bounding box center [358, 176] width 716 height 352
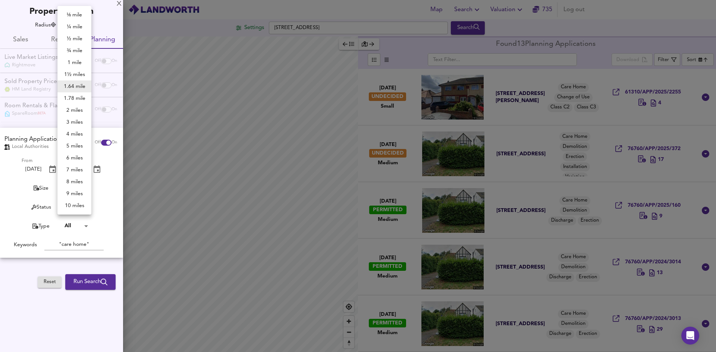
click at [77, 108] on li "2 miles" at bounding box center [74, 110] width 34 height 12
type input "3218"
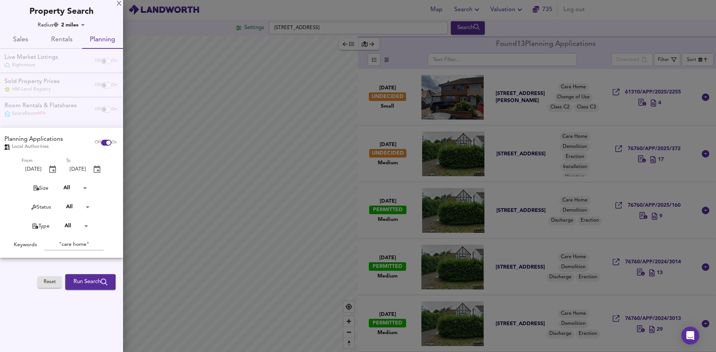
click at [36, 59] on div "Live Market Listings Rightmove Off On" at bounding box center [61, 61] width 123 height 24
click at [16, 38] on span "Sales" at bounding box center [20, 40] width 32 height 12
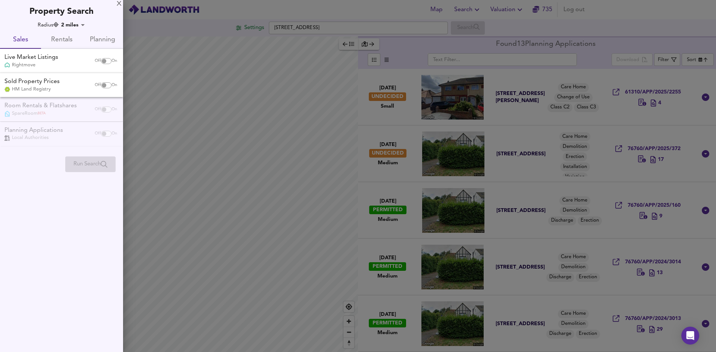
click at [56, 46] on button "Rentals" at bounding box center [61, 40] width 41 height 18
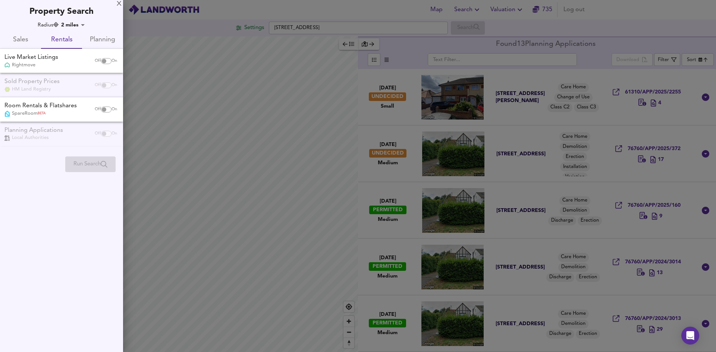
click at [92, 39] on span "Planning" at bounding box center [103, 40] width 32 height 12
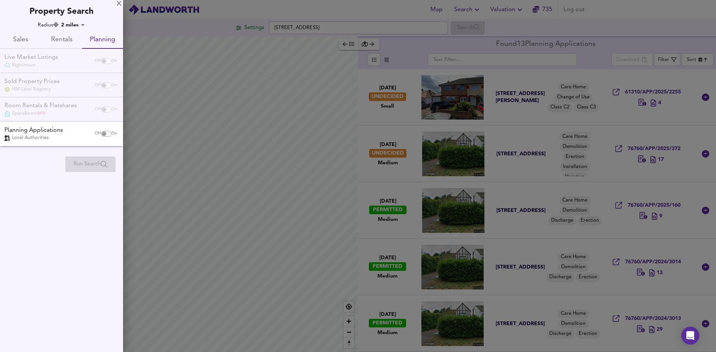
click at [75, 42] on span "Rentals" at bounding box center [61, 40] width 32 height 12
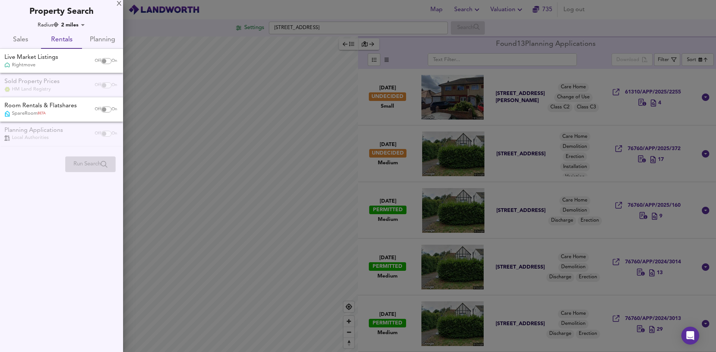
click at [96, 32] on button "Planning" at bounding box center [102, 40] width 41 height 18
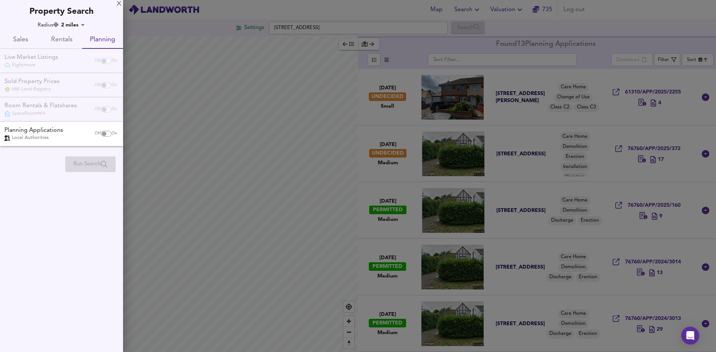
click at [77, 137] on div "Planning Applications Local Authorities" at bounding box center [45, 133] width 89 height 15
checkbox input "true"
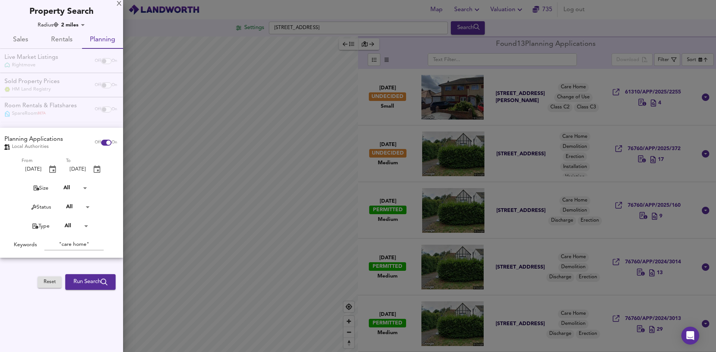
click at [78, 190] on body "Map Search Valuation 735 Log out Settings Balmoral Drive, UB4 8DL Search Legend…" at bounding box center [358, 176] width 716 height 352
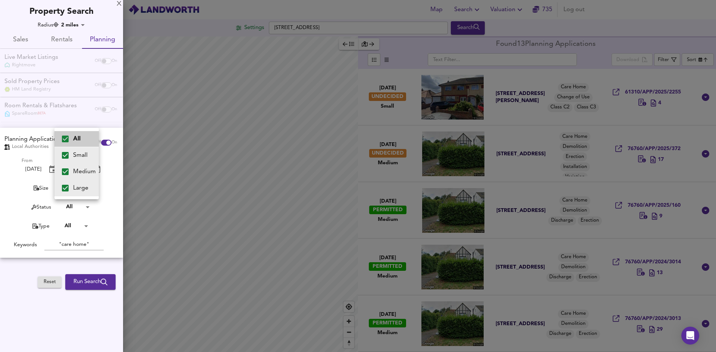
click at [106, 190] on div at bounding box center [358, 176] width 716 height 352
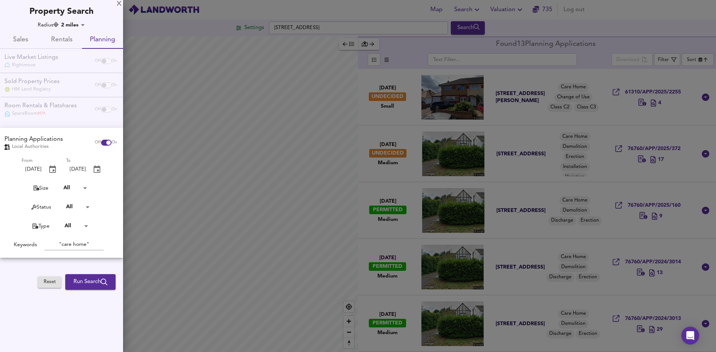
click at [88, 207] on body "Map Search Valuation 735 Log out Settings Balmoral Drive, UB4 8DL Search Legend…" at bounding box center [358, 176] width 716 height 352
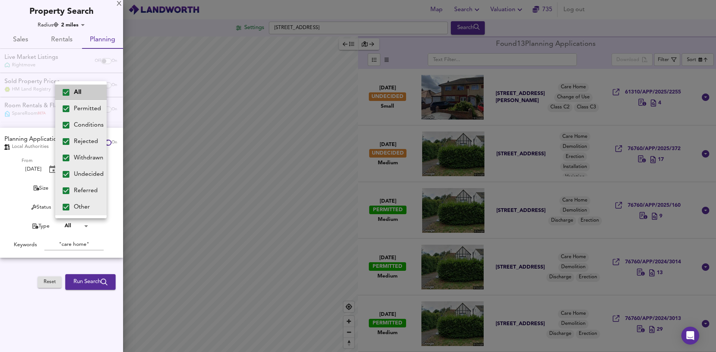
click at [20, 210] on div at bounding box center [358, 176] width 716 height 352
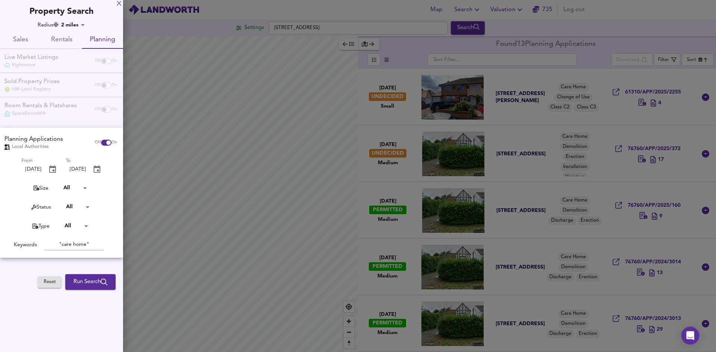
click at [70, 226] on body "Map Search Valuation 735 Log out Settings Balmoral Drive, UB4 8DL Search Legend…" at bounding box center [358, 176] width 716 height 352
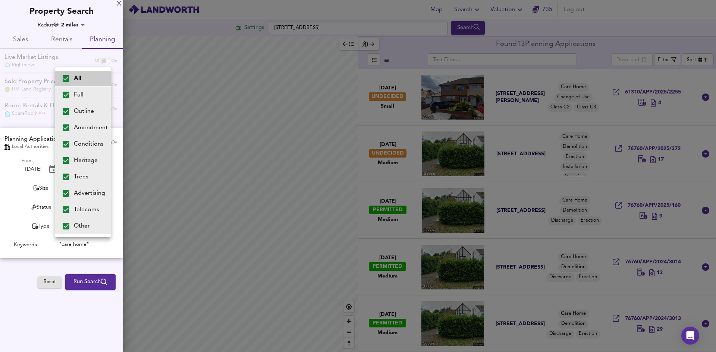
click at [21, 188] on div at bounding box center [358, 176] width 716 height 352
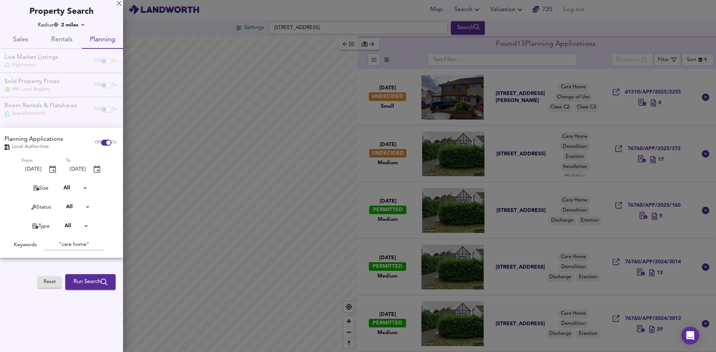
click at [88, 243] on input ""care home"" at bounding box center [73, 244] width 59 height 11
drag, startPoint x: 92, startPoint y: 244, endPoint x: 55, endPoint y: 244, distance: 36.5
click at [55, 244] on input ""care home"" at bounding box center [73, 244] width 59 height 11
click at [76, 243] on input "text" at bounding box center [73, 244] width 59 height 11
type input ""care home""
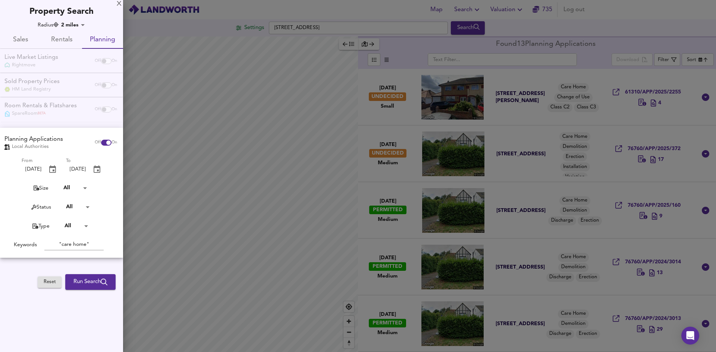
click at [264, 224] on div at bounding box center [358, 176] width 716 height 352
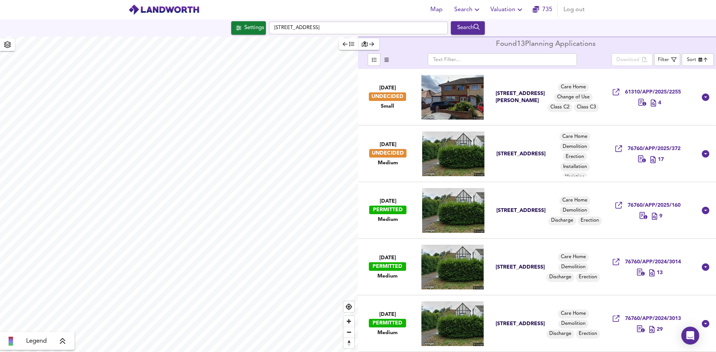
type input "1483"
drag, startPoint x: 258, startPoint y: 25, endPoint x: 237, endPoint y: 48, distance: 31.2
click at [255, 24] on div "Settings" at bounding box center [254, 28] width 20 height 10
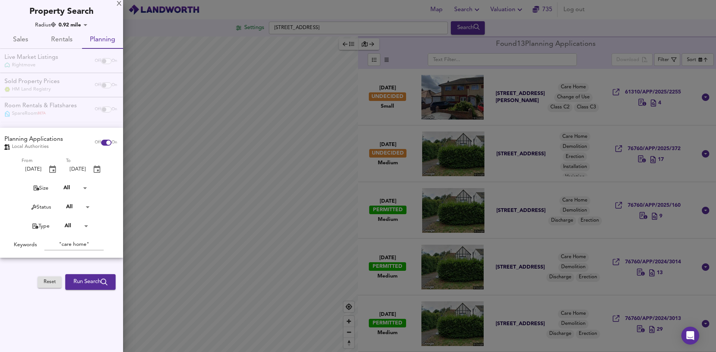
click at [590, 129] on div at bounding box center [358, 176] width 716 height 352
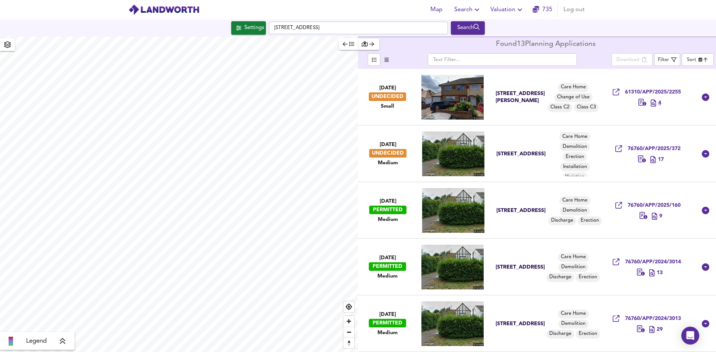
click at [658, 103] on span "4" at bounding box center [659, 103] width 3 height 7
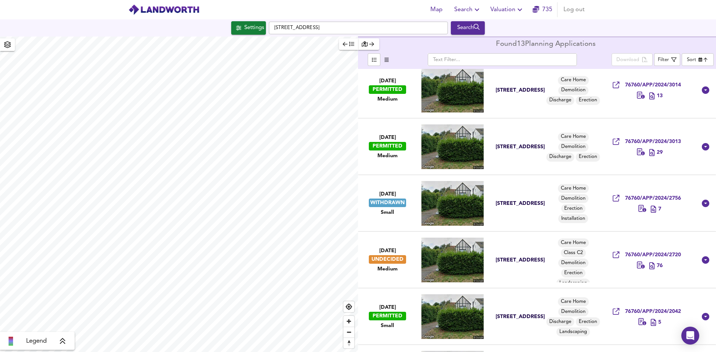
scroll to position [224, 0]
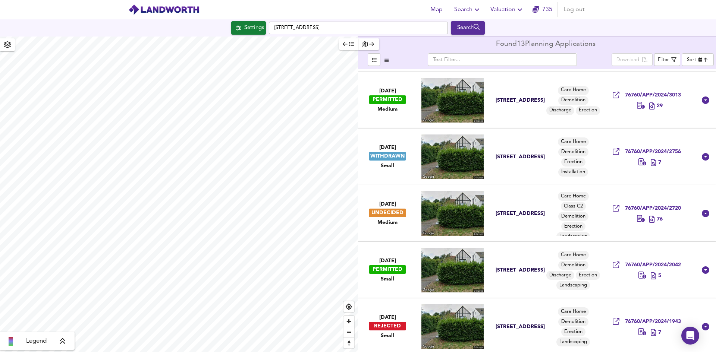
click at [657, 223] on span "76" at bounding box center [660, 219] width 6 height 7
click at [245, 29] on div "Settings" at bounding box center [254, 28] width 20 height 10
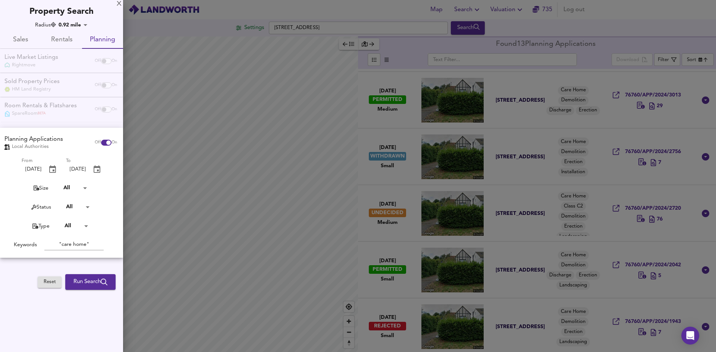
click at [74, 245] on input ""care home"" at bounding box center [73, 244] width 59 height 11
click at [74, 250] on input ""care home"" at bounding box center [73, 244] width 59 height 11
type input "pubs"
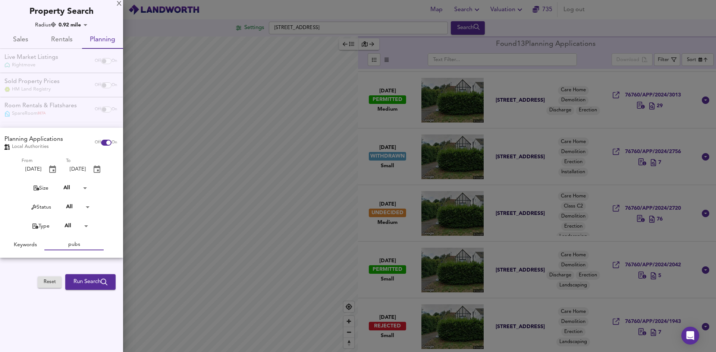
click at [95, 282] on span "Run Search" at bounding box center [90, 282] width 34 height 10
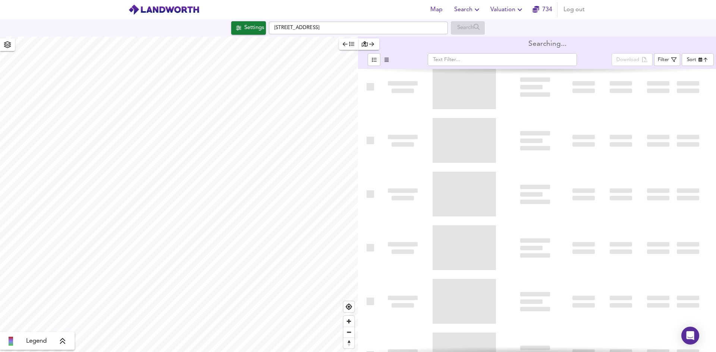
type input "newest"
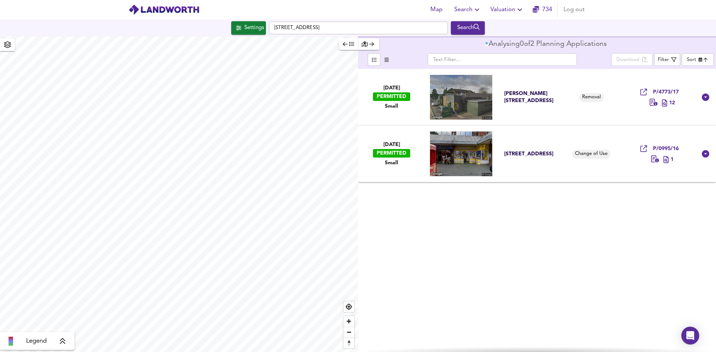
click at [559, 108] on td "Mc Donalds, Shaftesbury Circle, South Harrow, Harrow, HA2 0AE" at bounding box center [534, 97] width 73 height 57
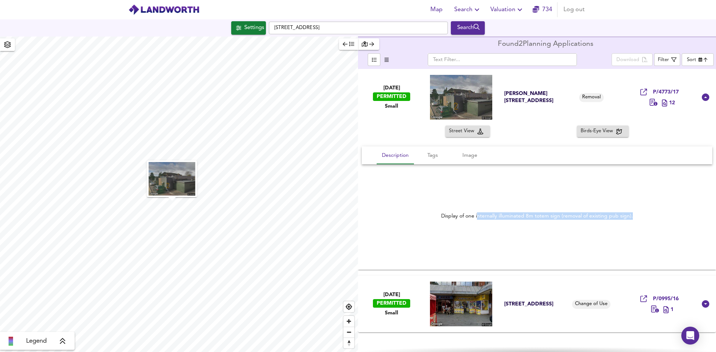
drag, startPoint x: 477, startPoint y: 213, endPoint x: 661, endPoint y: 218, distance: 183.5
click at [661, 218] on div "Display of one internally illuminated 8m totem sign (removal of existing pub si…" at bounding box center [537, 216] width 350 height 25
click at [601, 211] on div "Display of one internally illuminated 8m totem sign (removal of existing pub si…" at bounding box center [537, 216] width 350 height 25
drag, startPoint x: 607, startPoint y: 217, endPoint x: 632, endPoint y: 214, distance: 25.5
click at [632, 214] on div "Display of one internally illuminated 8m totem sign (removal of existing pub si…" at bounding box center [537, 216] width 192 height 7
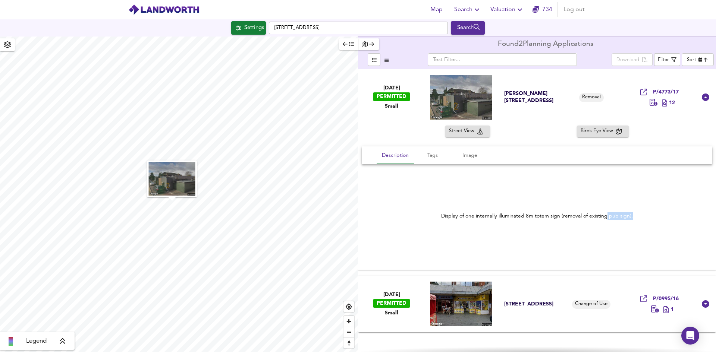
click at [610, 216] on div "Display of one internally illuminated 8m totem sign (removal of existing pub si…" at bounding box center [537, 216] width 192 height 7
click at [534, 302] on div "59 St Anns Road, Harrow, HA1 1JU" at bounding box center [530, 304] width 52 height 7
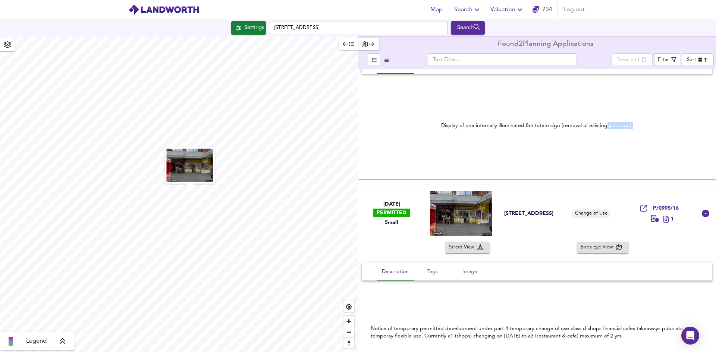
scroll to position [125, 0]
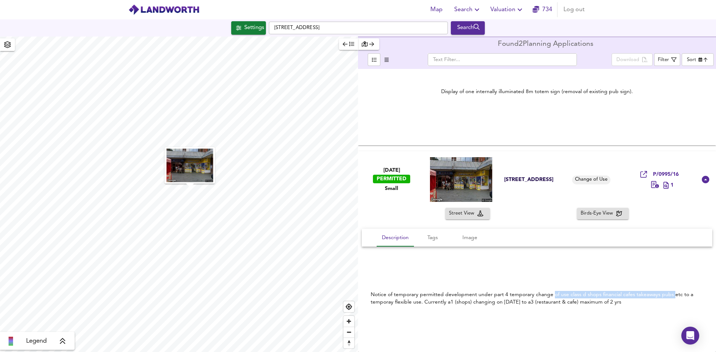
drag, startPoint x: 552, startPoint y: 293, endPoint x: 673, endPoint y: 291, distance: 121.2
click at [673, 291] on div "Notice of temporary permitted development under part 4 temporary change of use …" at bounding box center [537, 298] width 333 height 15
click at [663, 296] on div "Notice of temporary permitted development under part 4 temporary change of use …" at bounding box center [537, 298] width 333 height 15
click at [508, 271] on div "Notice of temporary permitted development under part 4 temporary change of use …" at bounding box center [537, 299] width 350 height 104
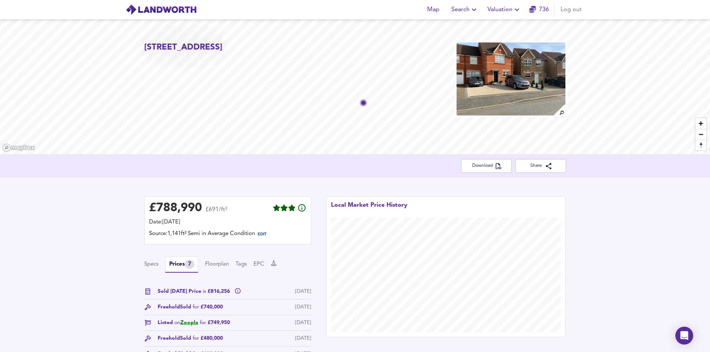
scroll to position [447, 0]
